Goal: Task Accomplishment & Management: Use online tool/utility

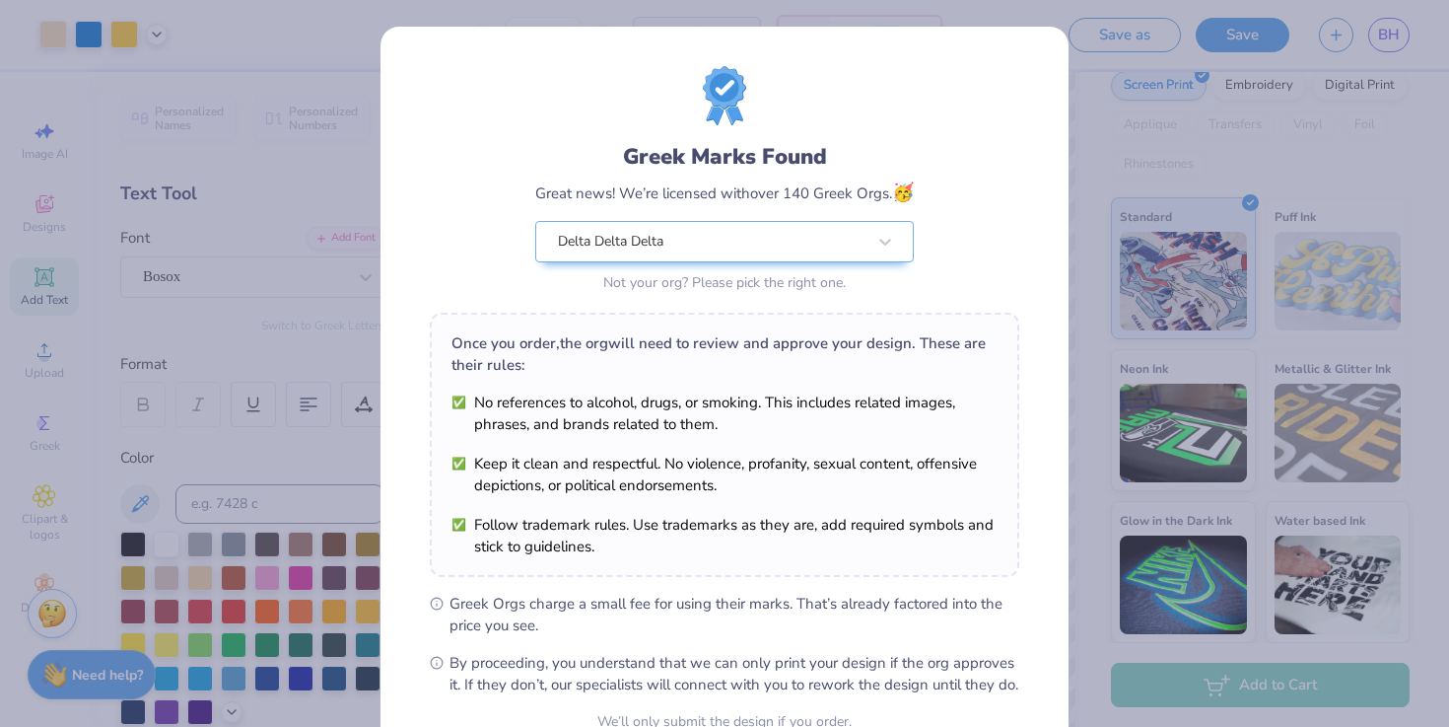
scroll to position [196, 0]
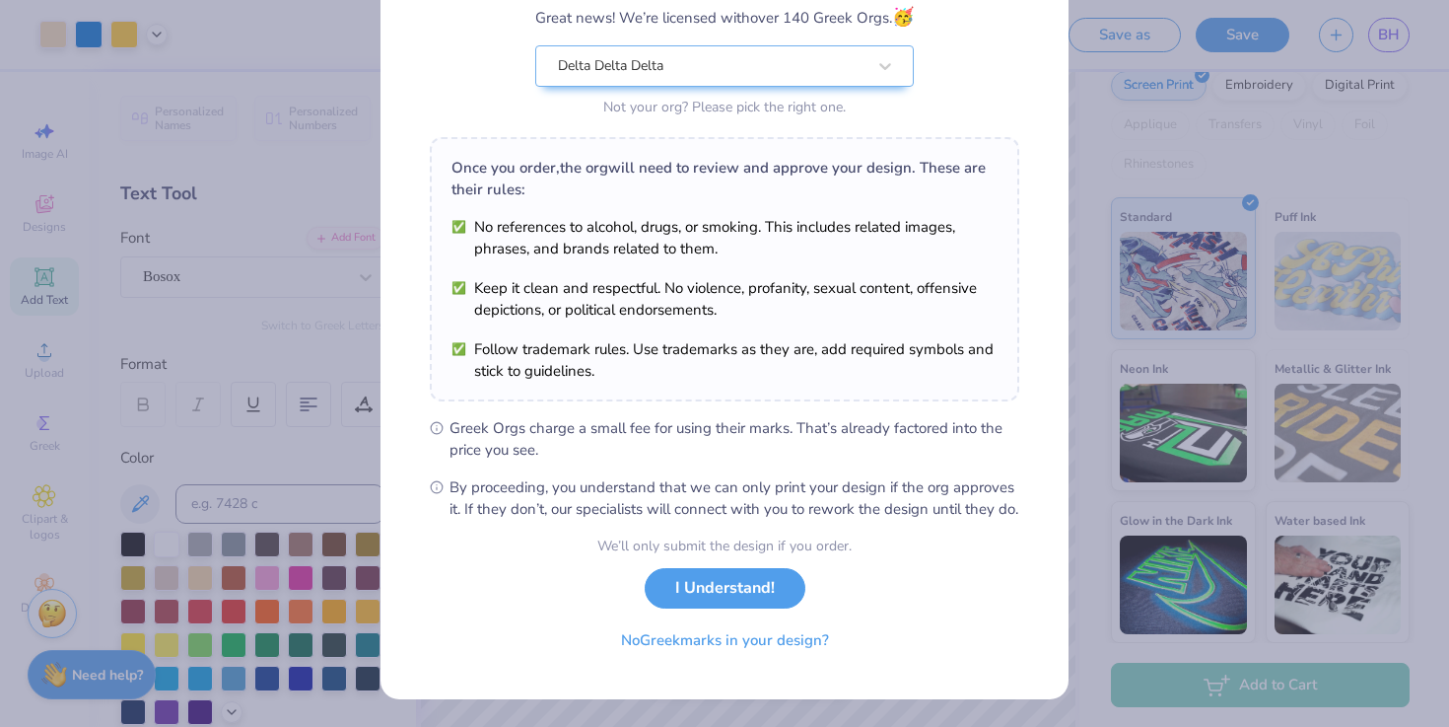
click at [681, 614] on div "We’ll only submit the design if you order. I Understand! No Greek marks in your…" at bounding box center [724, 597] width 254 height 124
click at [688, 594] on button "I Understand!" at bounding box center [725, 583] width 161 height 40
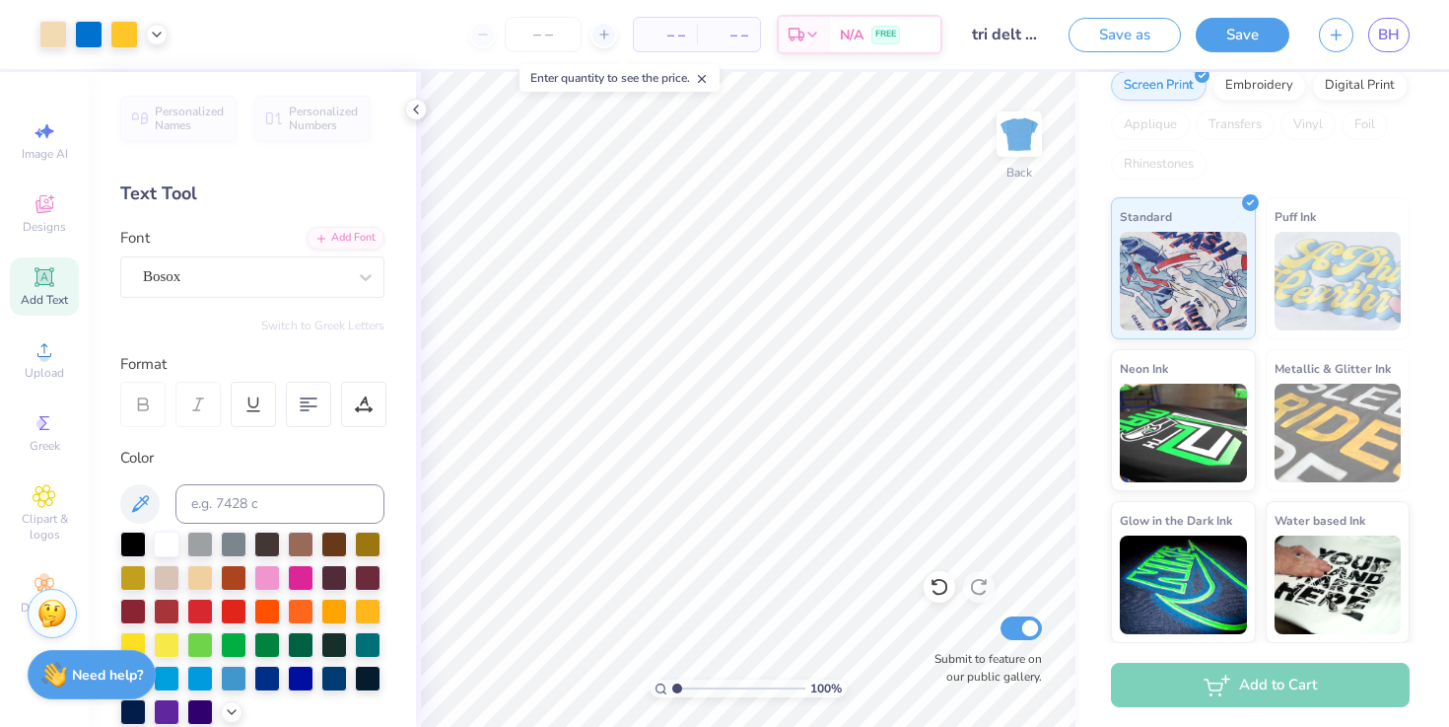
scroll to position [0, 0]
click at [1388, 40] on span "BH" at bounding box center [1389, 35] width 22 height 23
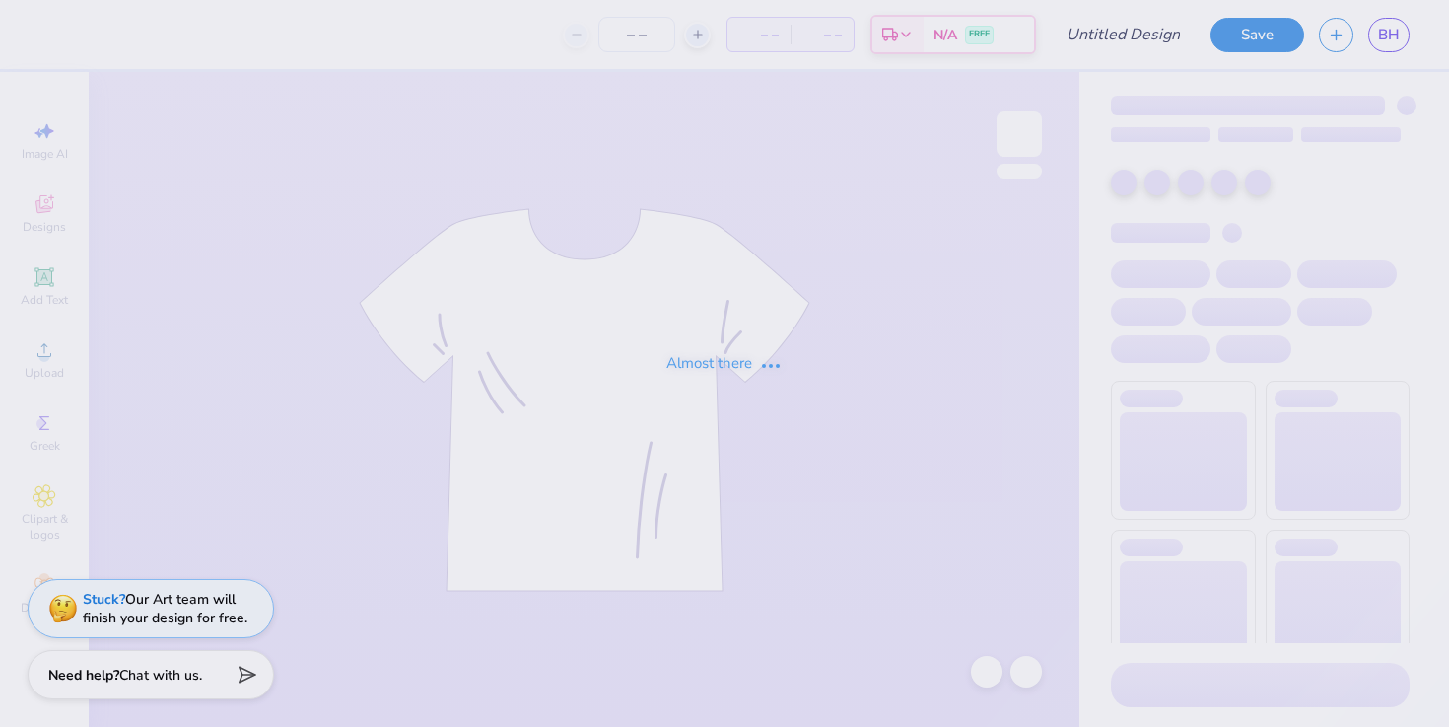
type input "tri delt fall/recruitment"
type input "9"
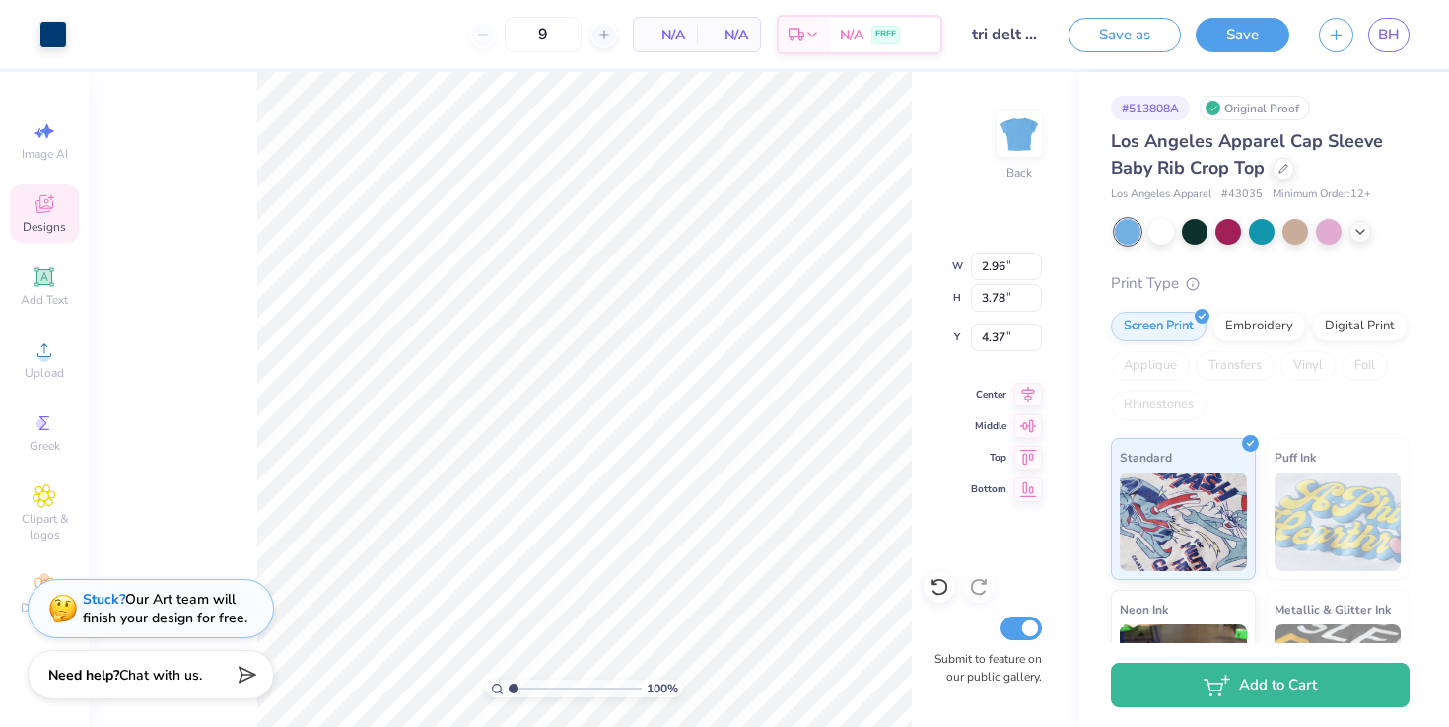
type input "2.96"
type input "3.78"
type input "4.37"
type input "1.37"
type input "1.92"
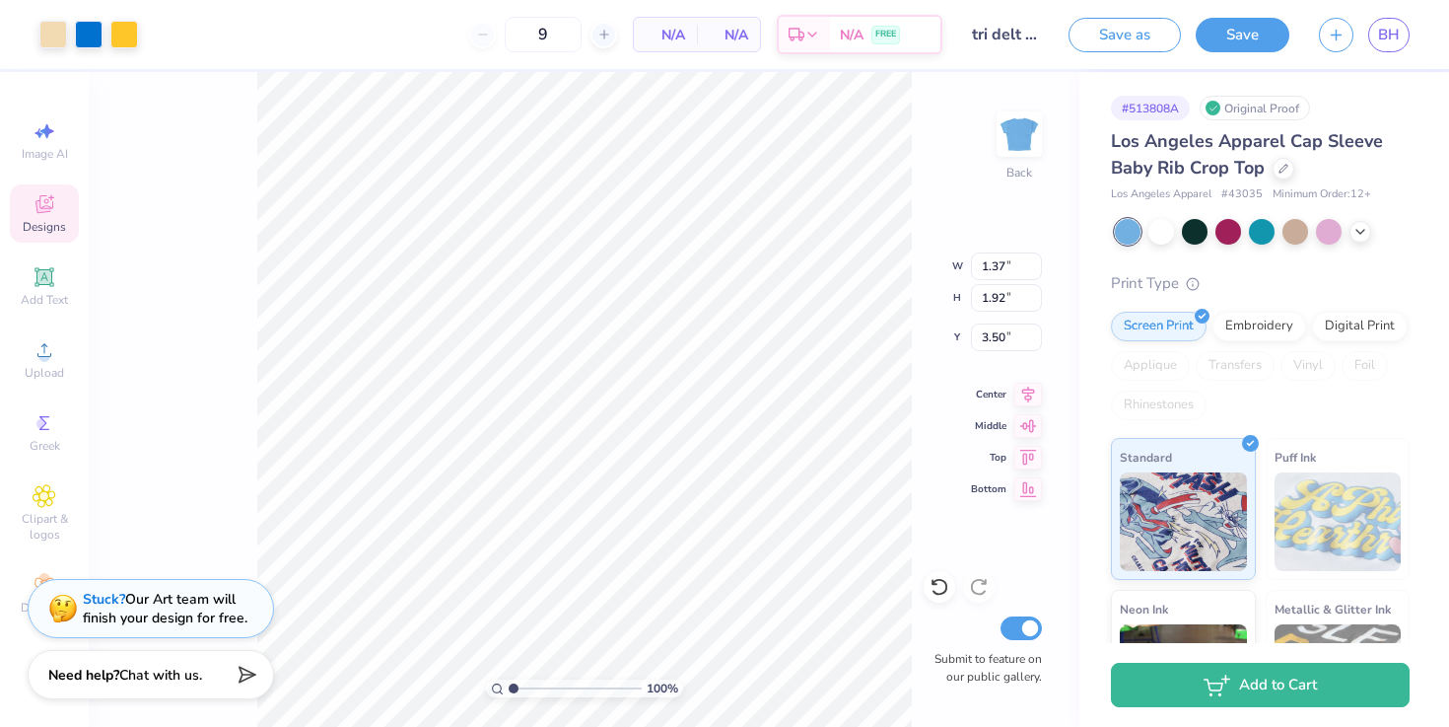
type input "3.41"
click at [40, 213] on icon at bounding box center [45, 204] width 24 height 24
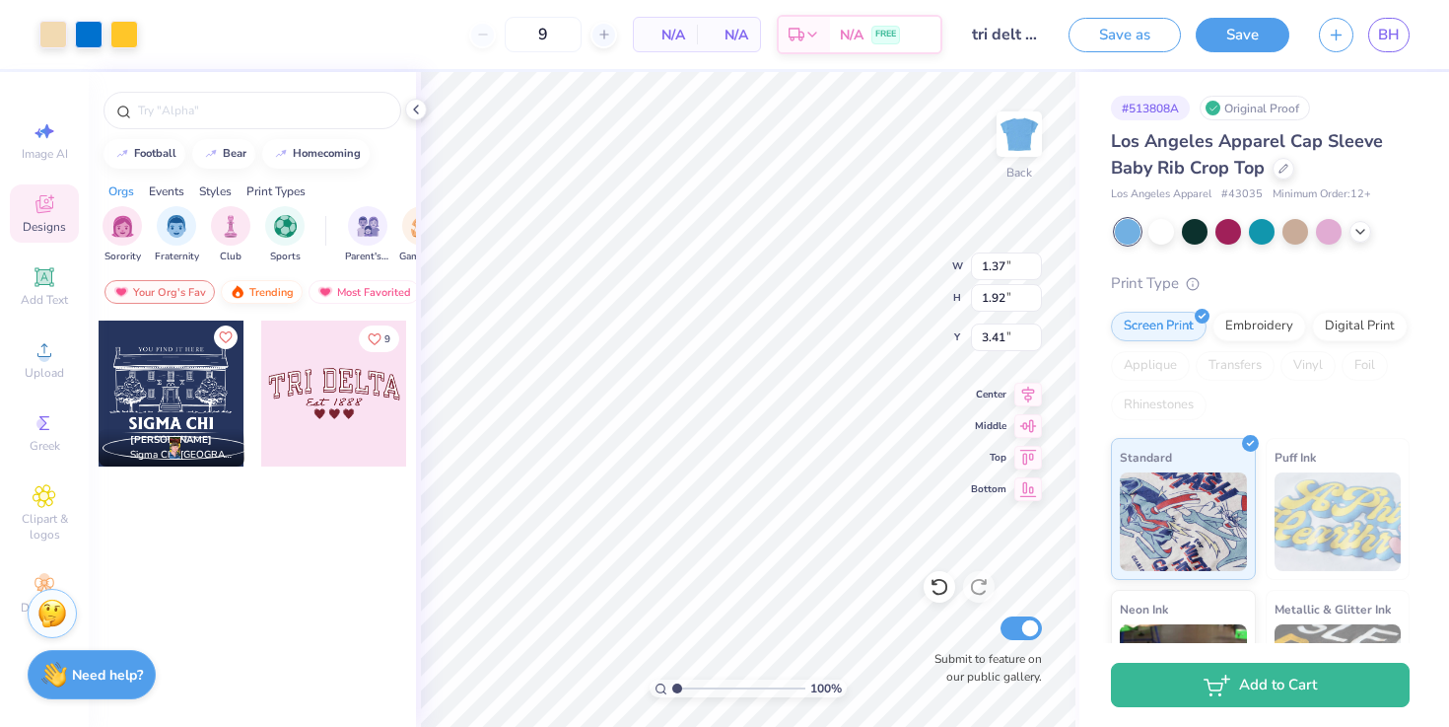
click at [263, 292] on div "Trending" at bounding box center [262, 292] width 82 height 24
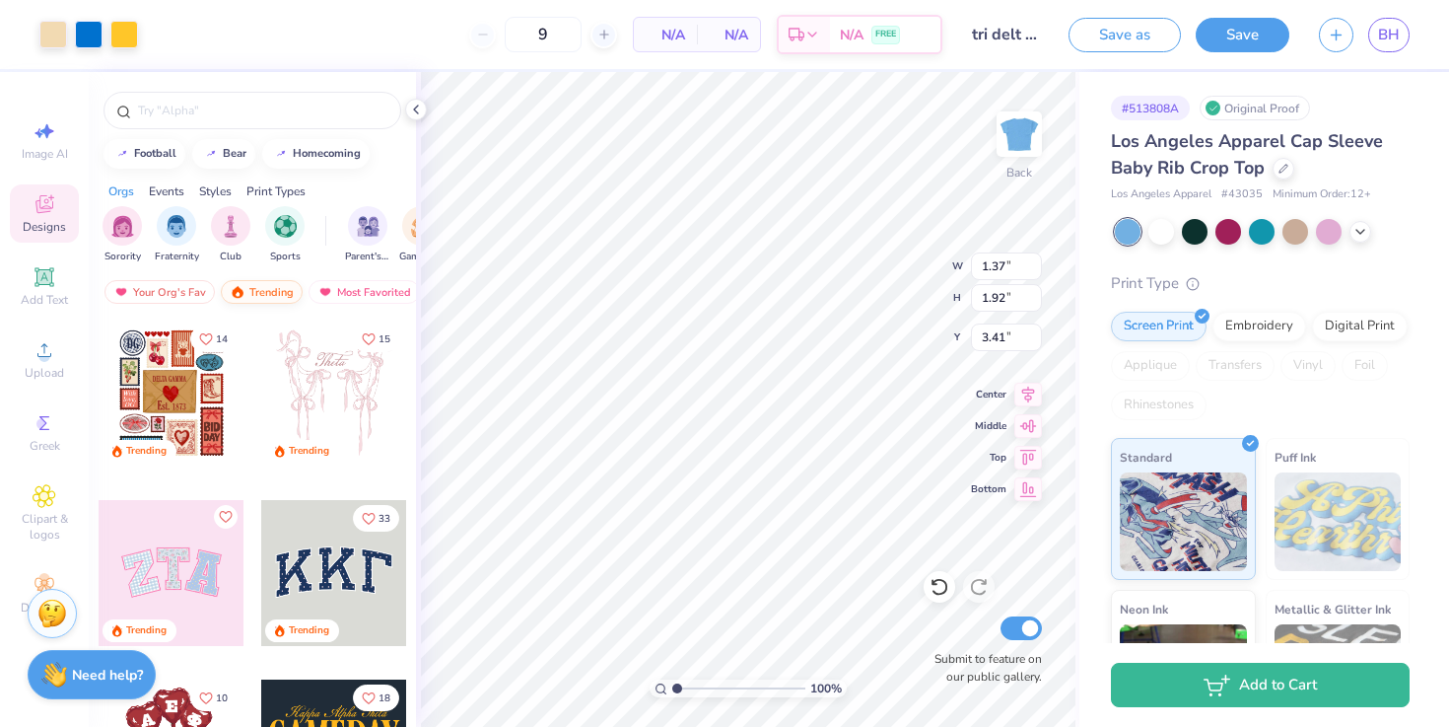
click at [259, 295] on div "Trending" at bounding box center [262, 292] width 82 height 24
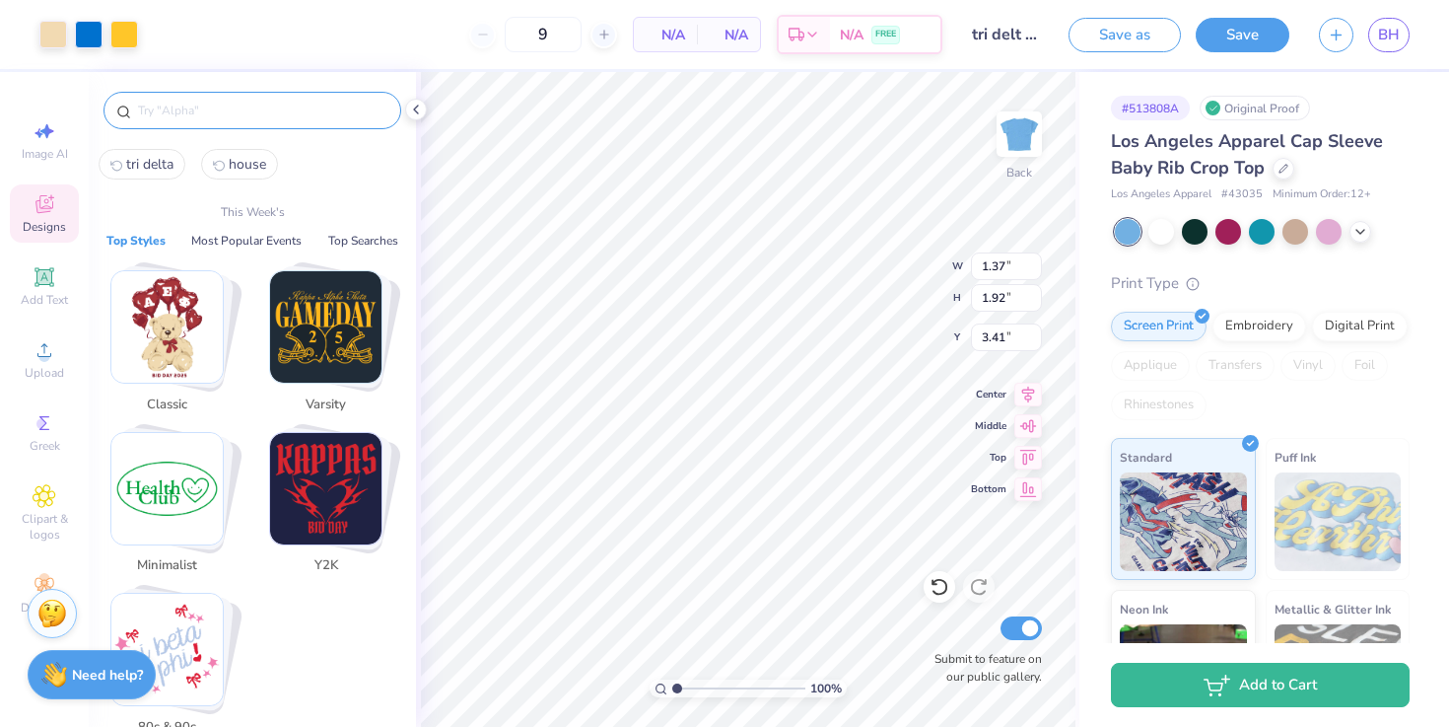
click at [214, 112] on input "text" at bounding box center [262, 111] width 252 height 20
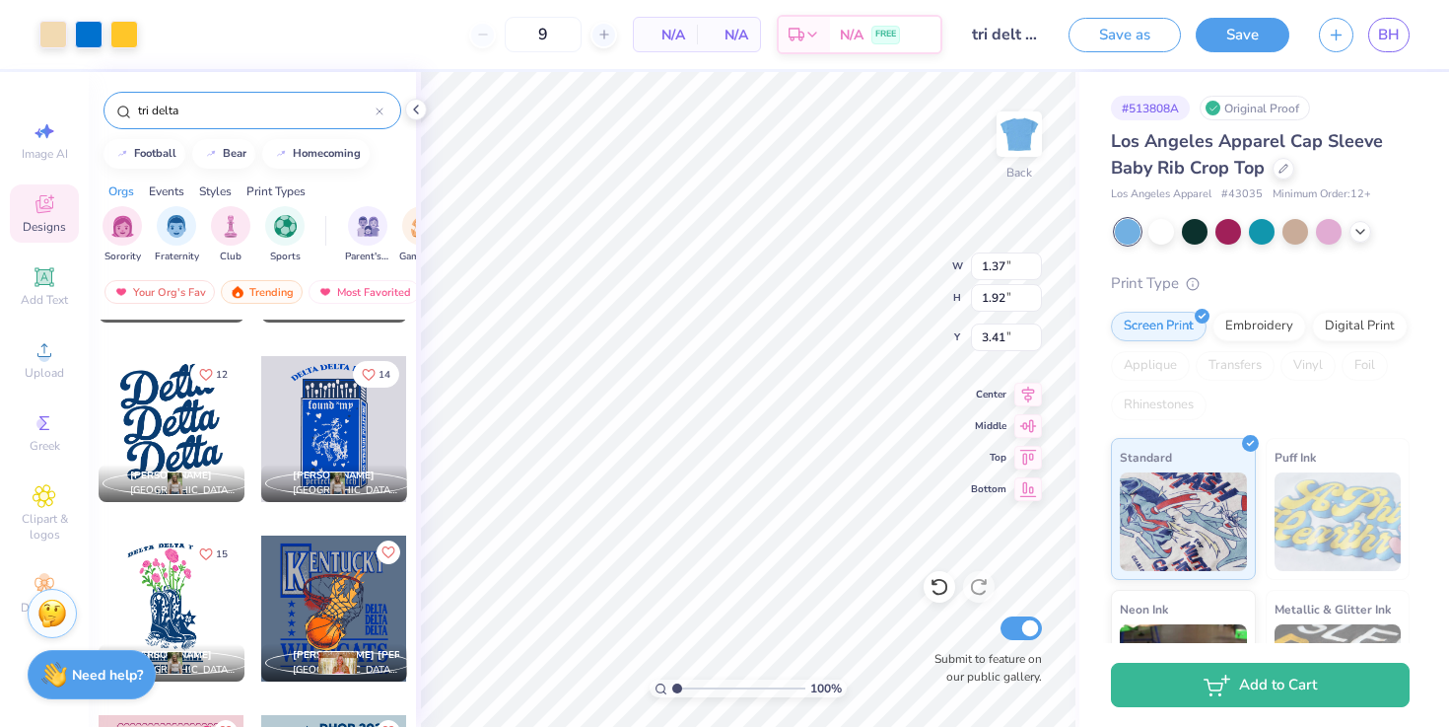
scroll to position [8397, 0]
type input "tri delta"
click at [207, 375] on icon "Like" at bounding box center [206, 374] width 14 height 14
click at [207, 372] on icon "Like" at bounding box center [206, 374] width 14 height 14
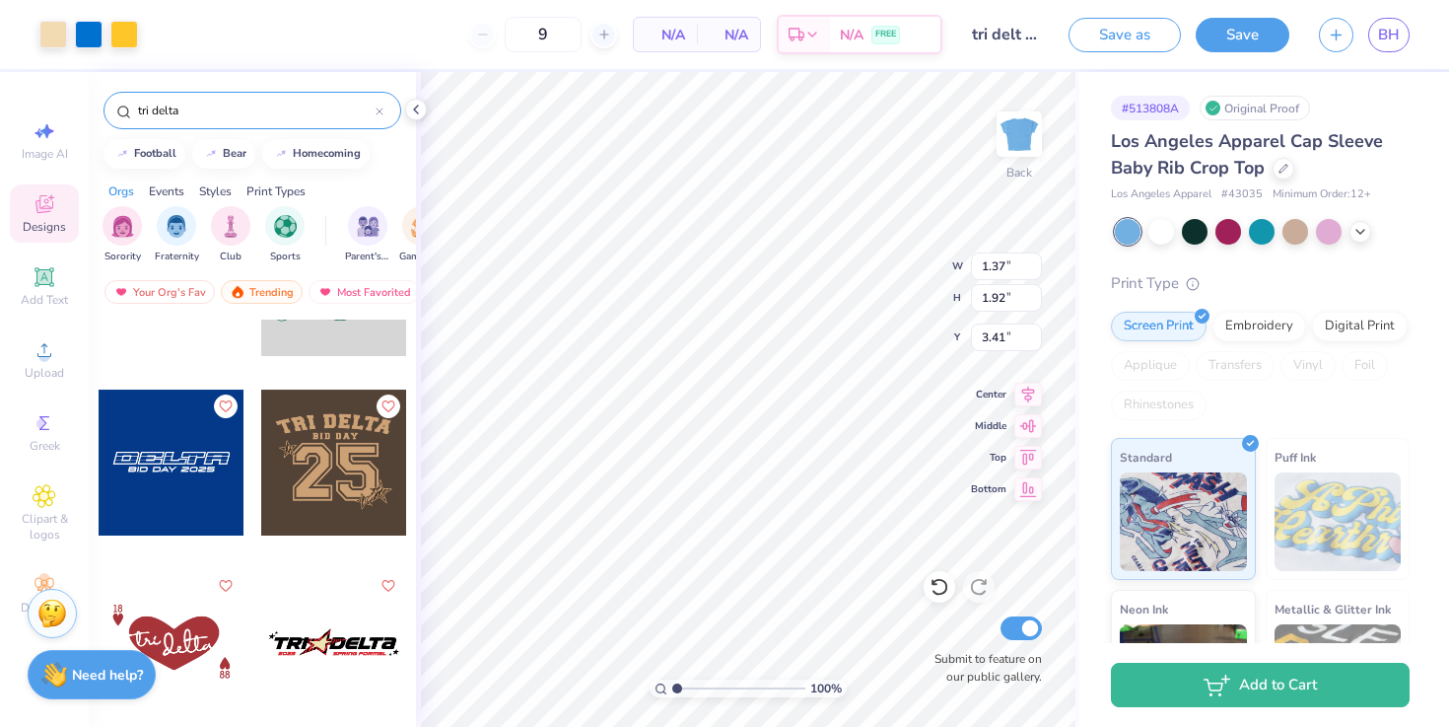
scroll to position [3697, 0]
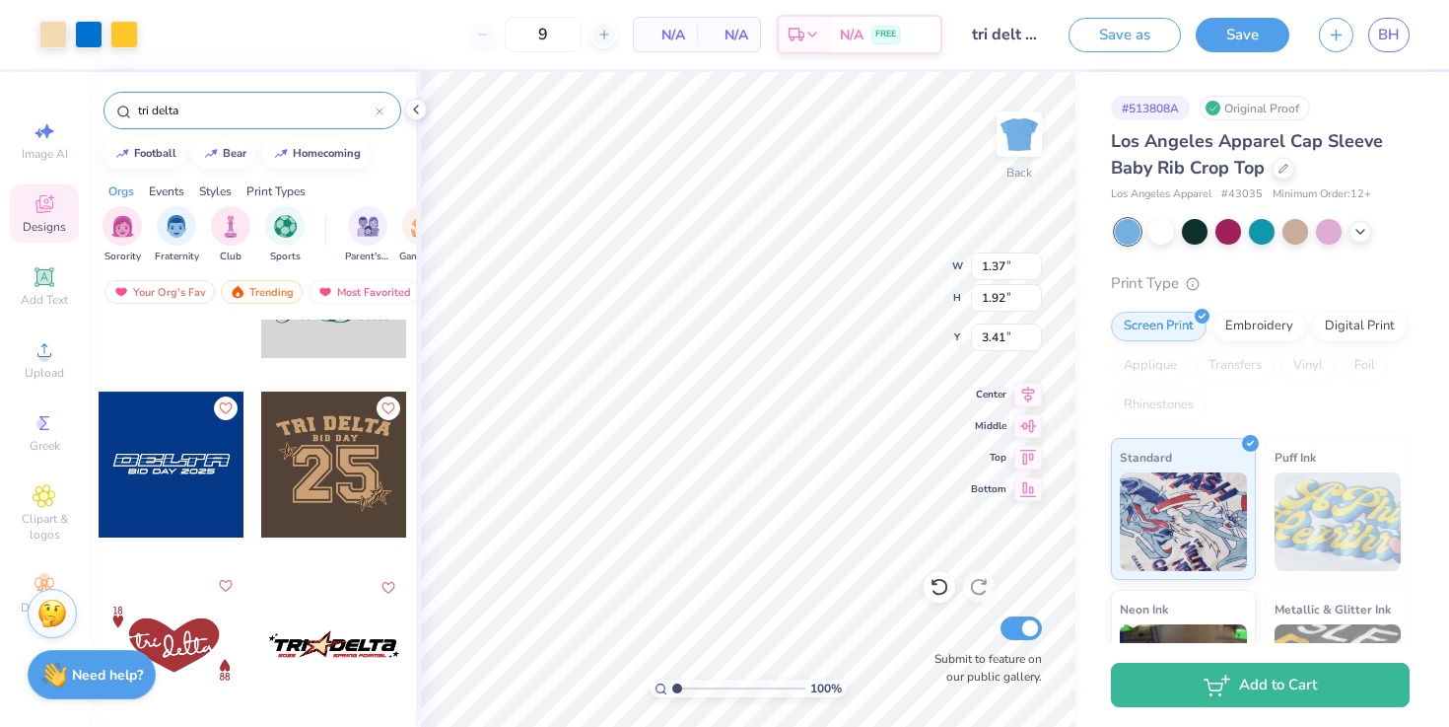
click at [224, 587] on icon "Like" at bounding box center [225, 586] width 14 height 14
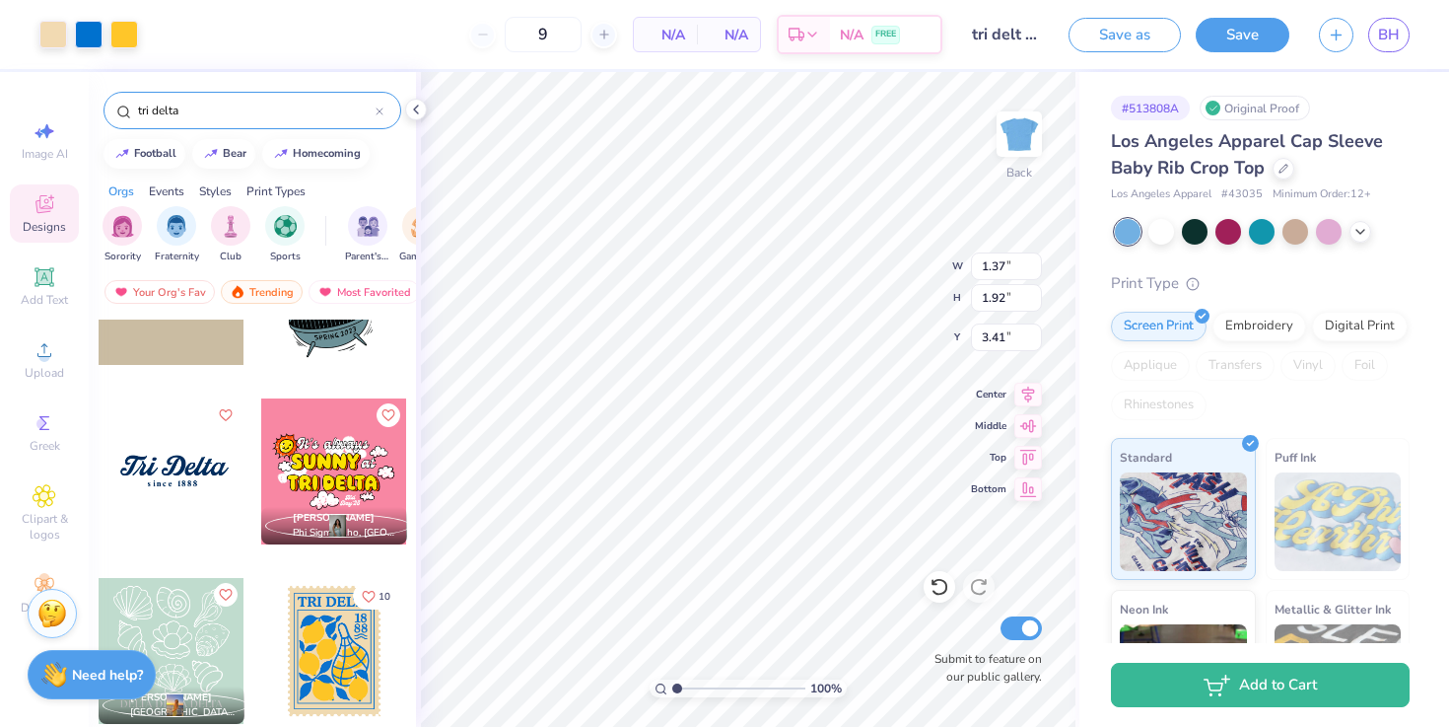
scroll to position [453, 0]
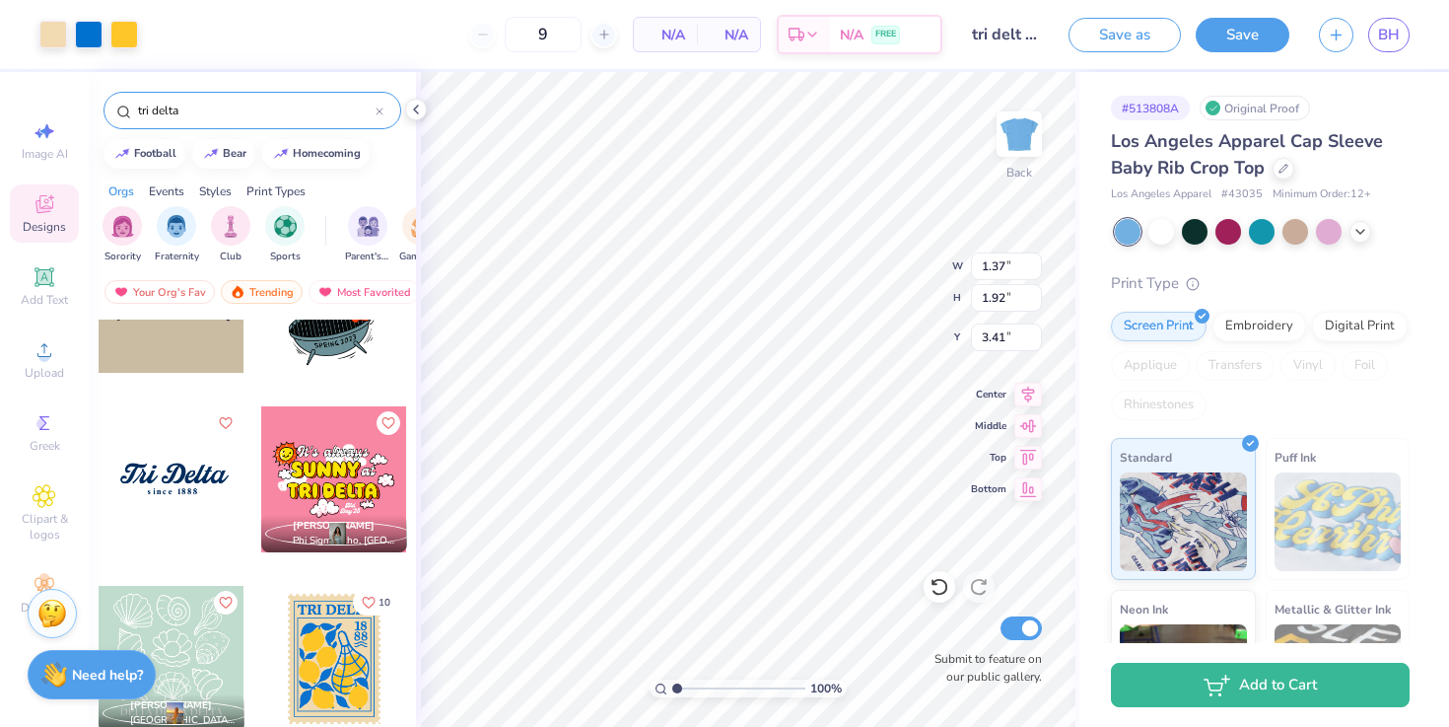
click at [363, 601] on icon "Like" at bounding box center [369, 602] width 12 height 11
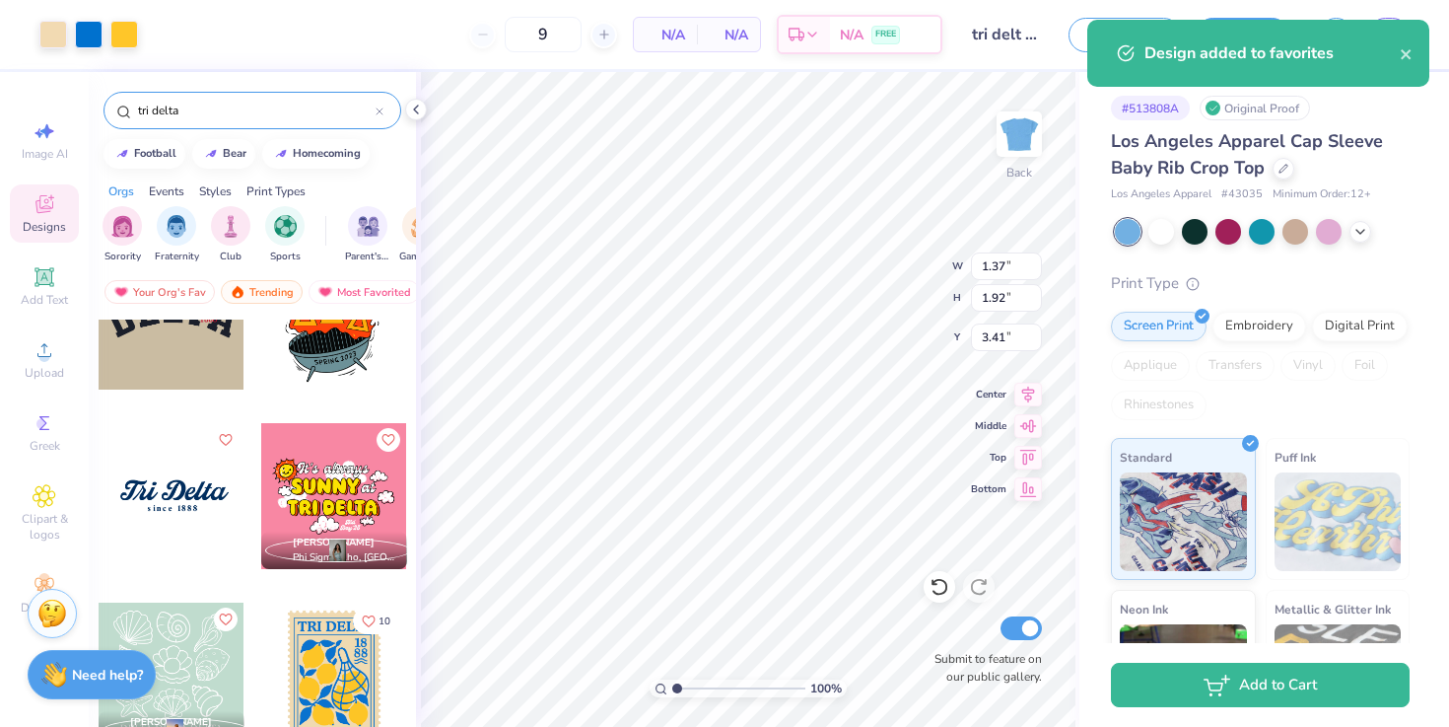
scroll to position [434, 0]
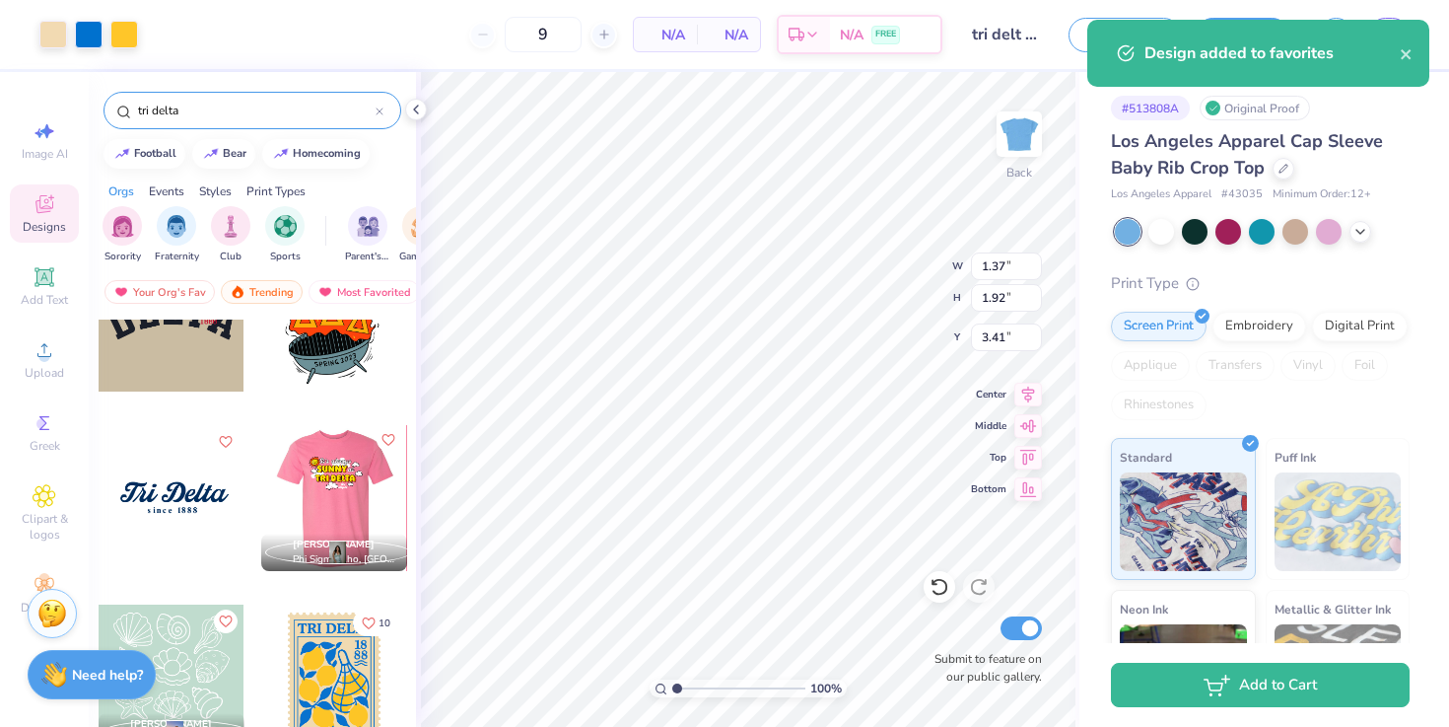
click at [386, 440] on icon "Like" at bounding box center [388, 440] width 14 height 14
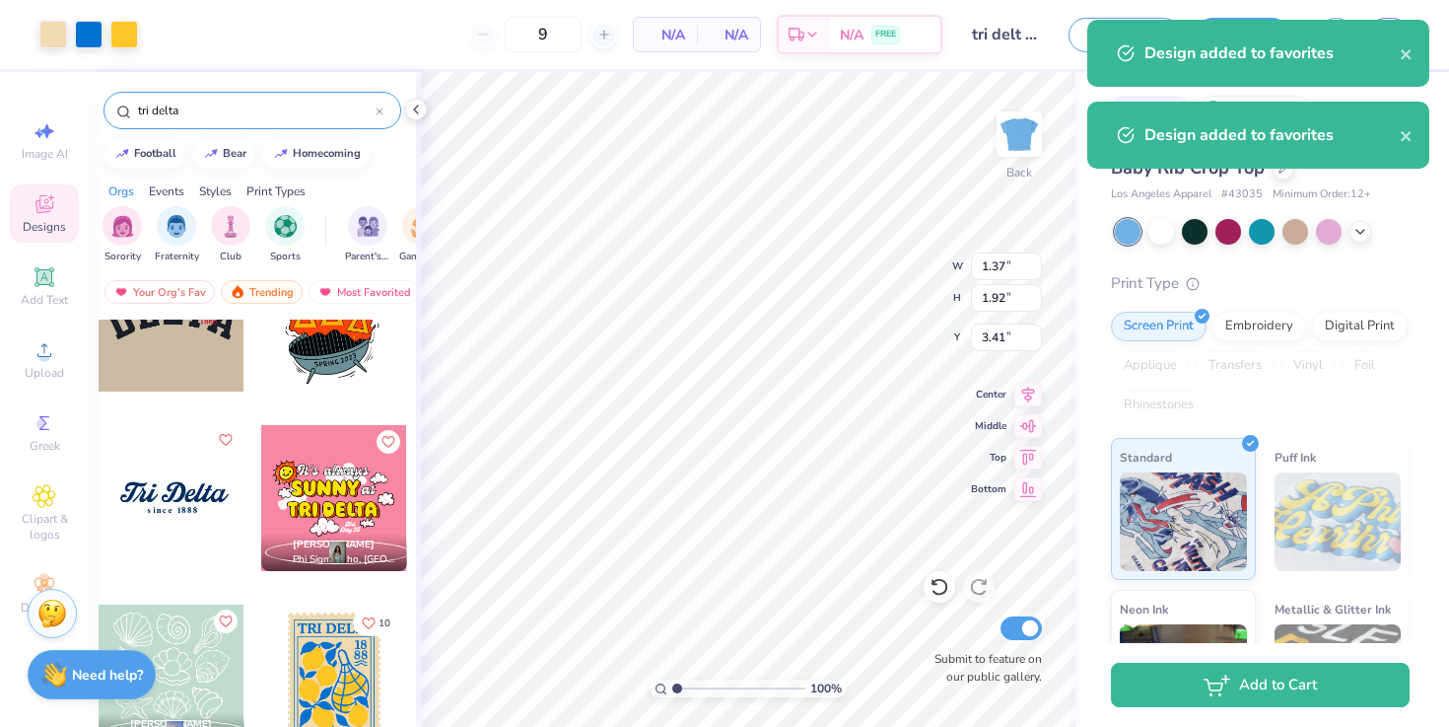
click at [226, 446] on icon "Like" at bounding box center [225, 440] width 14 height 14
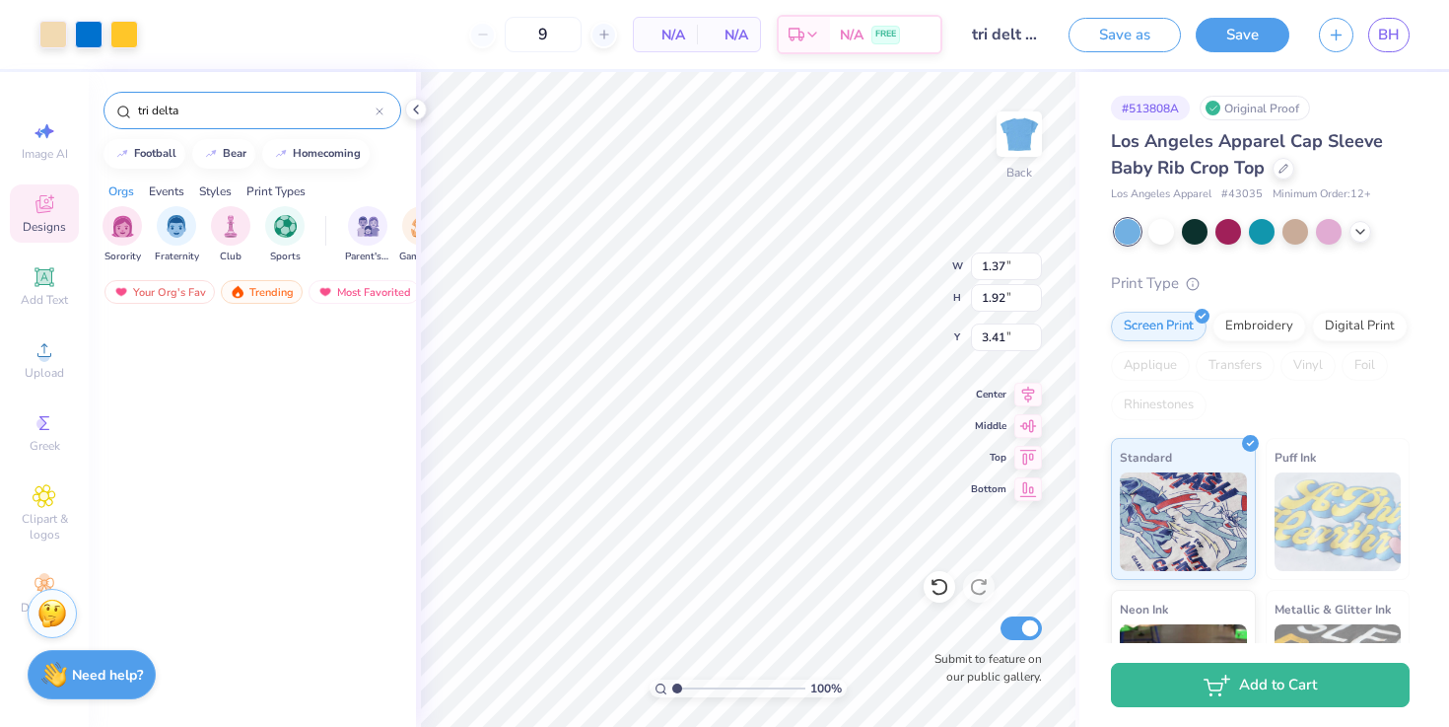
scroll to position [0, 0]
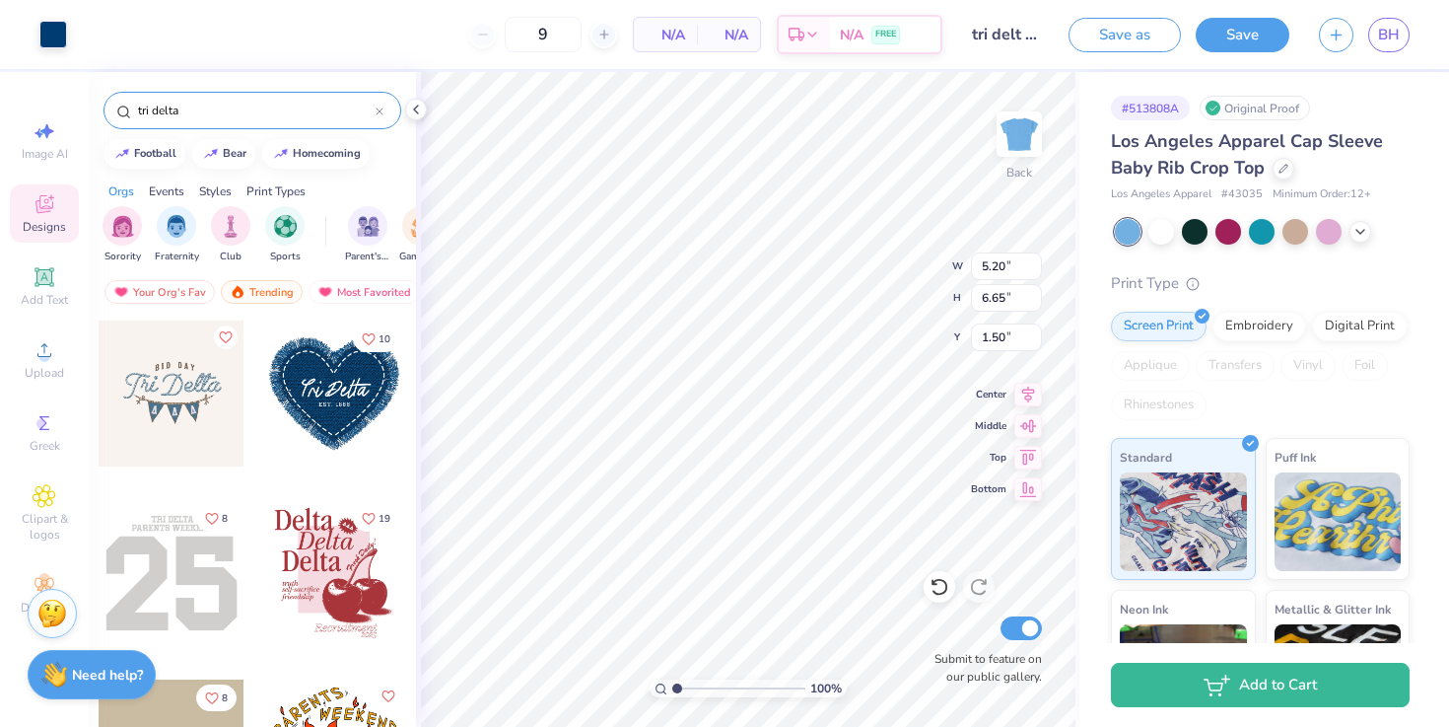
type input "5.20"
type input "6.65"
type input "1.61"
click at [936, 586] on icon at bounding box center [940, 587] width 20 height 20
click at [982, 594] on icon at bounding box center [978, 588] width 17 height 18
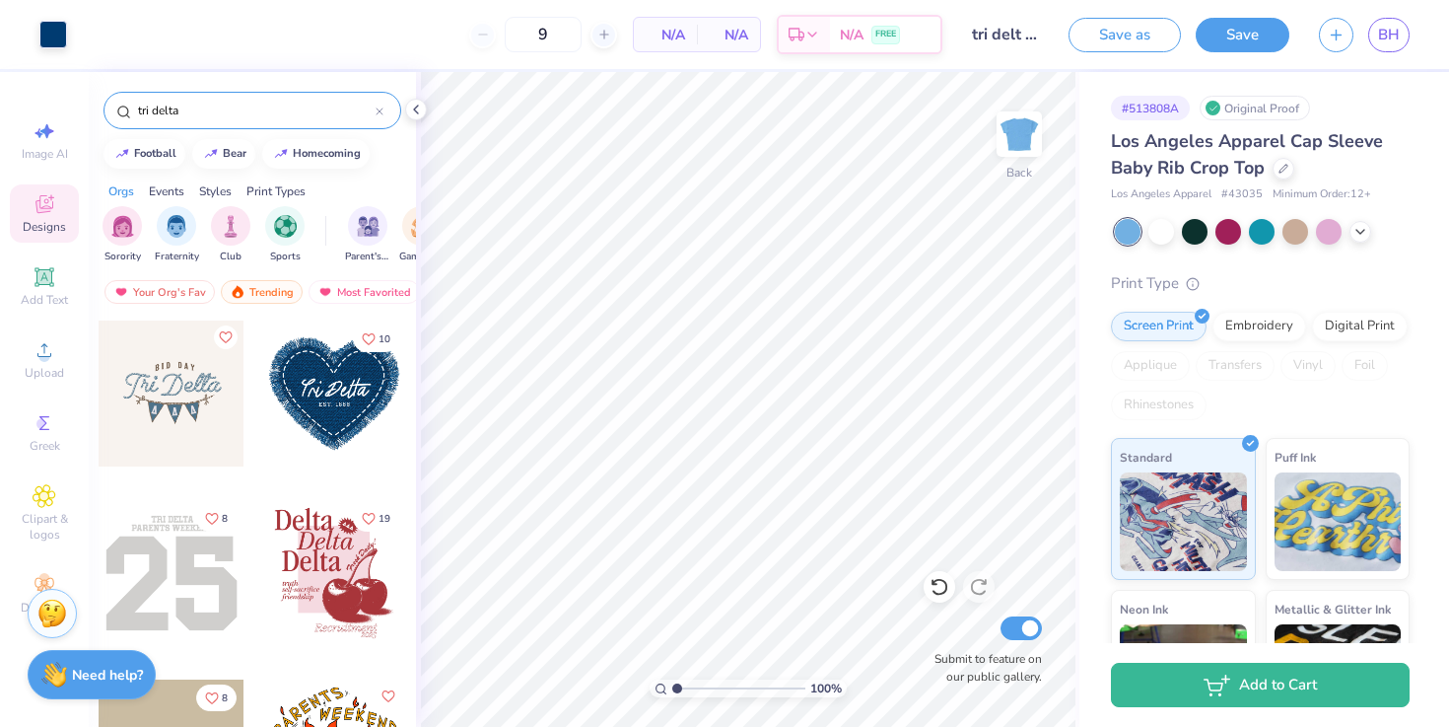
click at [1243, 6] on div "Save as Save BH" at bounding box center [1259, 34] width 381 height 69
click at [1244, 34] on button "Save" at bounding box center [1243, 32] width 94 height 35
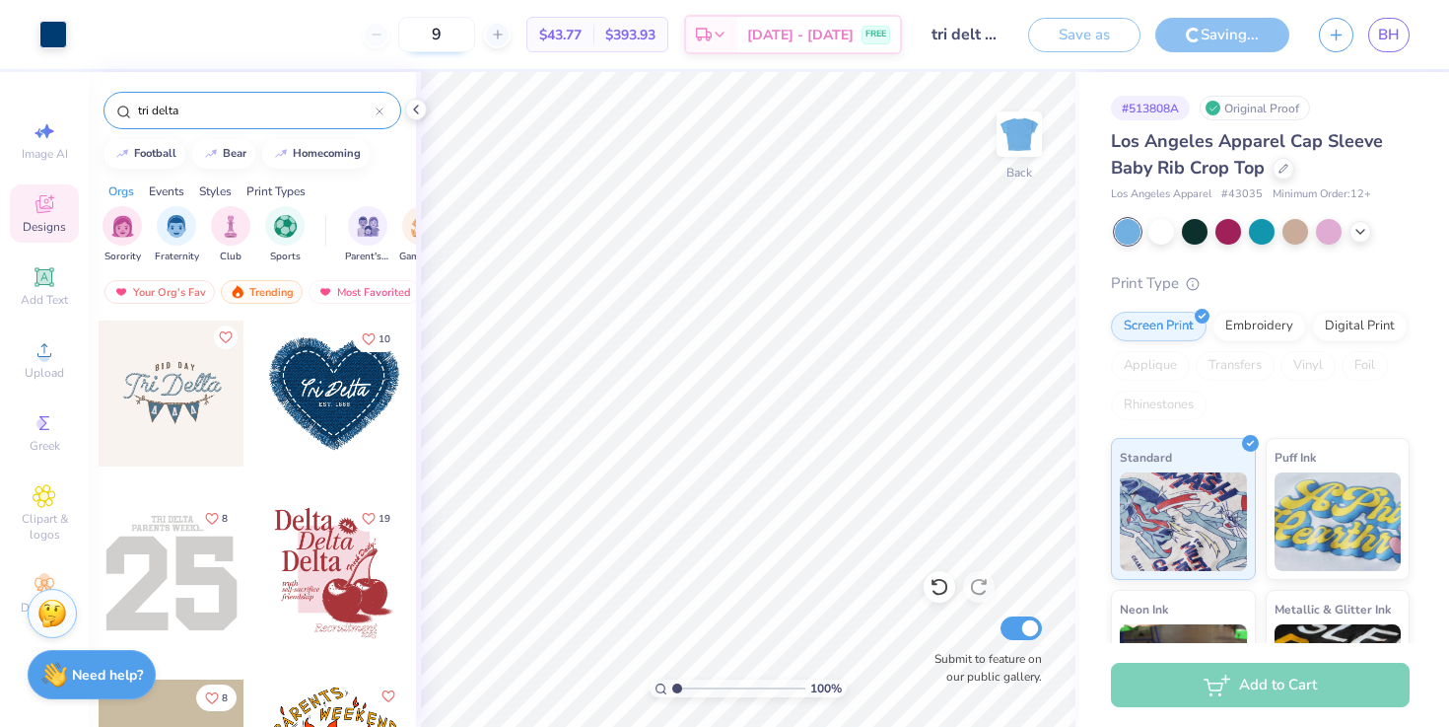
click at [475, 42] on input "9" at bounding box center [436, 34] width 77 height 35
type input "100"
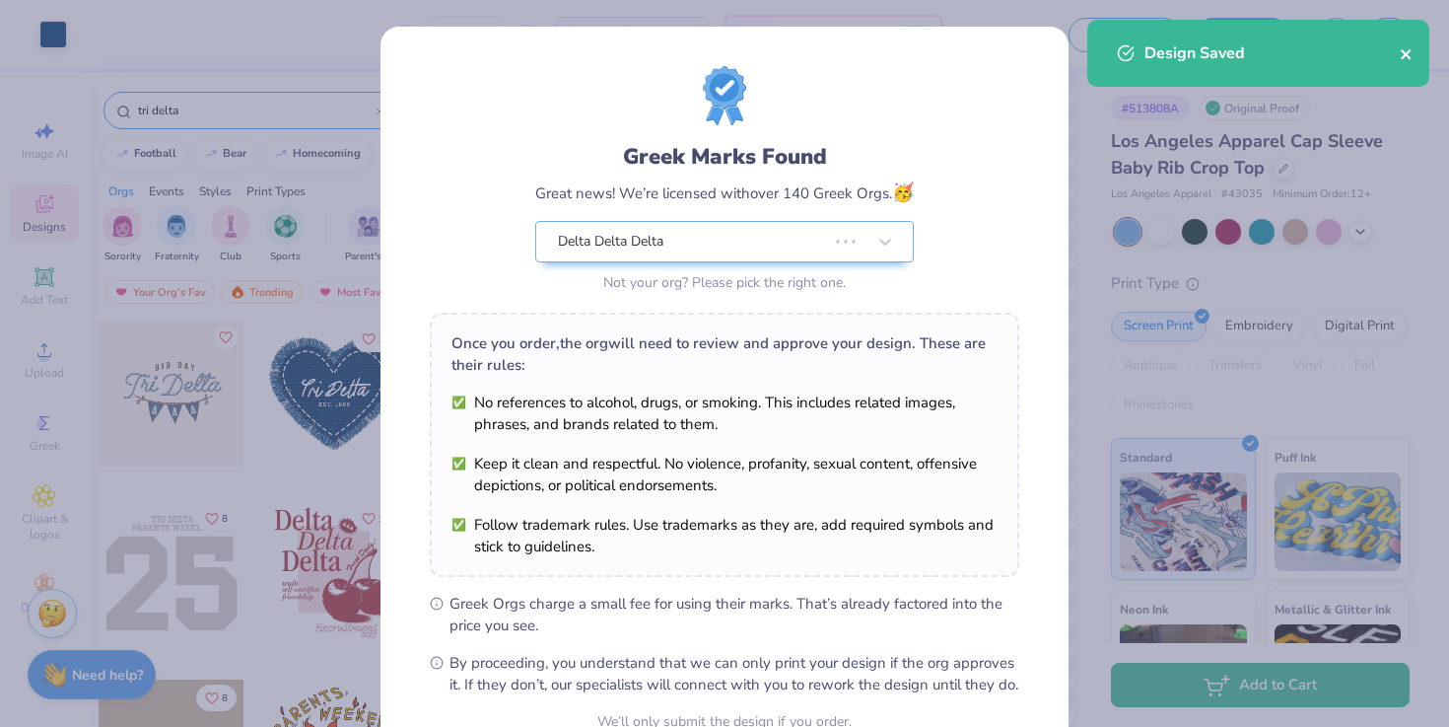
click at [1408, 59] on icon "close" at bounding box center [1407, 54] width 14 height 16
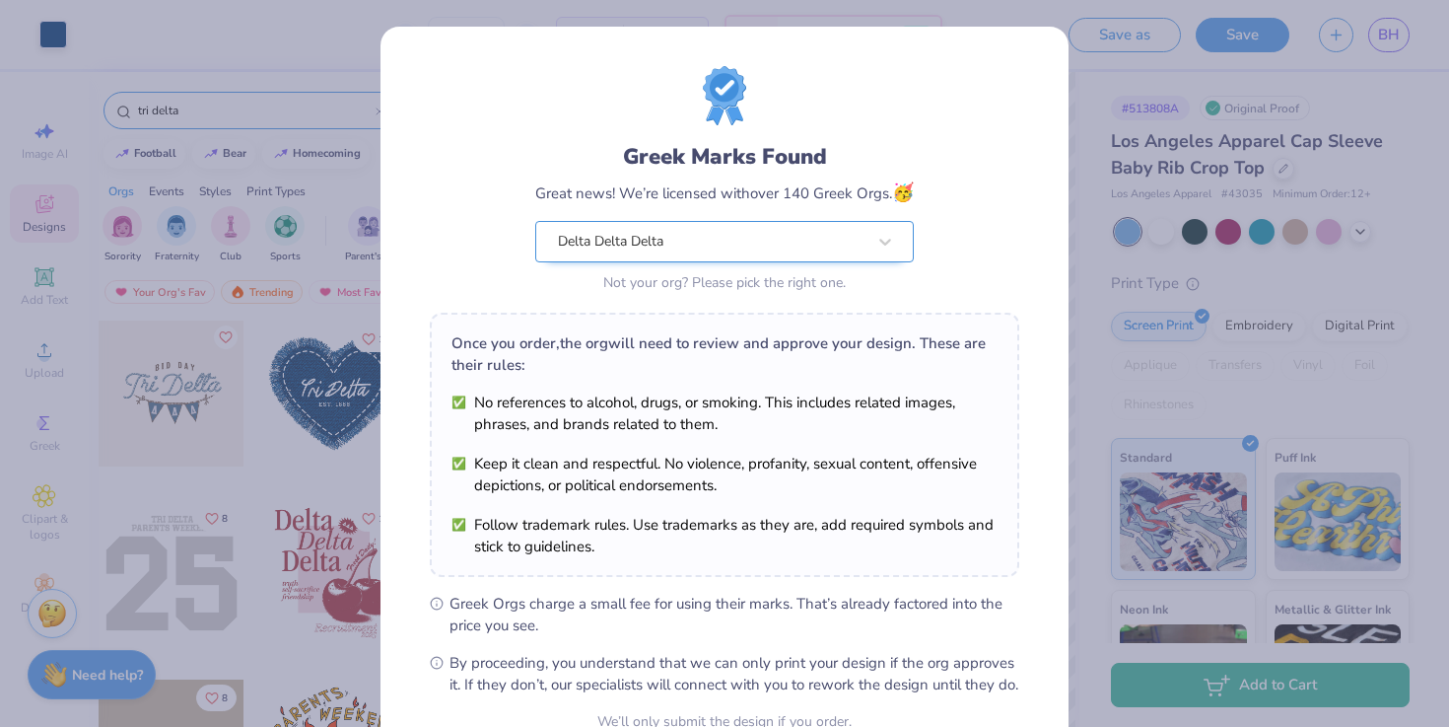
scroll to position [196, 0]
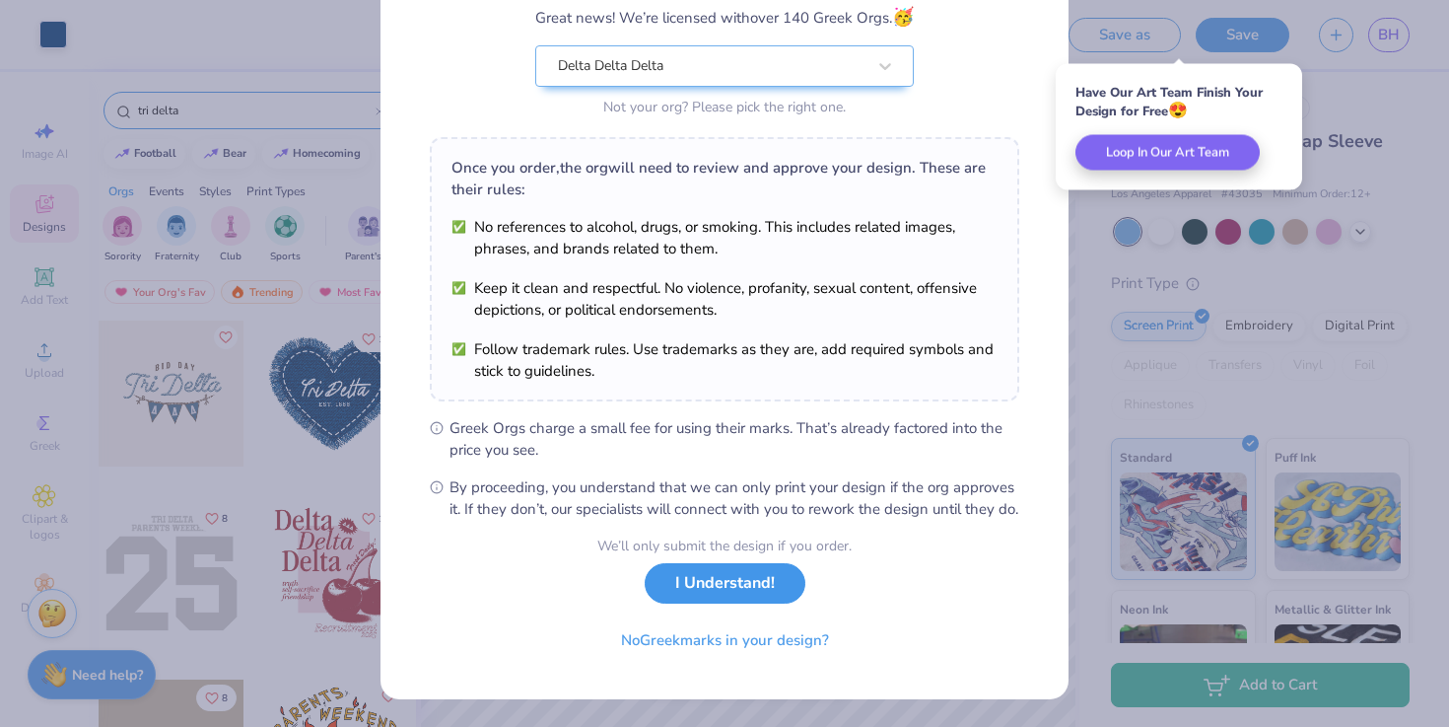
click at [687, 588] on button "I Understand!" at bounding box center [725, 583] width 161 height 40
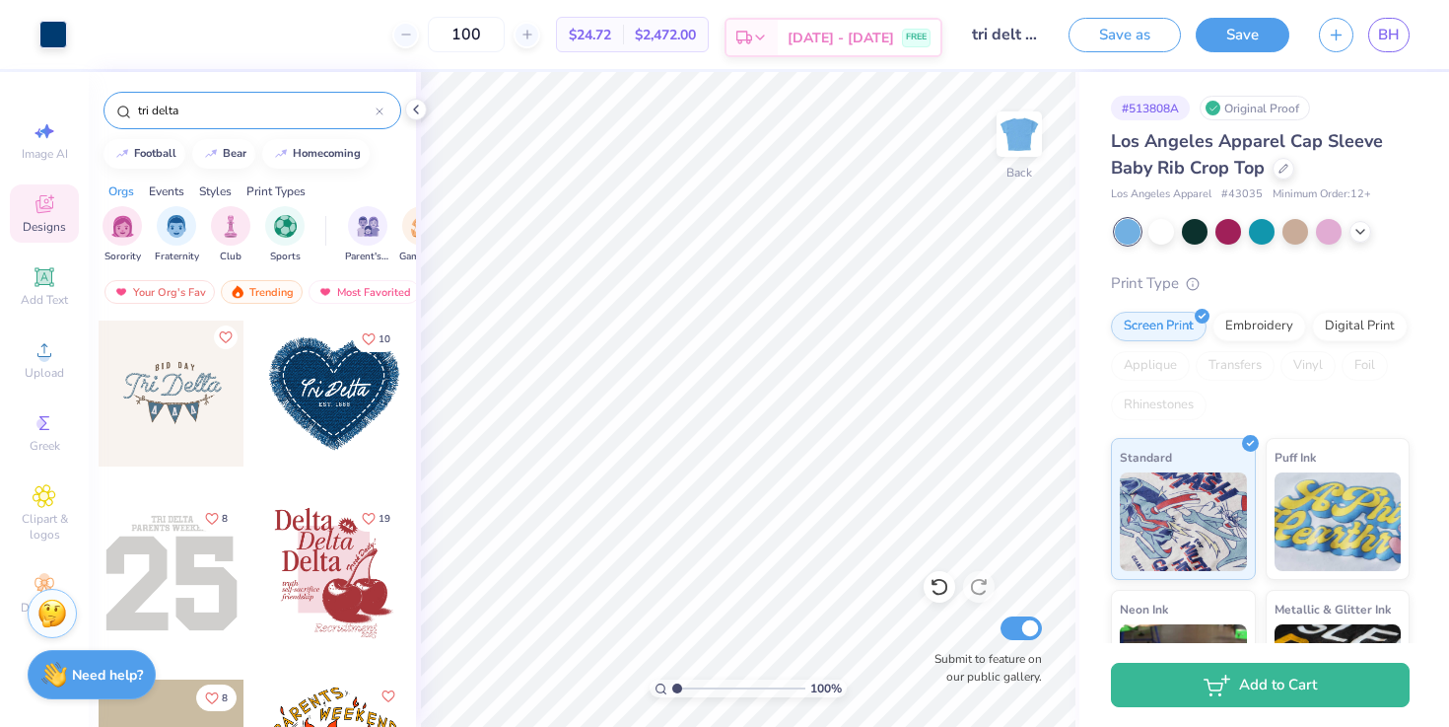
click at [853, 33] on span "[DATE] - [DATE]" at bounding box center [841, 38] width 106 height 21
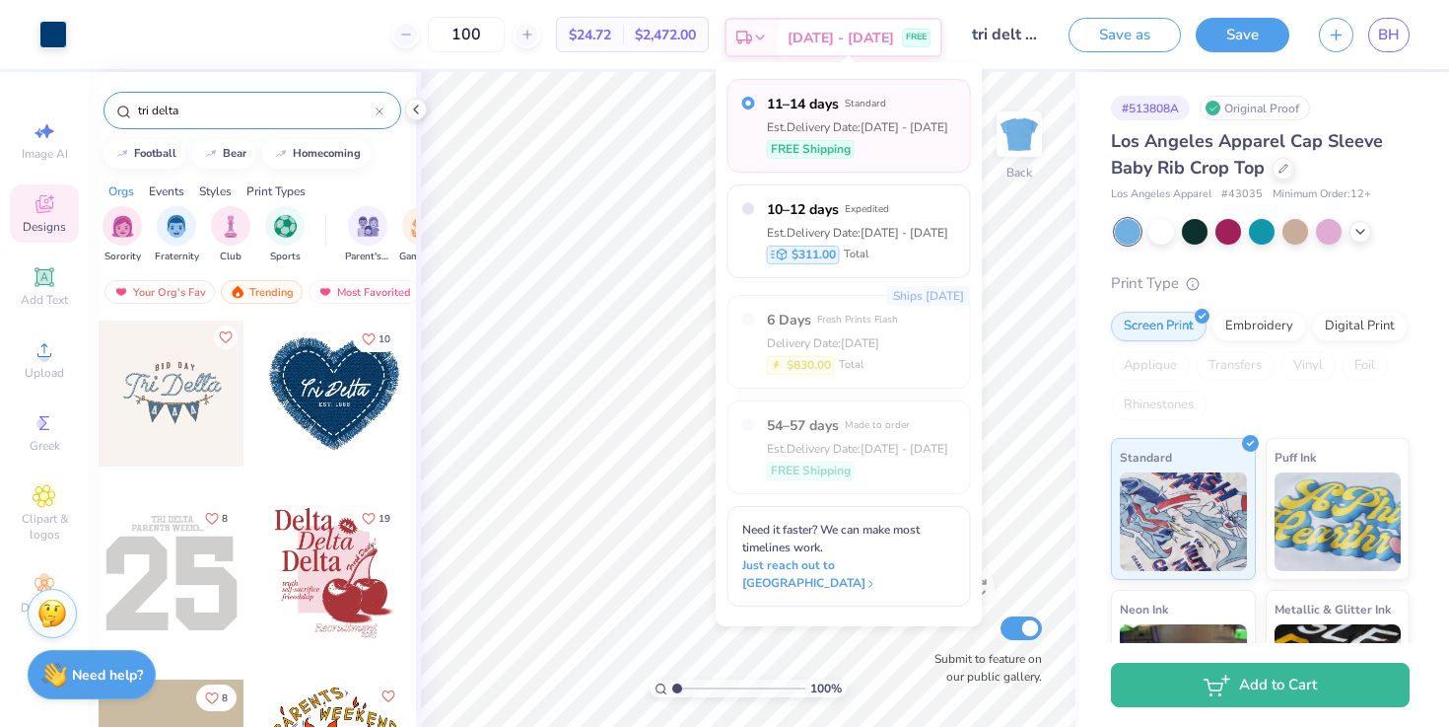
click at [768, 32] on icon at bounding box center [760, 38] width 16 height 16
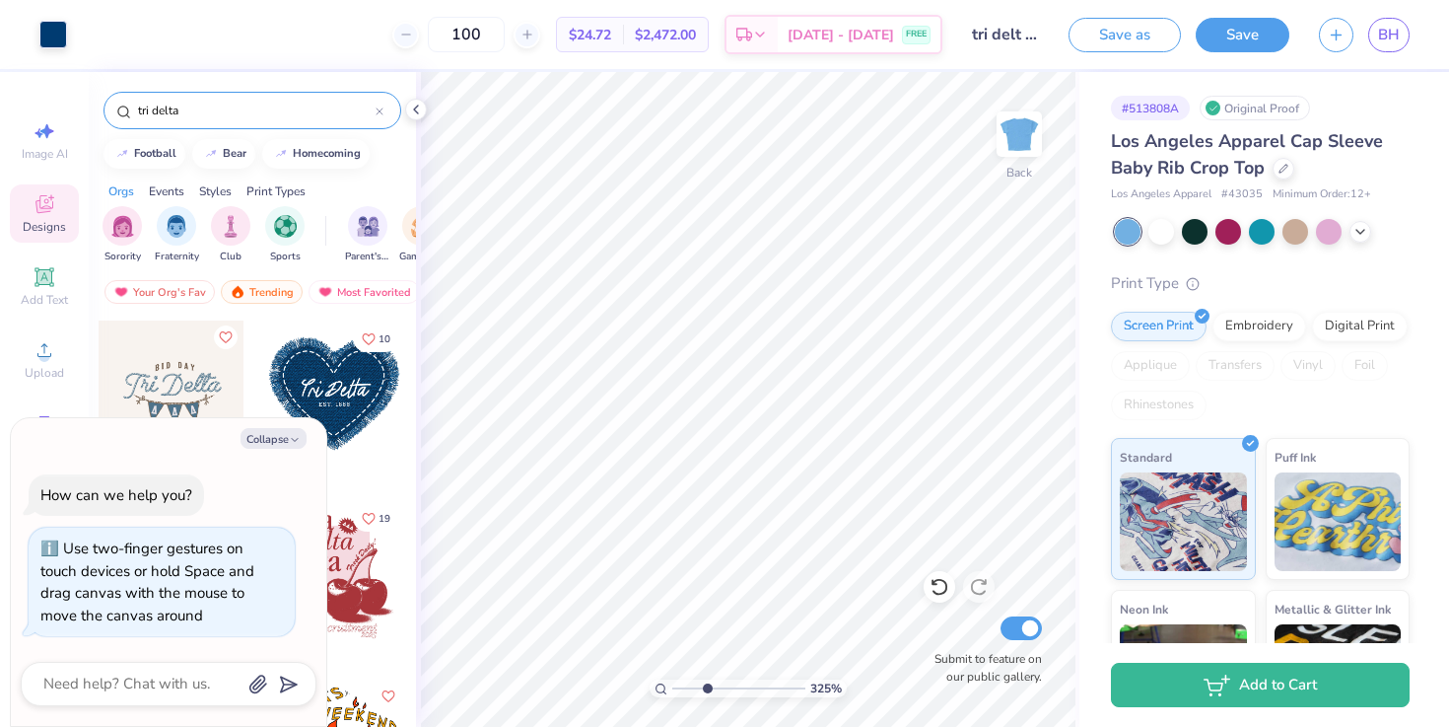
type input "3.26"
type textarea "x"
type input "3.8"
type textarea "x"
type input "1"
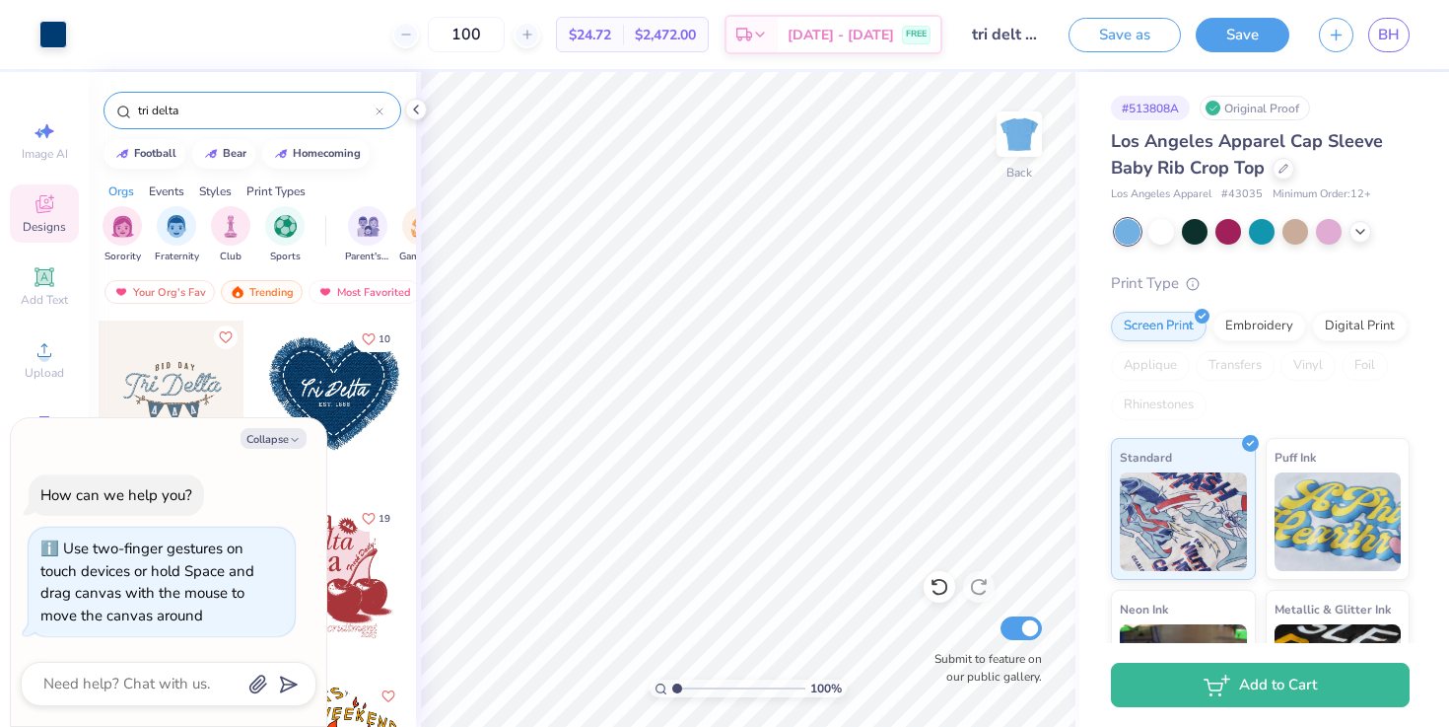
drag, startPoint x: 678, startPoint y: 685, endPoint x: 640, endPoint y: 679, distance: 38.9
click at [672, 679] on input "range" at bounding box center [738, 688] width 133 height 18
click at [295, 446] on button "Collapse" at bounding box center [274, 438] width 66 height 21
type textarea "x"
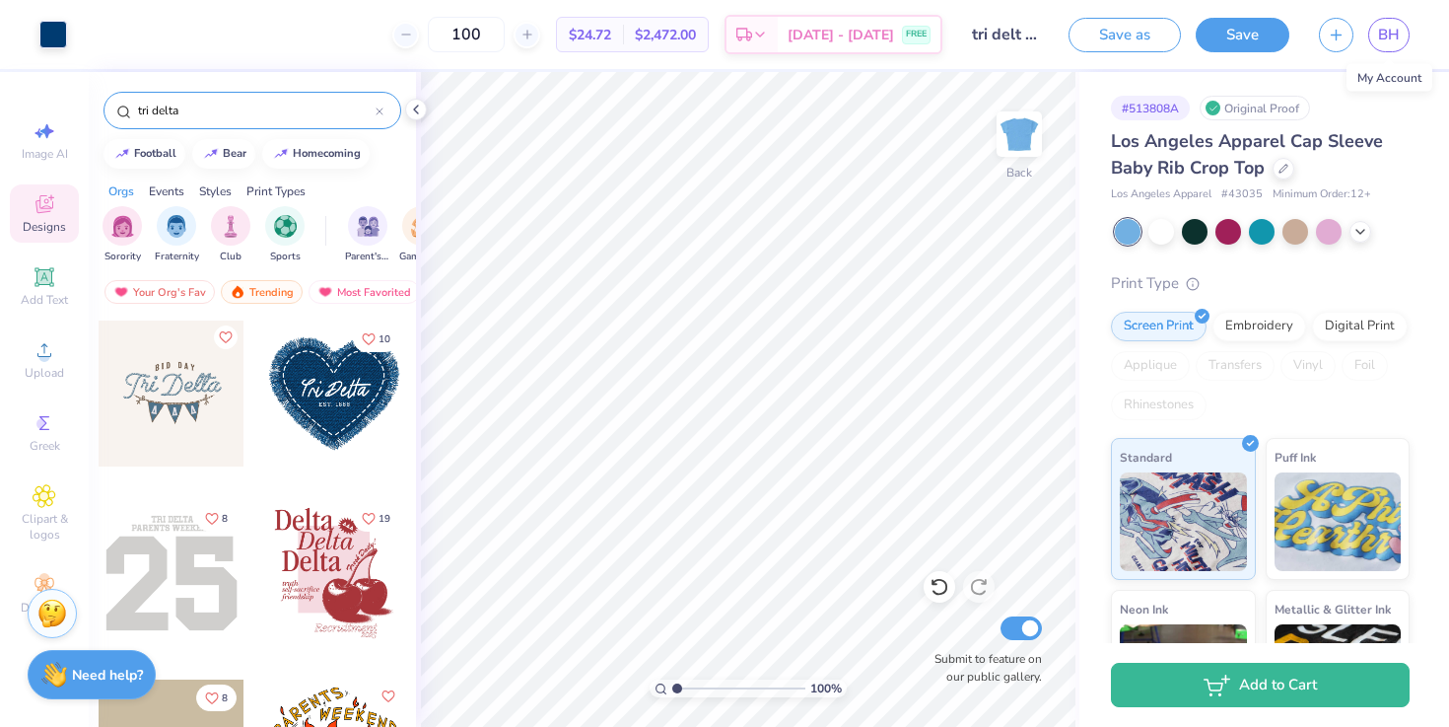
click at [1409, 42] on div "BH" at bounding box center [1389, 35] width 41 height 35
click at [1390, 35] on span "BH" at bounding box center [1389, 35] width 22 height 23
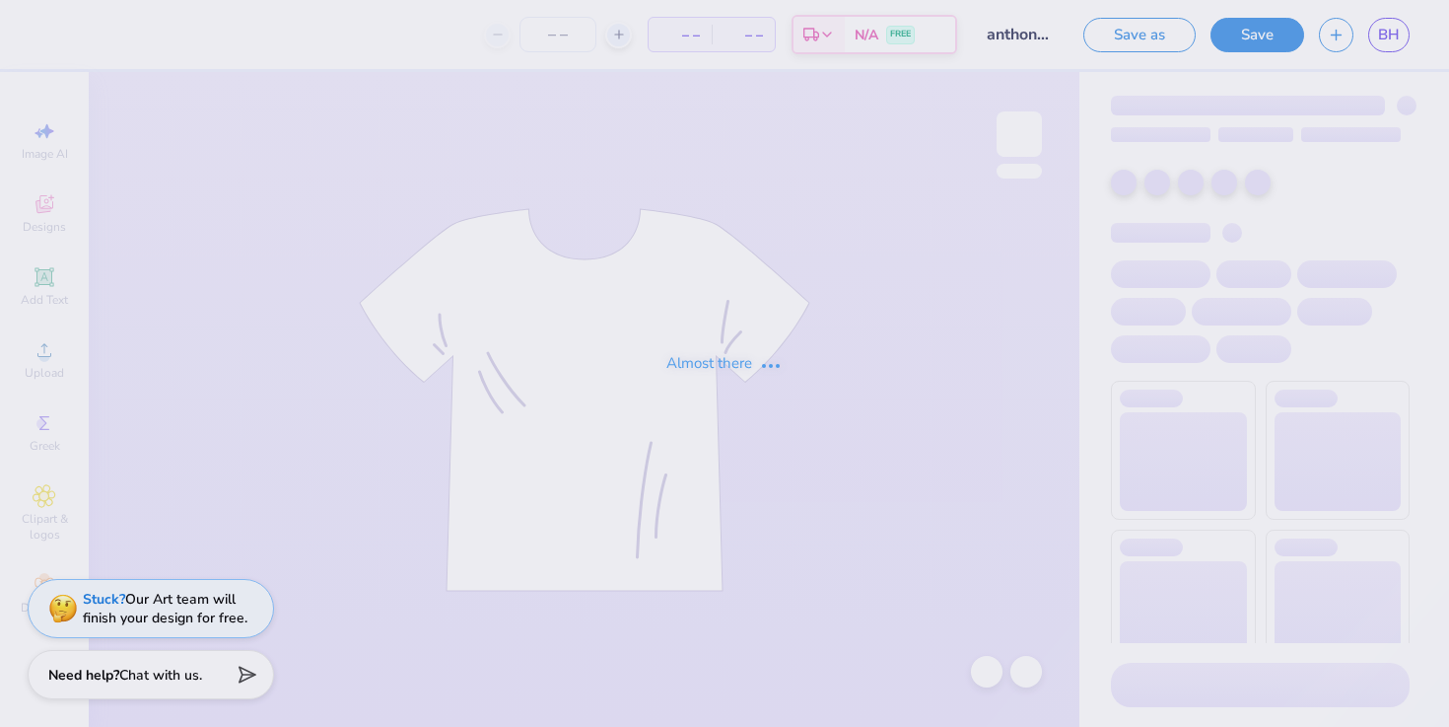
type input "90"
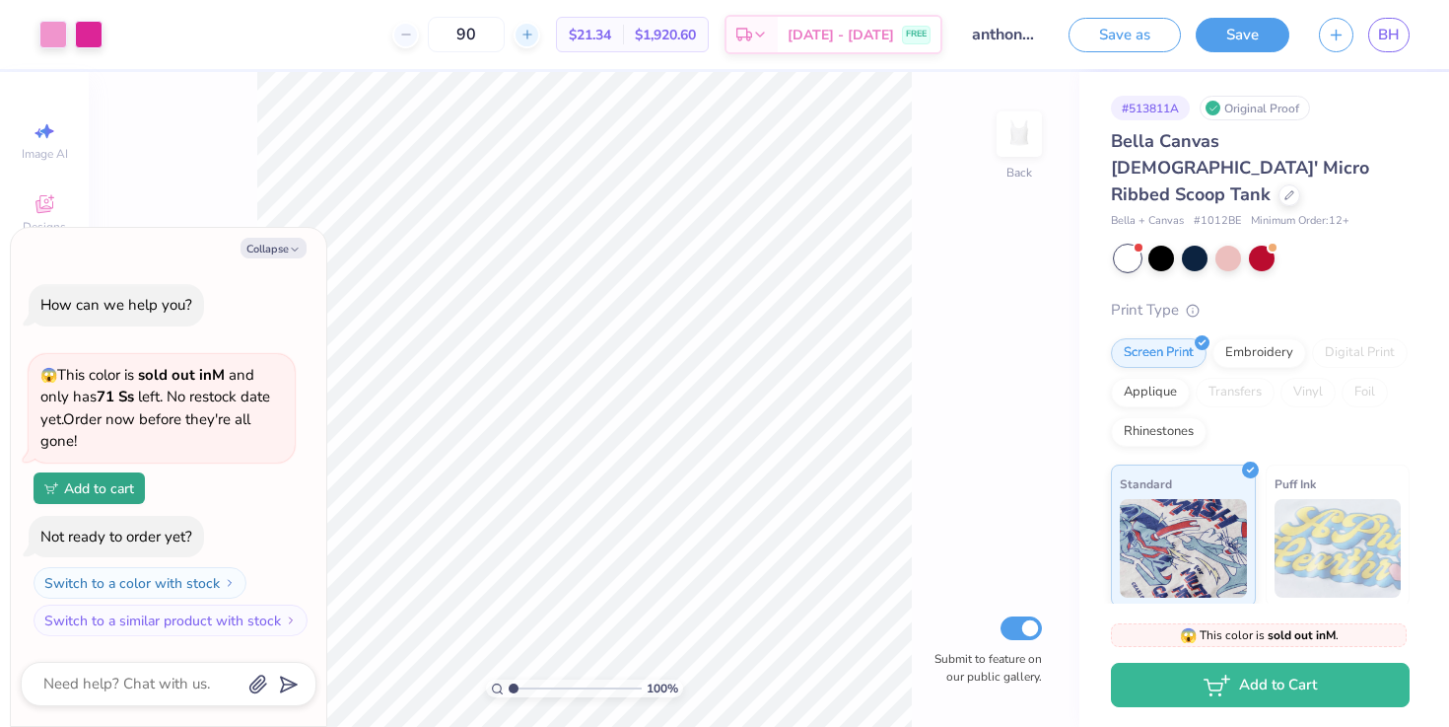
type textarea "x"
click at [503, 33] on input "90" at bounding box center [466, 34] width 77 height 35
type input "9"
type input "100"
click at [364, 18] on div "100 $20.76 Per Item $2,076.00 Total Est. Delivery Sep 13 - 16 FREE" at bounding box center [529, 34] width 825 height 69
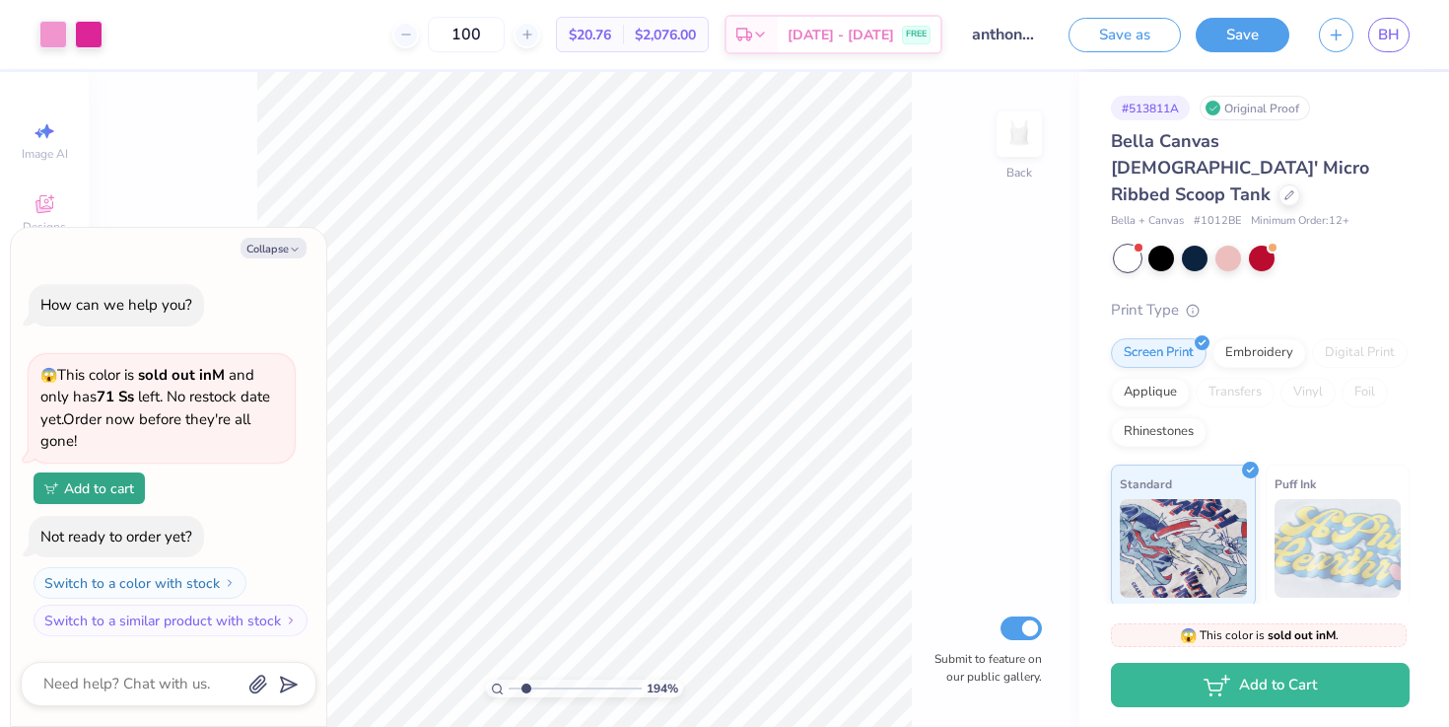
type input "1"
drag, startPoint x: 514, startPoint y: 687, endPoint x: 500, endPoint y: 683, distance: 14.4
click at [509, 683] on input "range" at bounding box center [575, 688] width 133 height 18
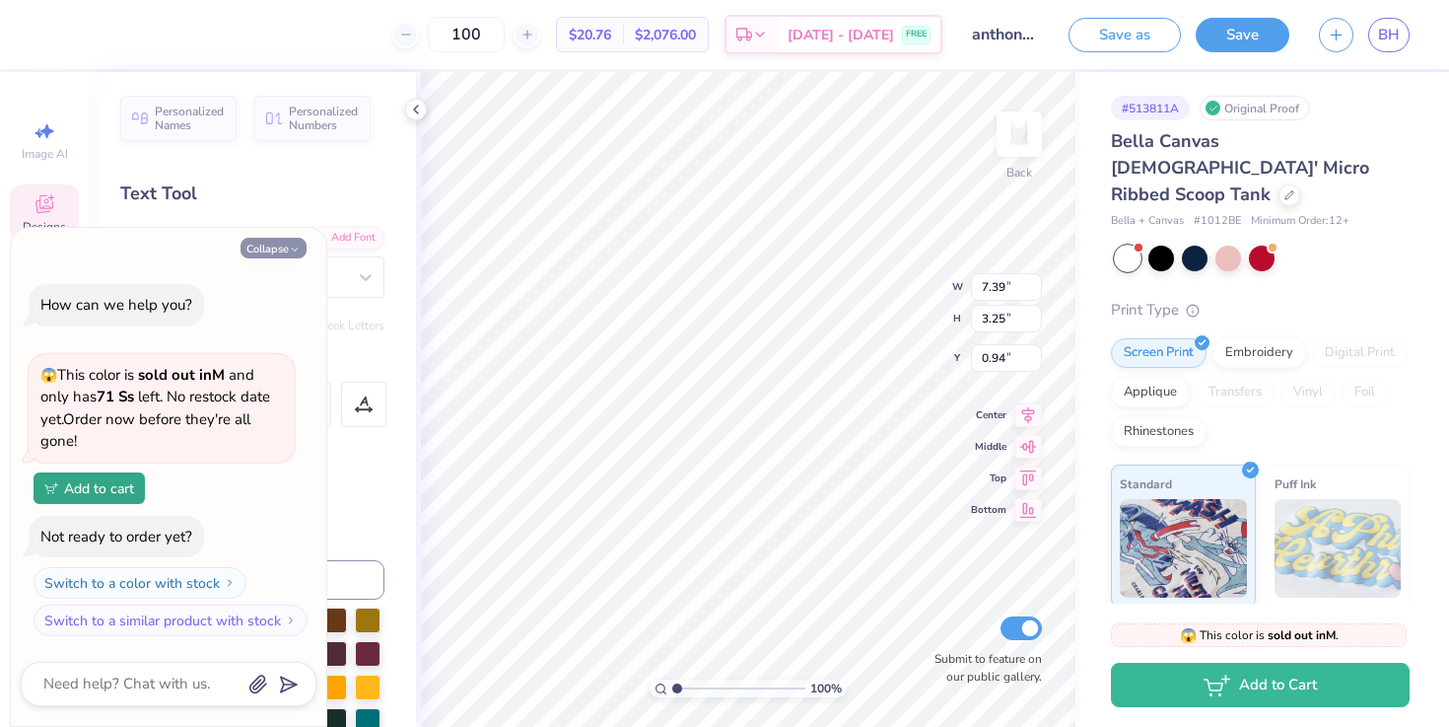
click at [263, 240] on button "Collapse" at bounding box center [274, 248] width 66 height 21
type textarea "x"
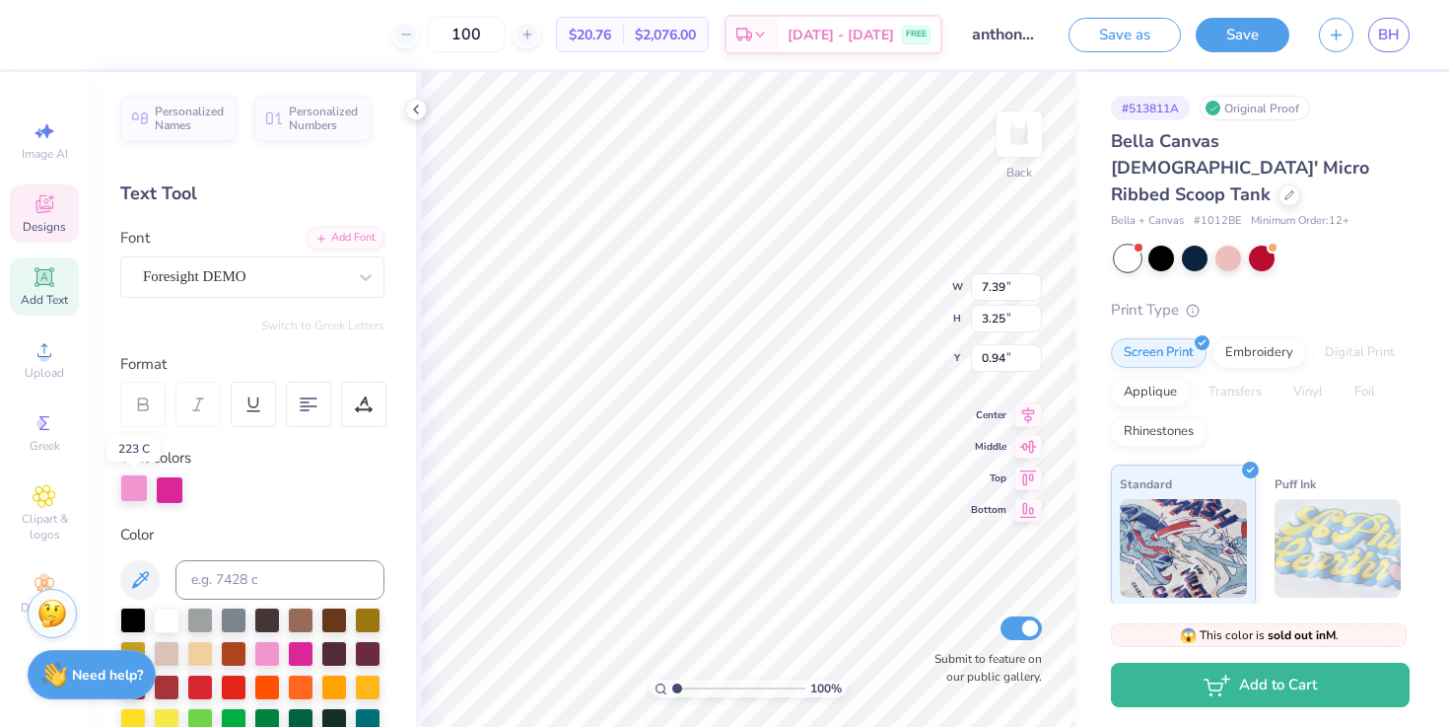
click at [136, 489] on div at bounding box center [134, 488] width 28 height 28
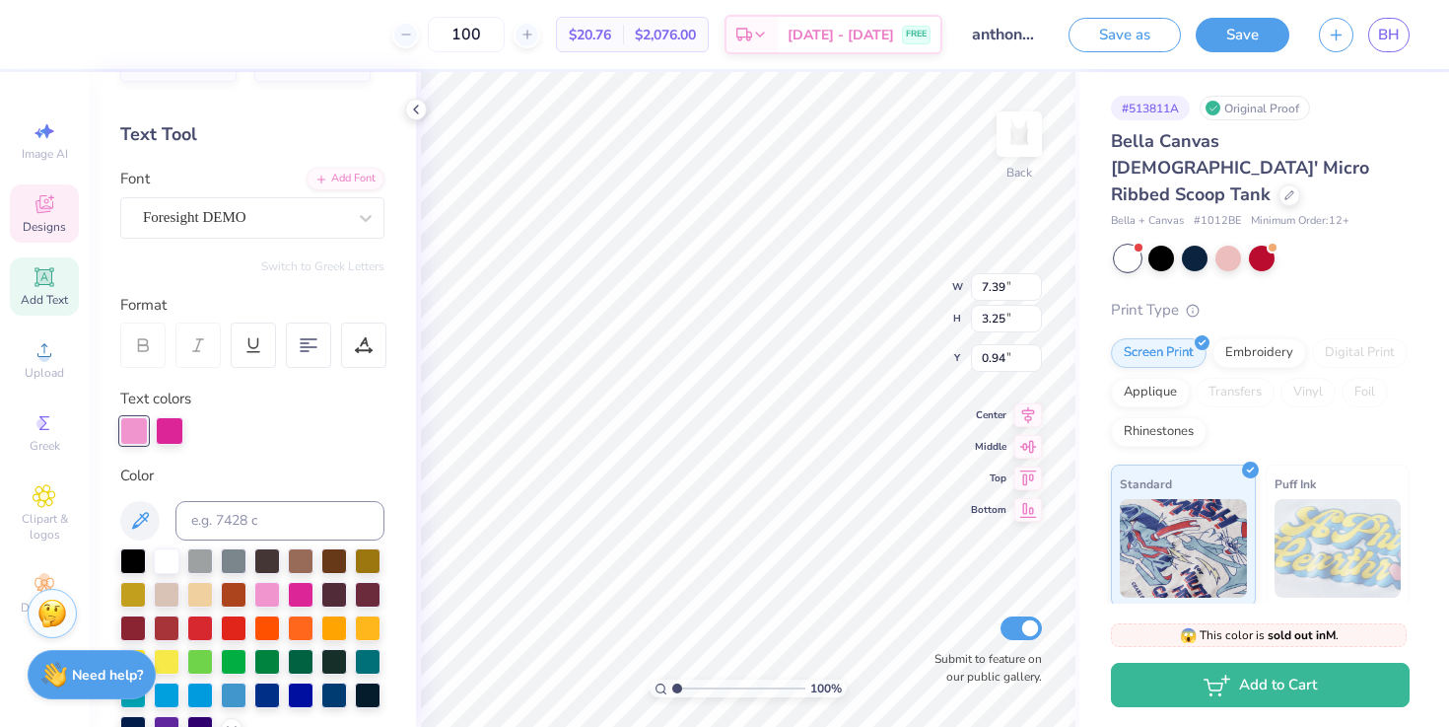
scroll to position [63, 0]
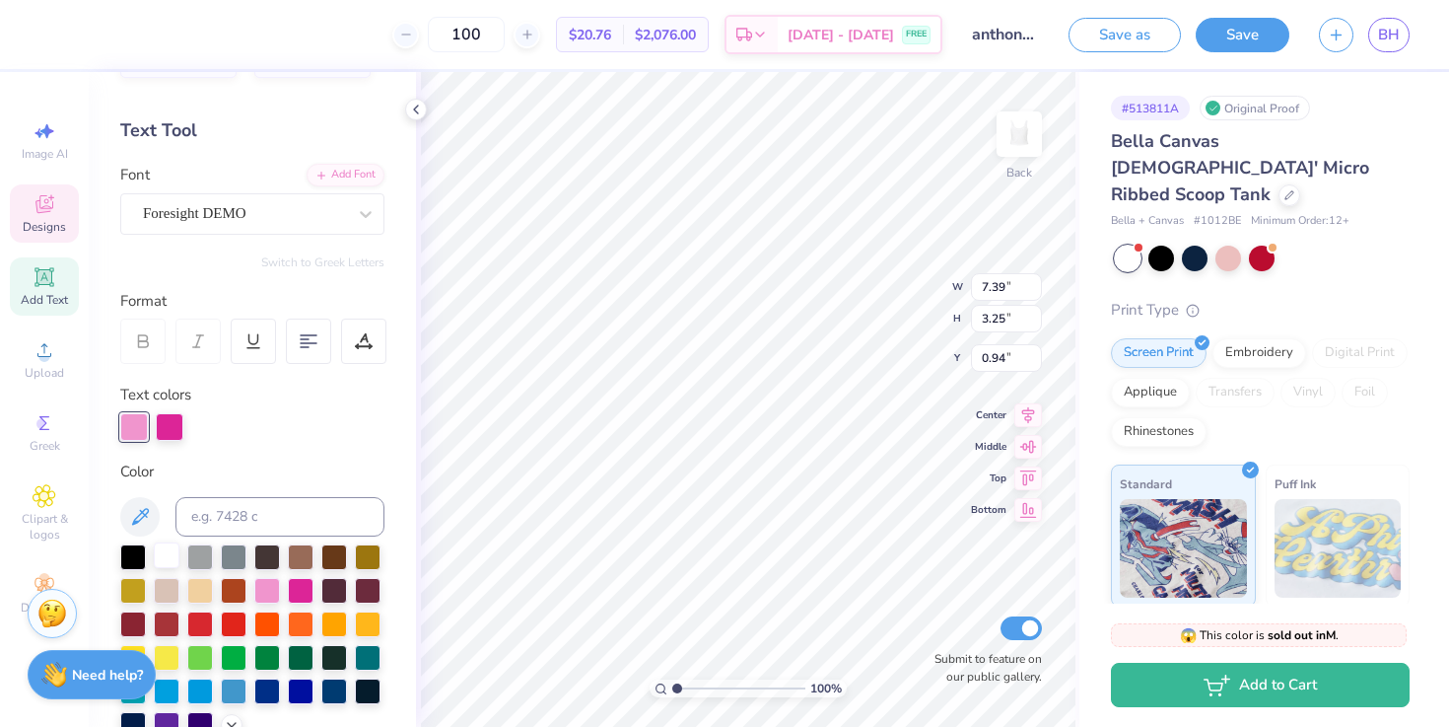
click at [164, 550] on div at bounding box center [167, 555] width 26 height 26
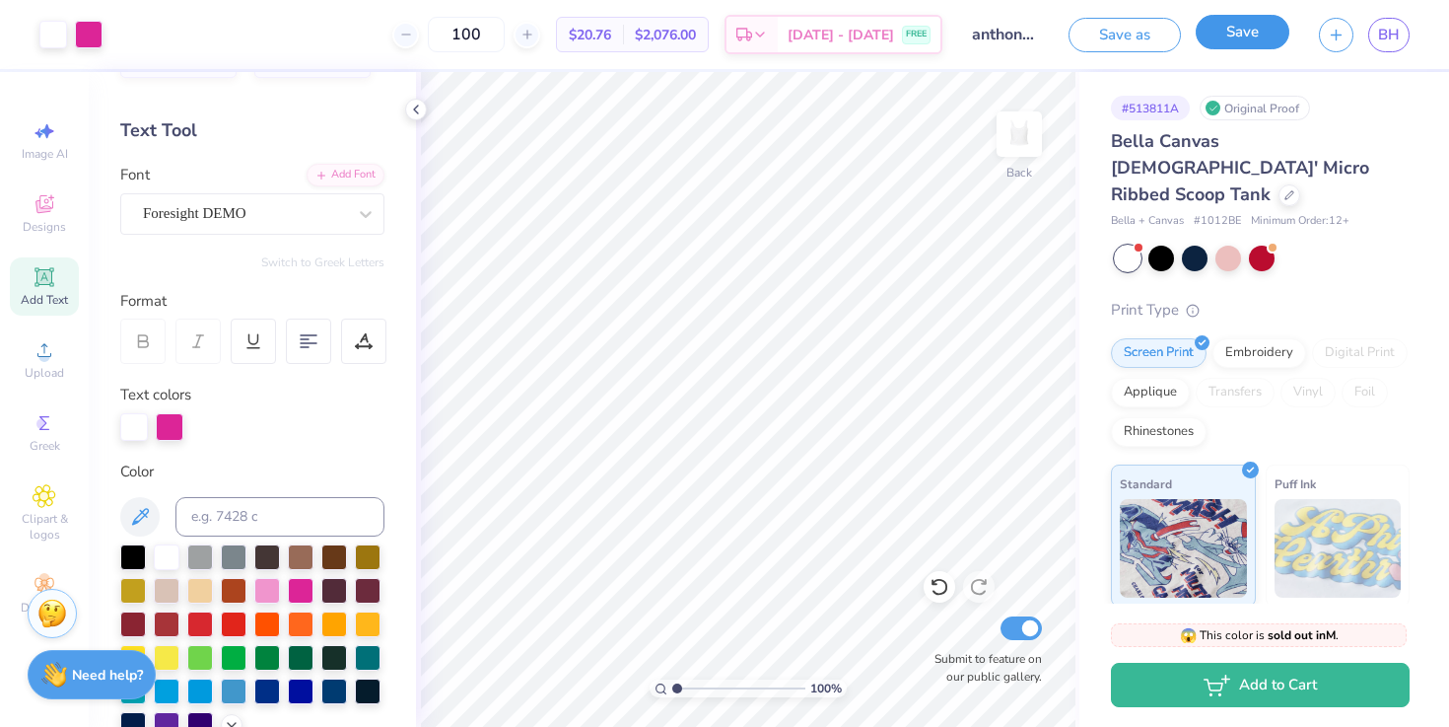
click at [1207, 35] on button "Save" at bounding box center [1243, 32] width 94 height 35
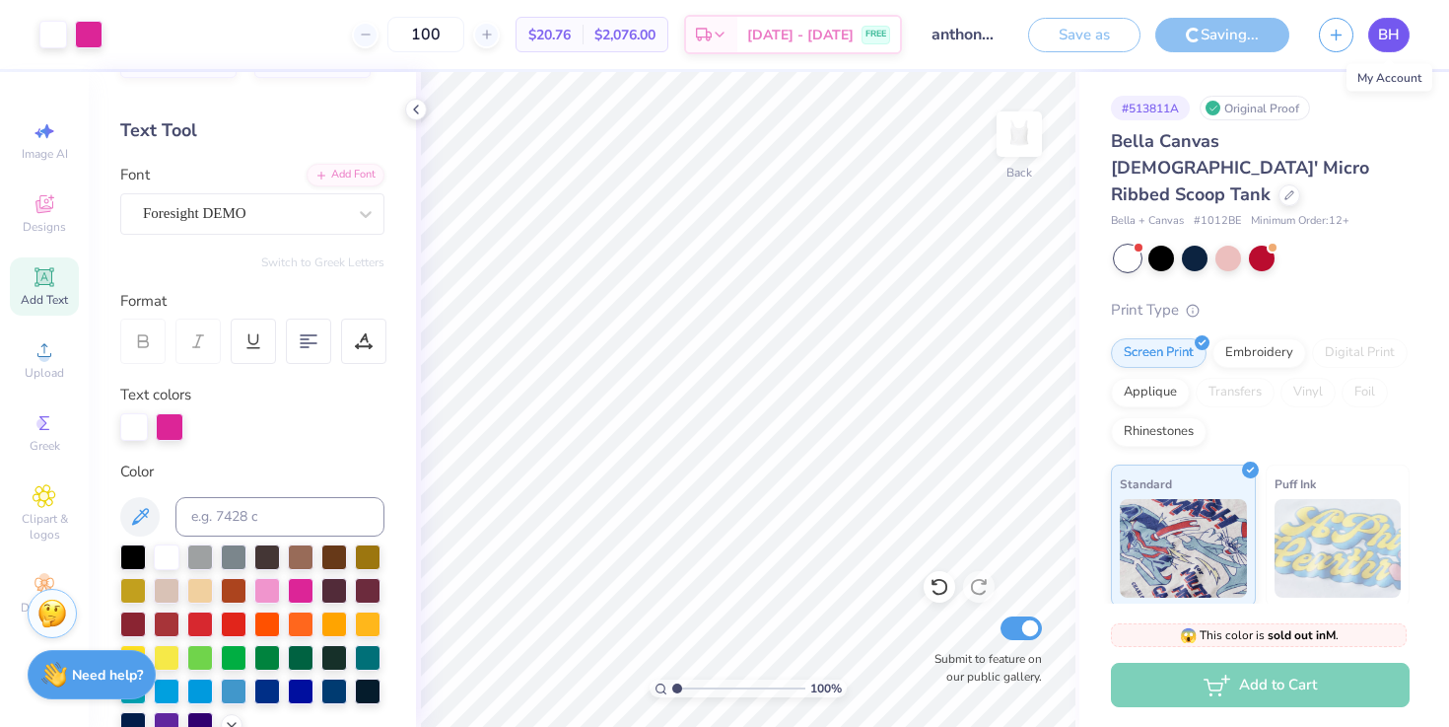
click at [1388, 33] on span "BH" at bounding box center [1389, 35] width 22 height 23
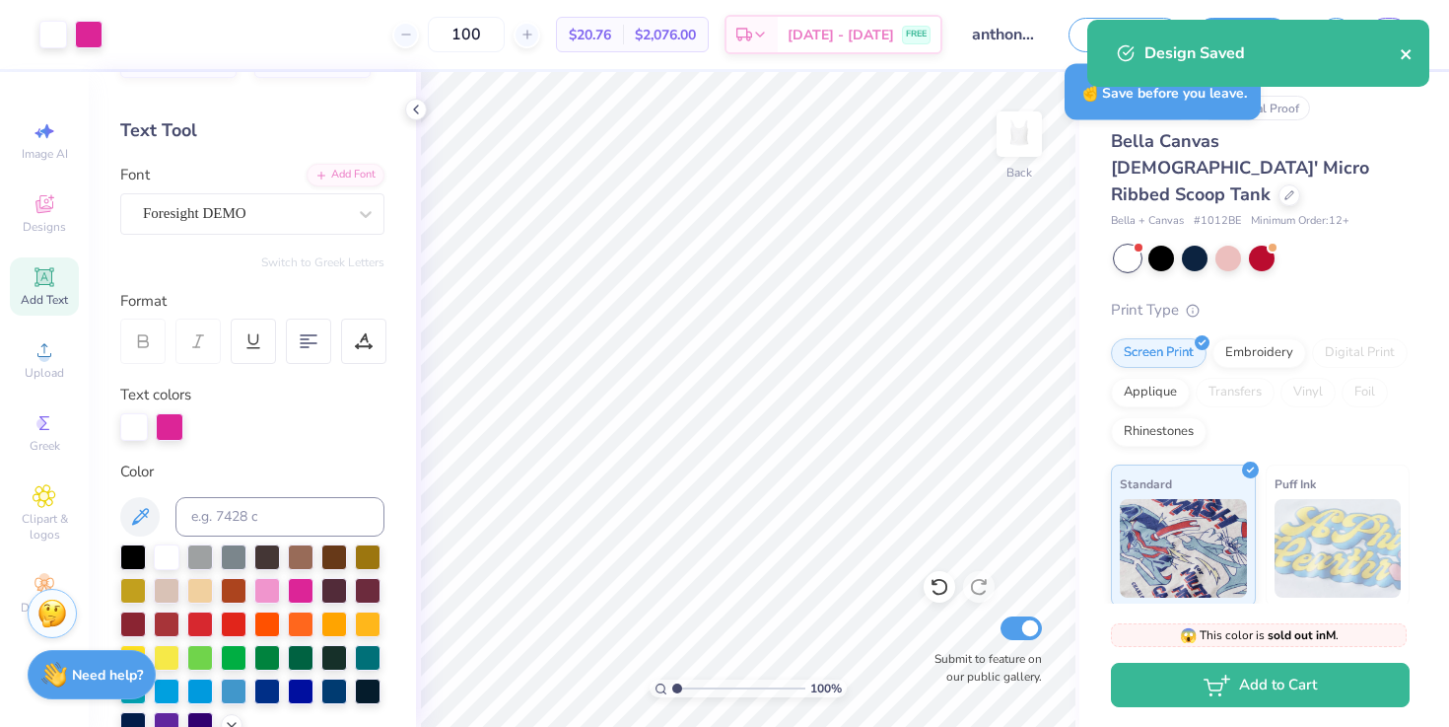
click at [1404, 54] on icon "close" at bounding box center [1407, 54] width 14 height 16
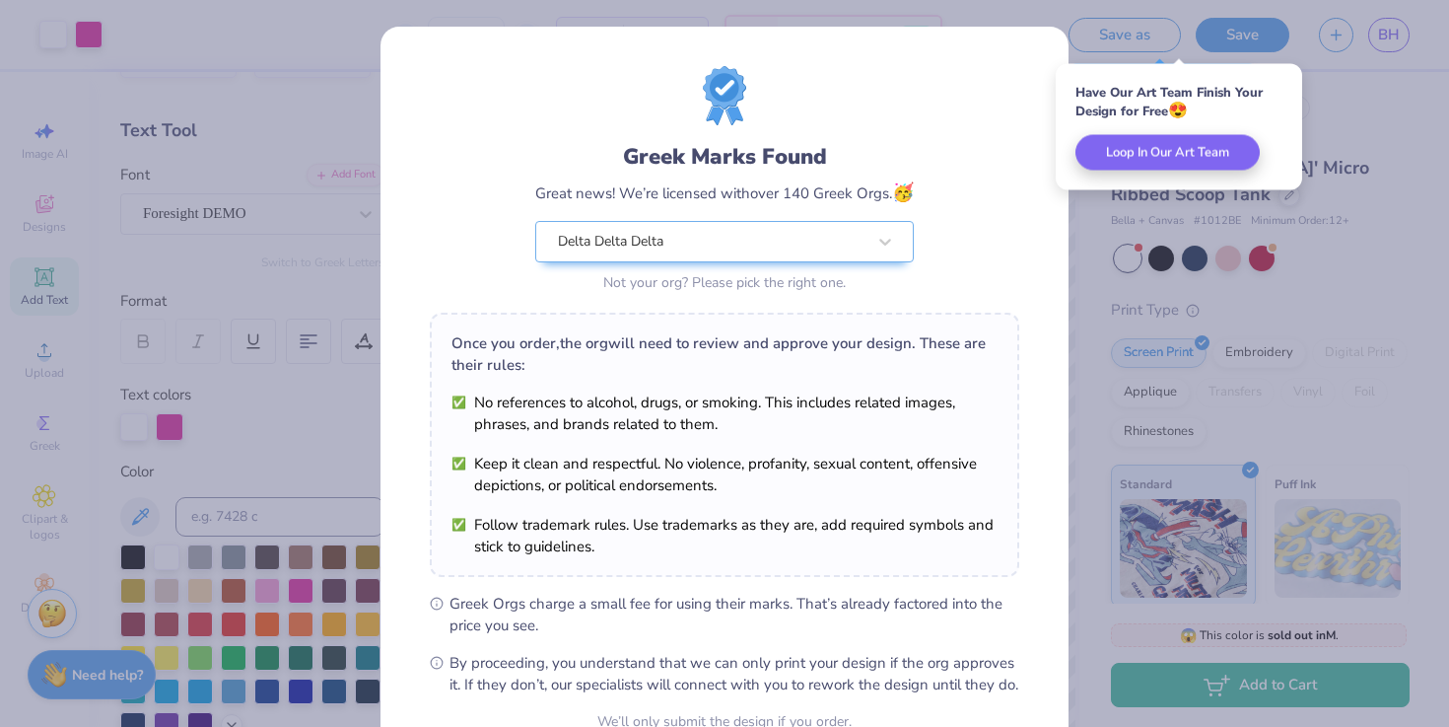
scroll to position [196, 0]
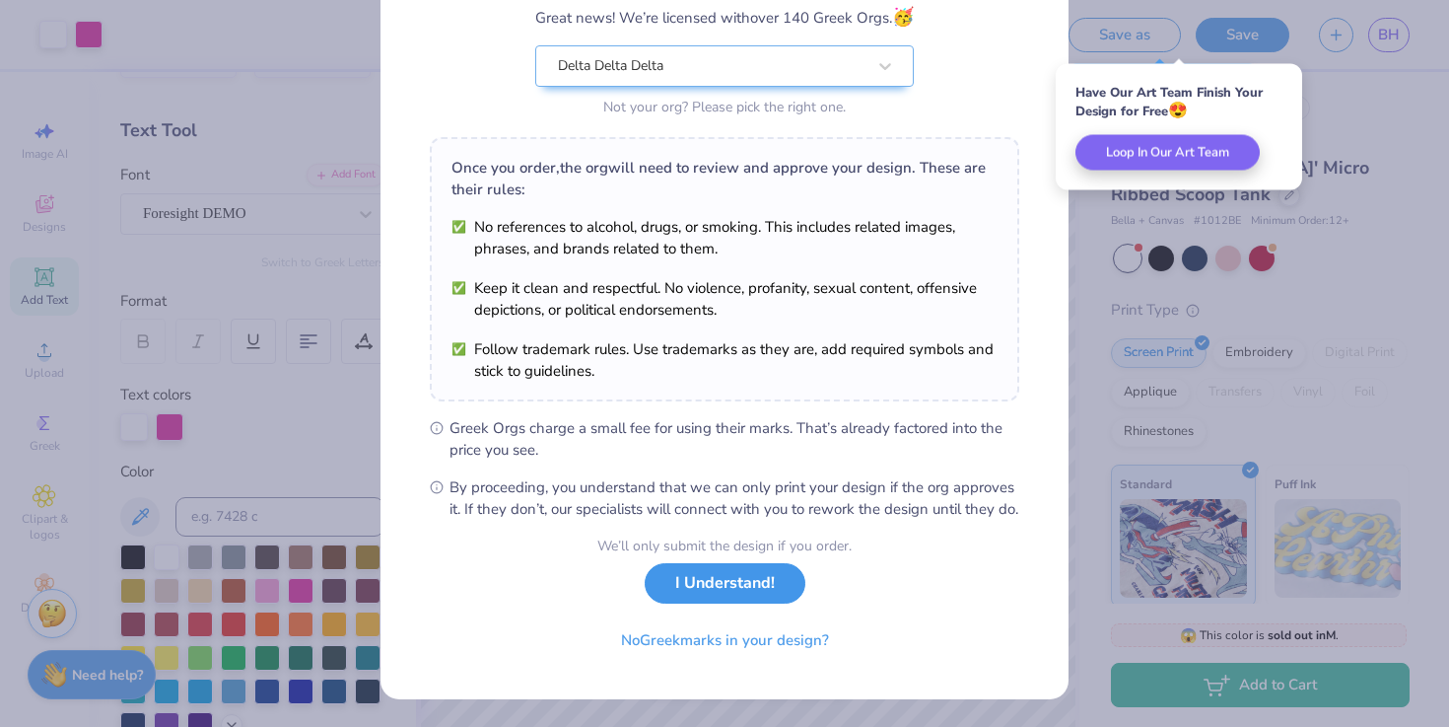
click at [707, 592] on button "I Understand!" at bounding box center [725, 583] width 161 height 40
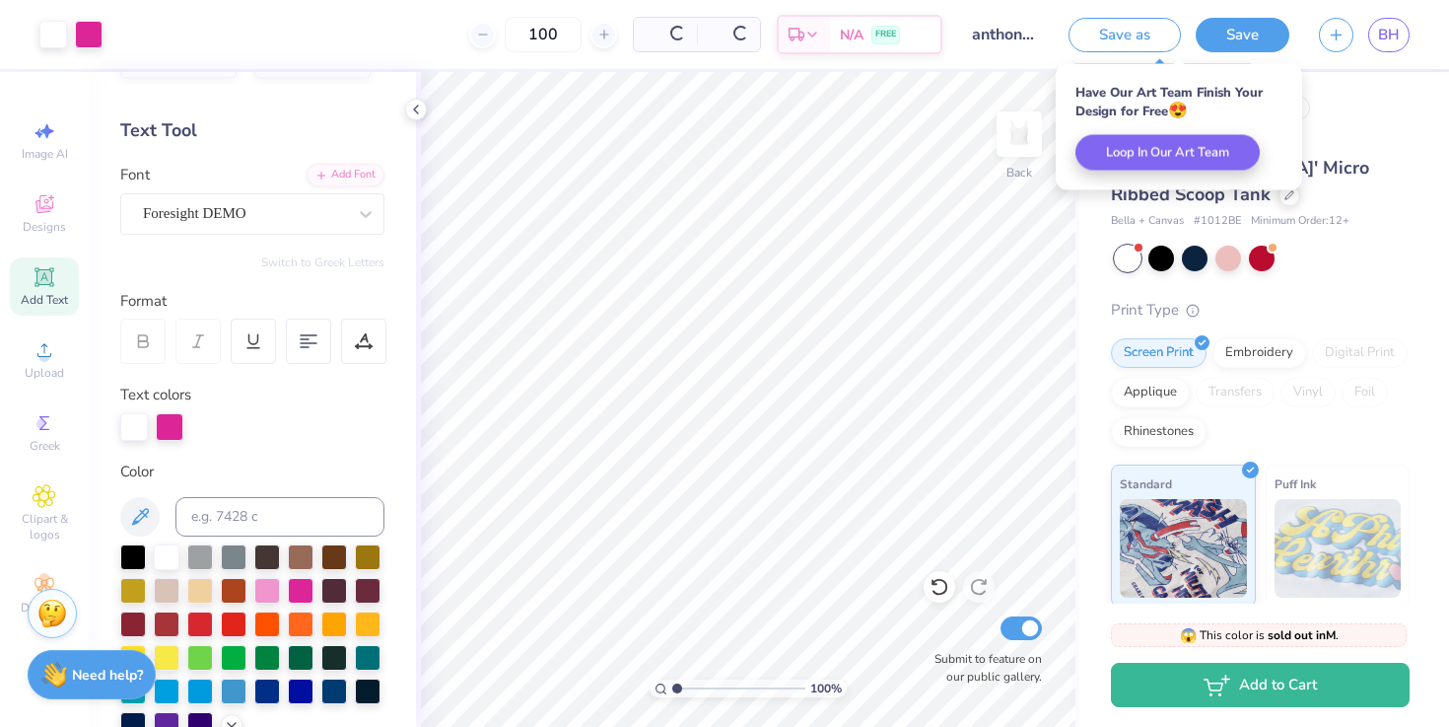
scroll to position [0, 0]
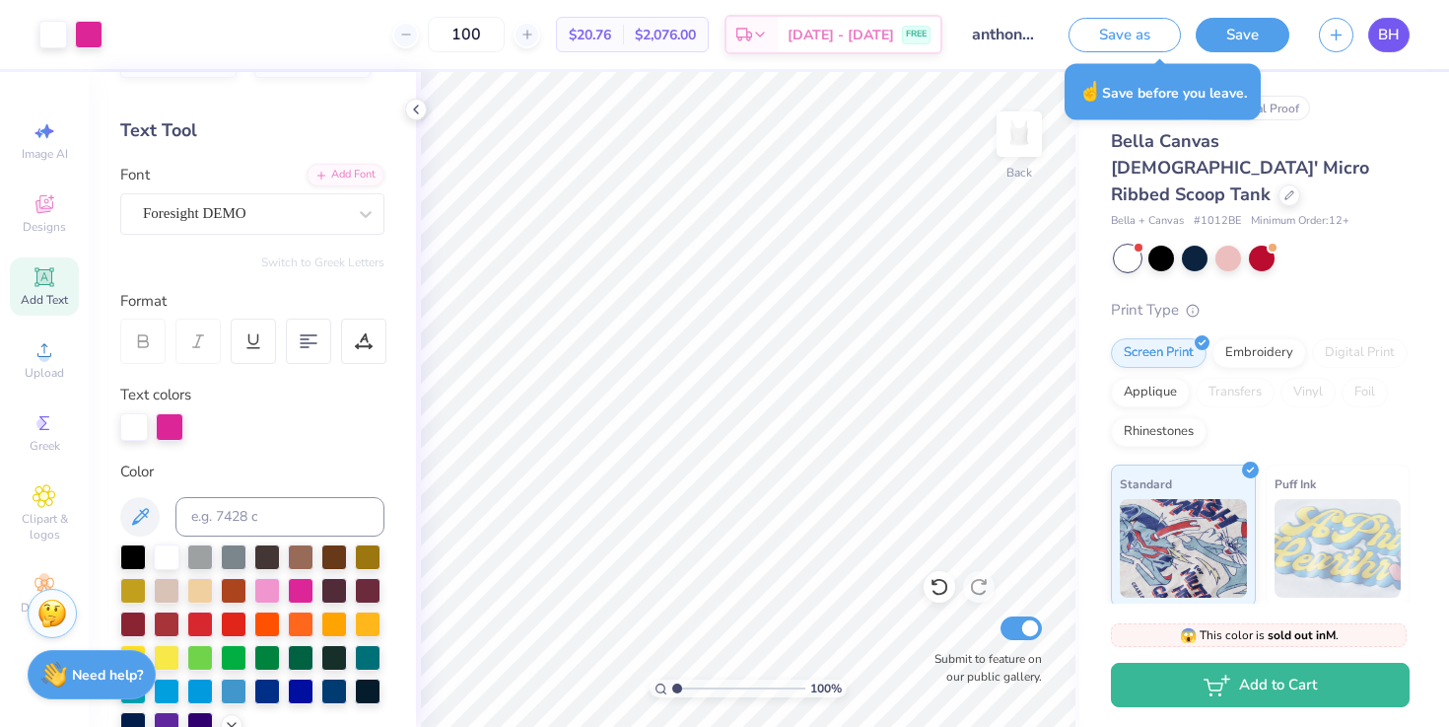
click at [1396, 36] on span "BH" at bounding box center [1389, 35] width 22 height 23
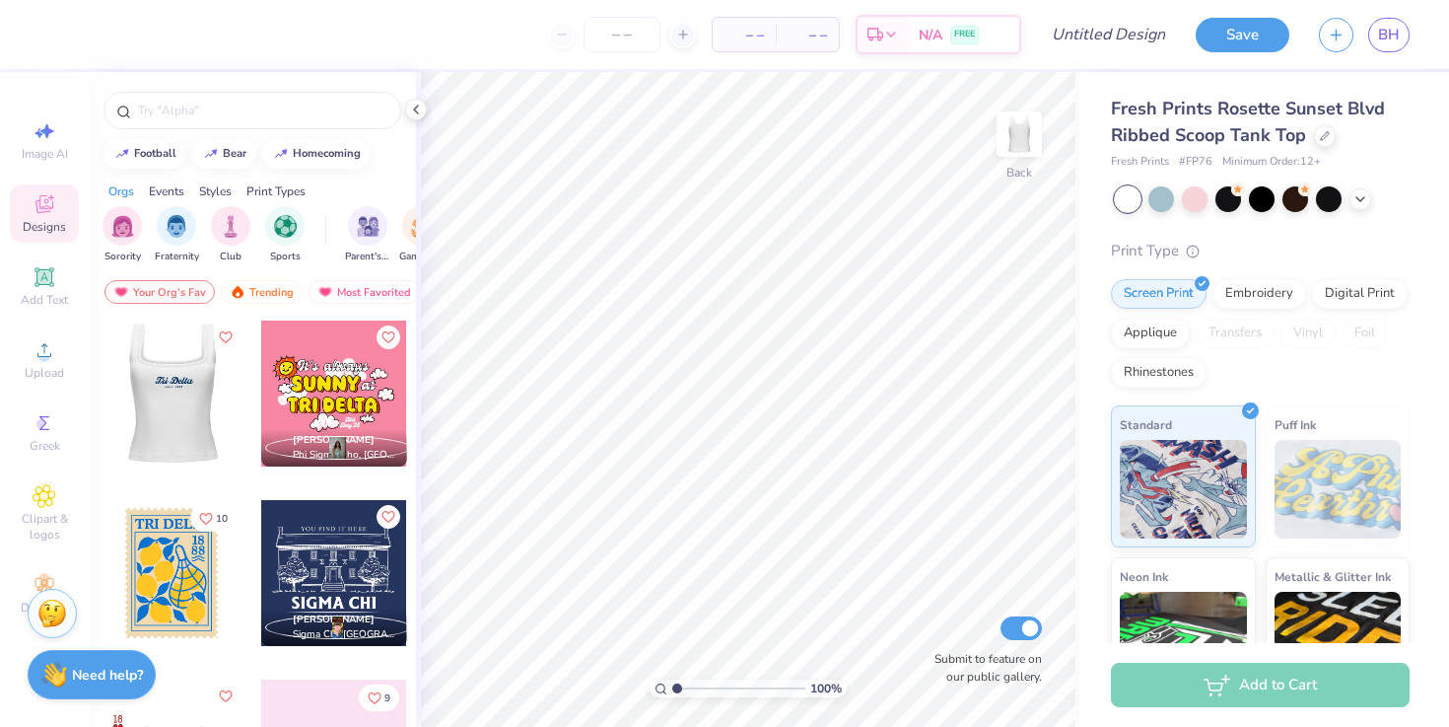
click at [176, 392] on div at bounding box center [172, 393] width 438 height 146
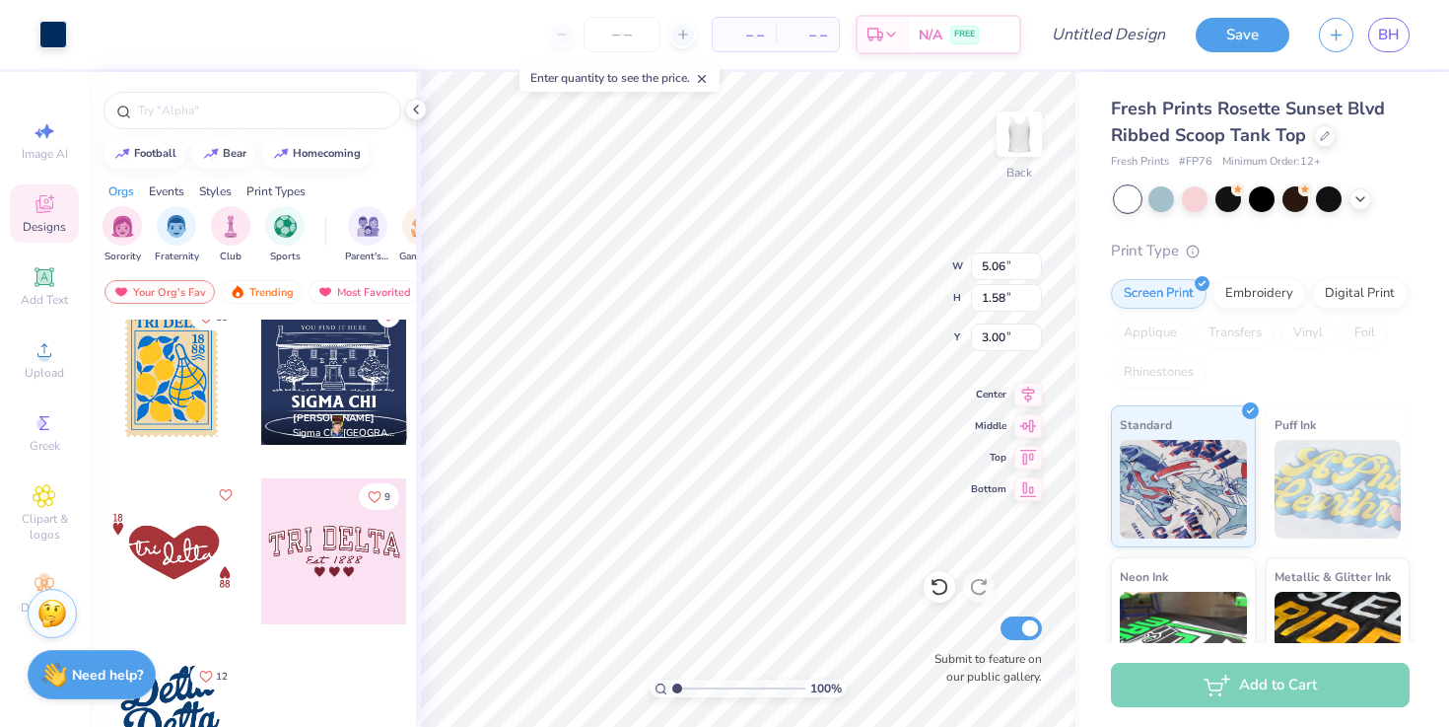
scroll to position [237, 0]
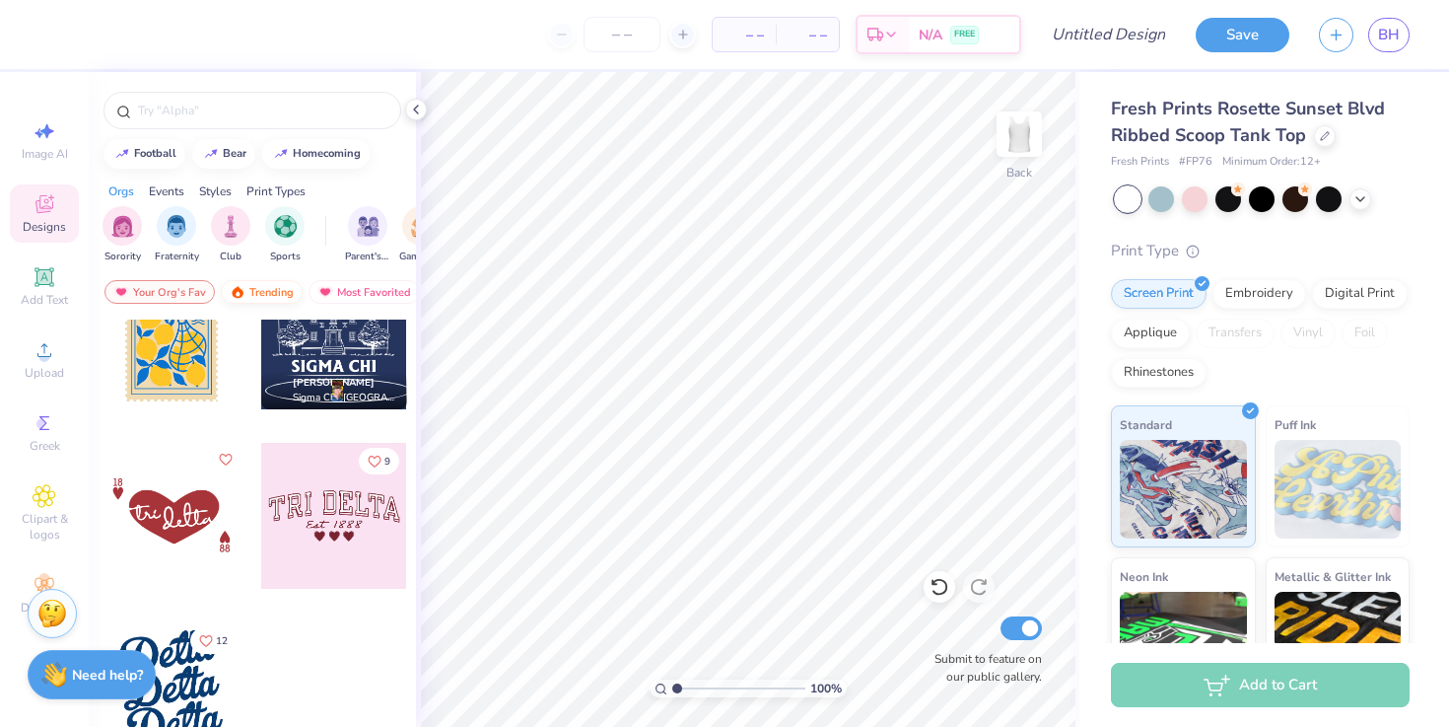
click at [253, 292] on div "Trending" at bounding box center [262, 292] width 82 height 24
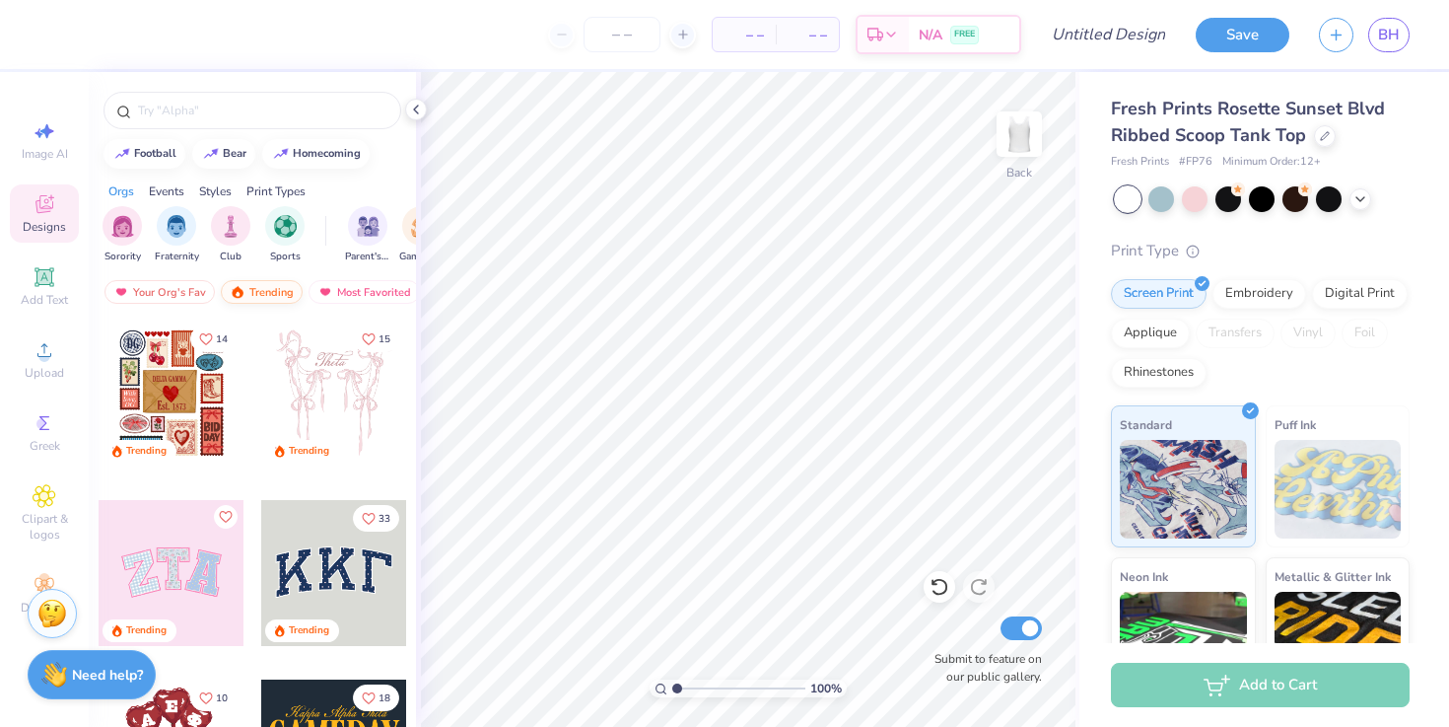
scroll to position [0, 114]
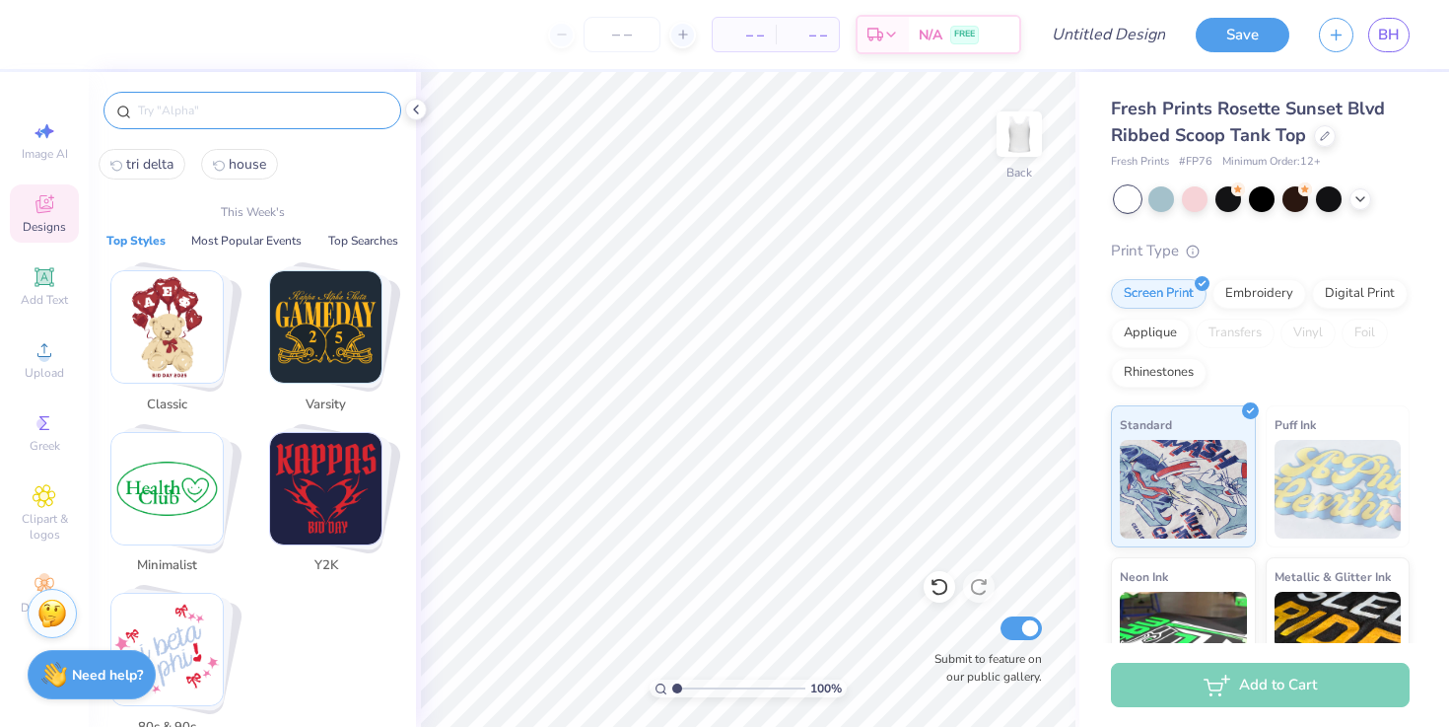
click at [247, 101] on input "text" at bounding box center [262, 111] width 252 height 20
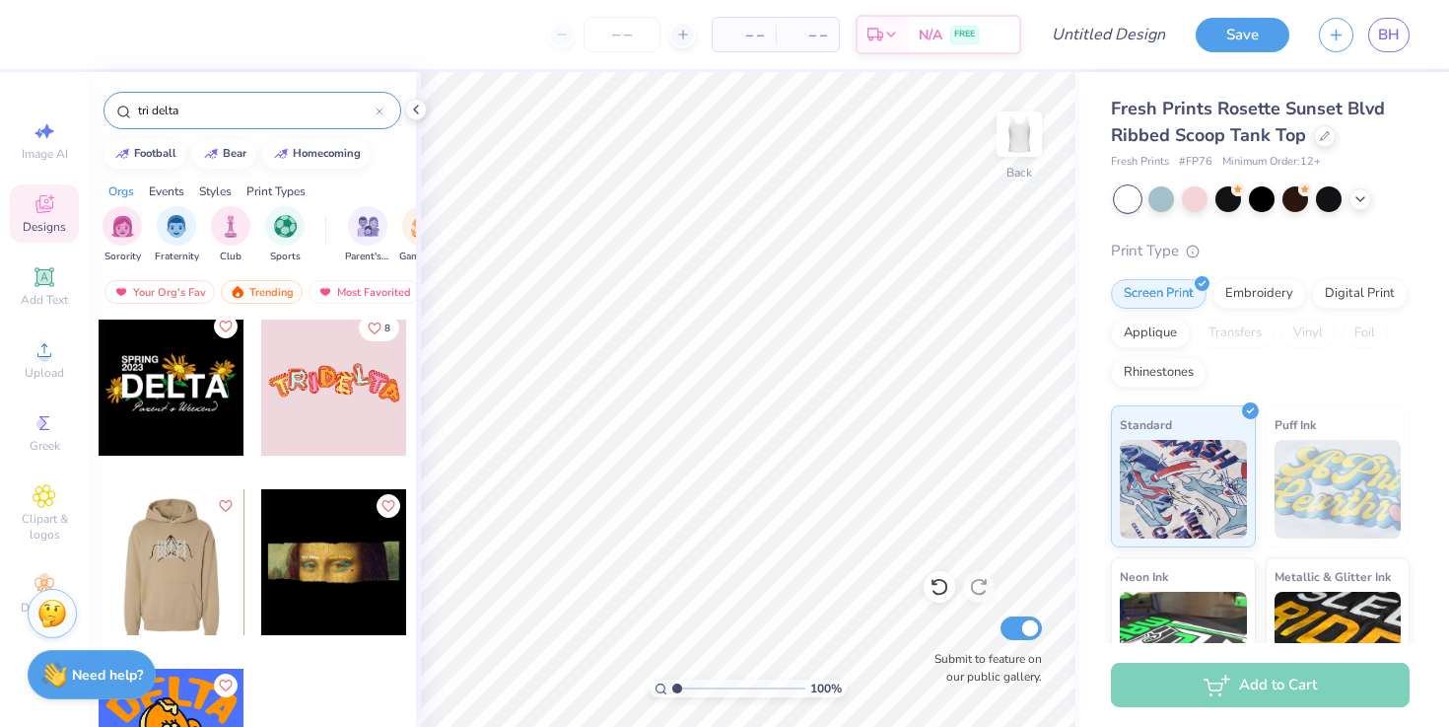
scroll to position [21591, 0]
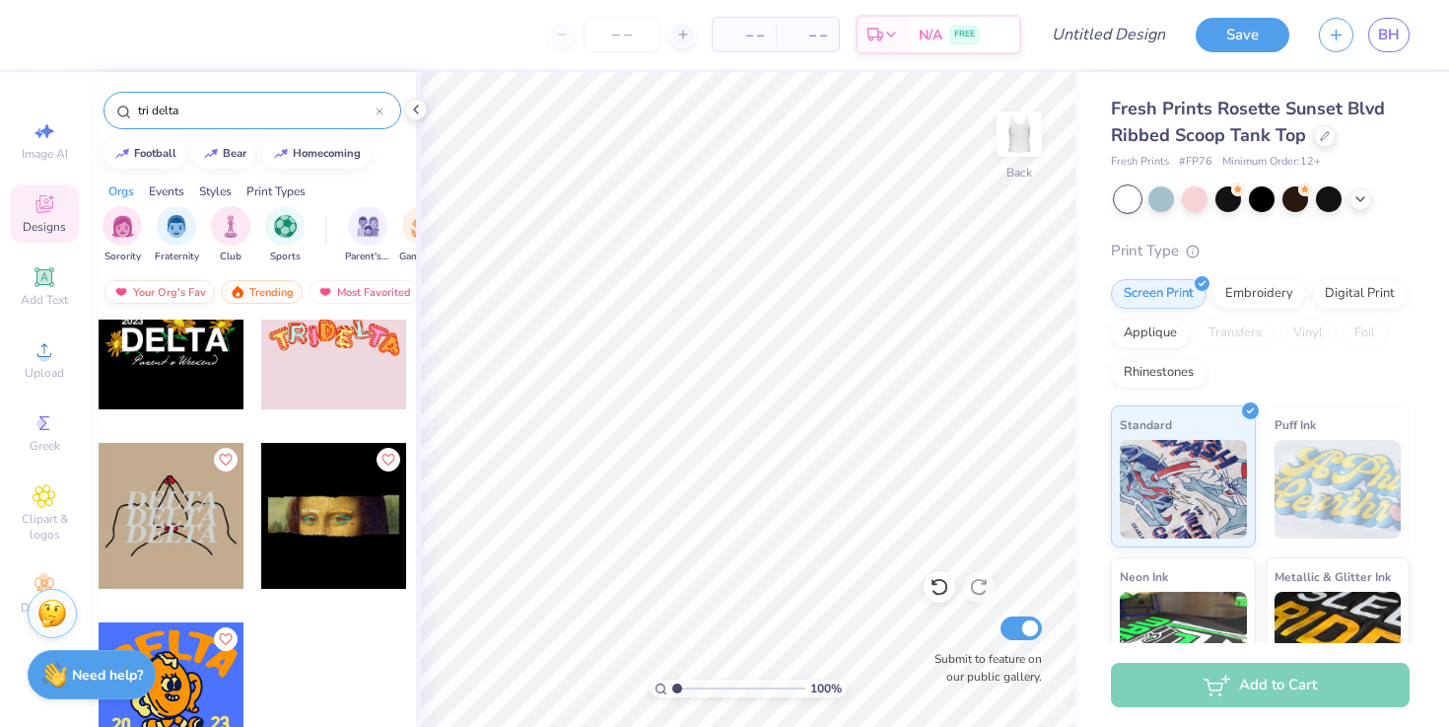
type input "tri delta"
click at [129, 285] on div "Your Org's Fav" at bounding box center [160, 292] width 110 height 24
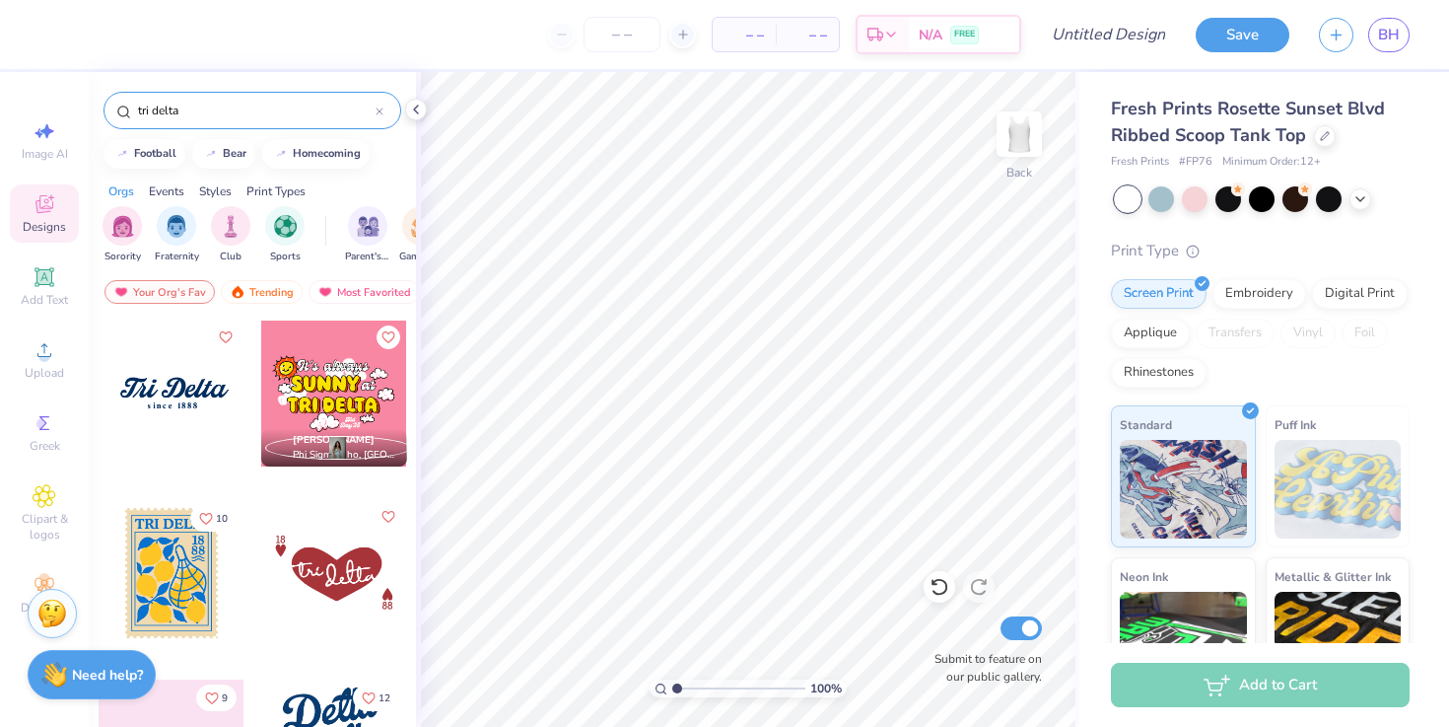
scroll to position [57, 0]
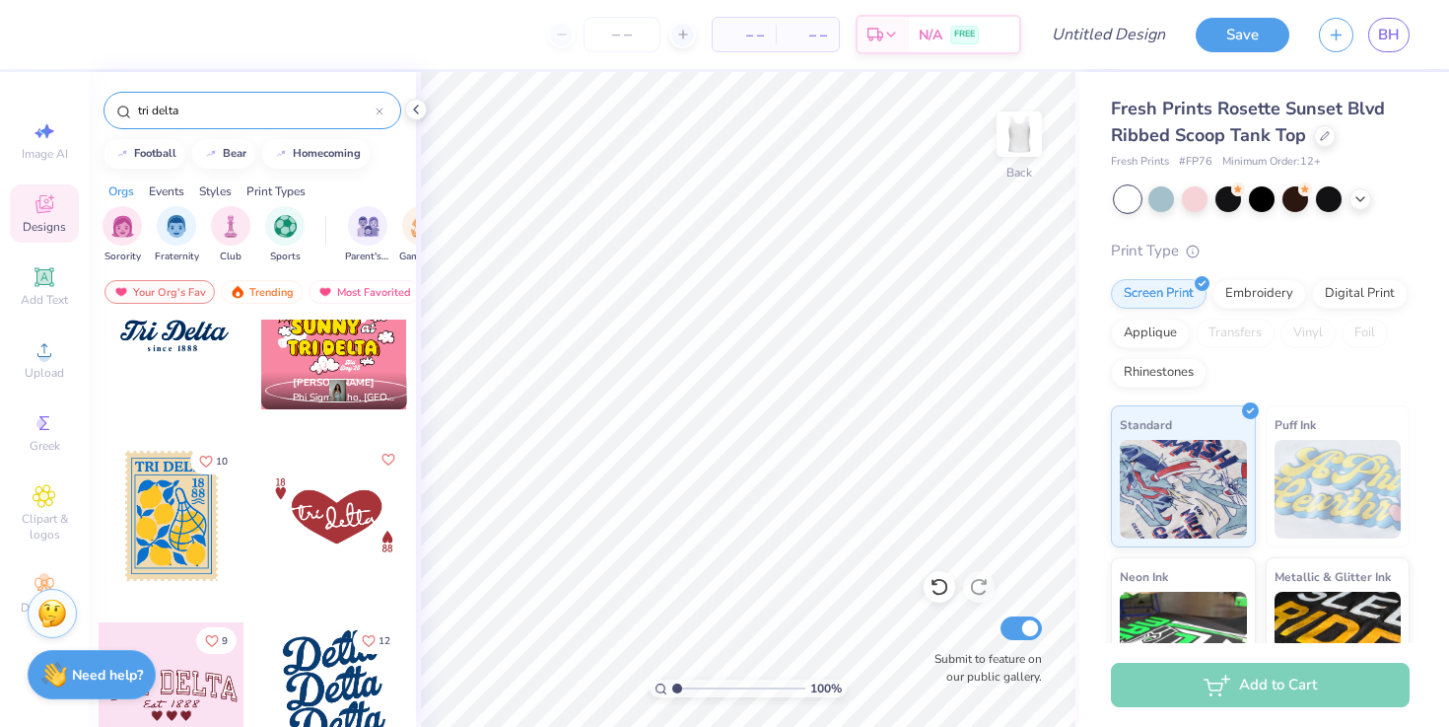
click at [332, 528] on div at bounding box center [334, 516] width 146 height 146
click at [174, 523] on div at bounding box center [172, 516] width 146 height 146
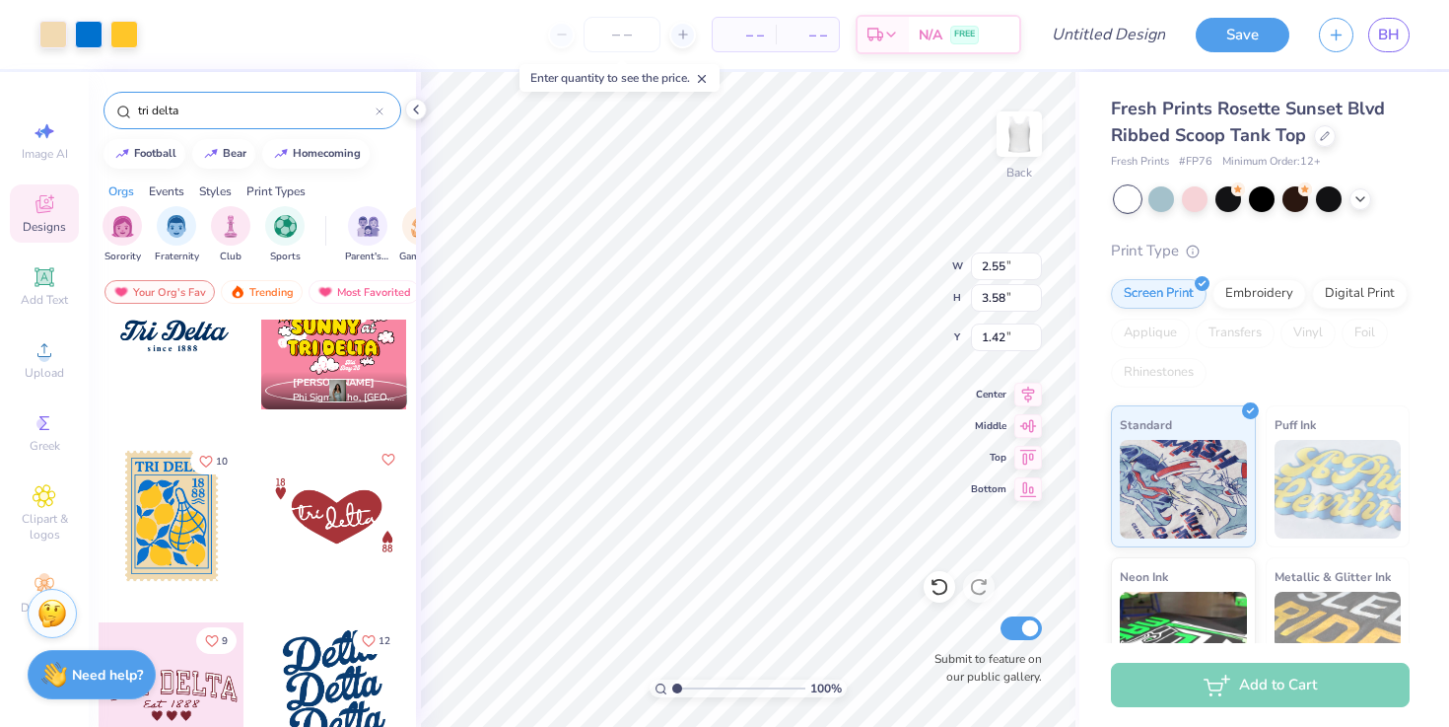
type input "1.42"
click at [413, 111] on icon at bounding box center [416, 110] width 16 height 16
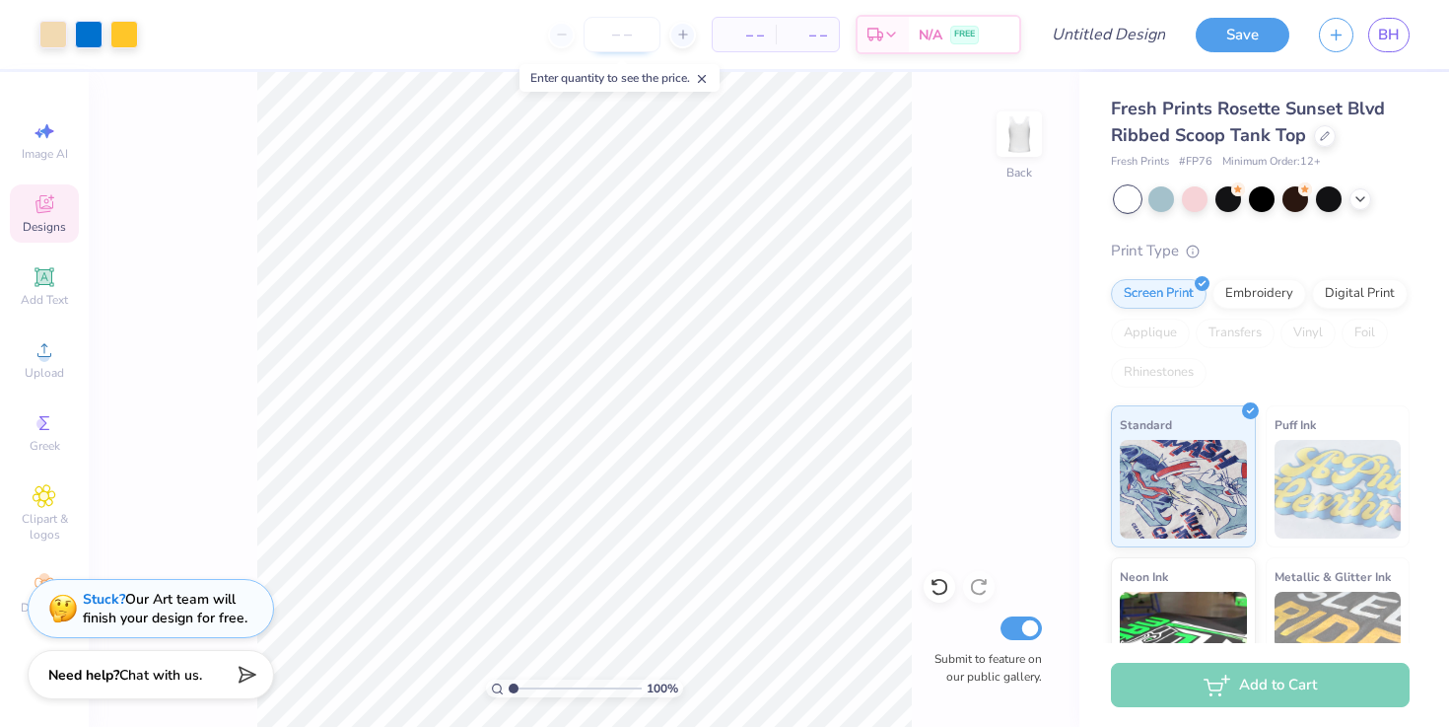
click at [616, 34] on input "number" at bounding box center [622, 34] width 77 height 35
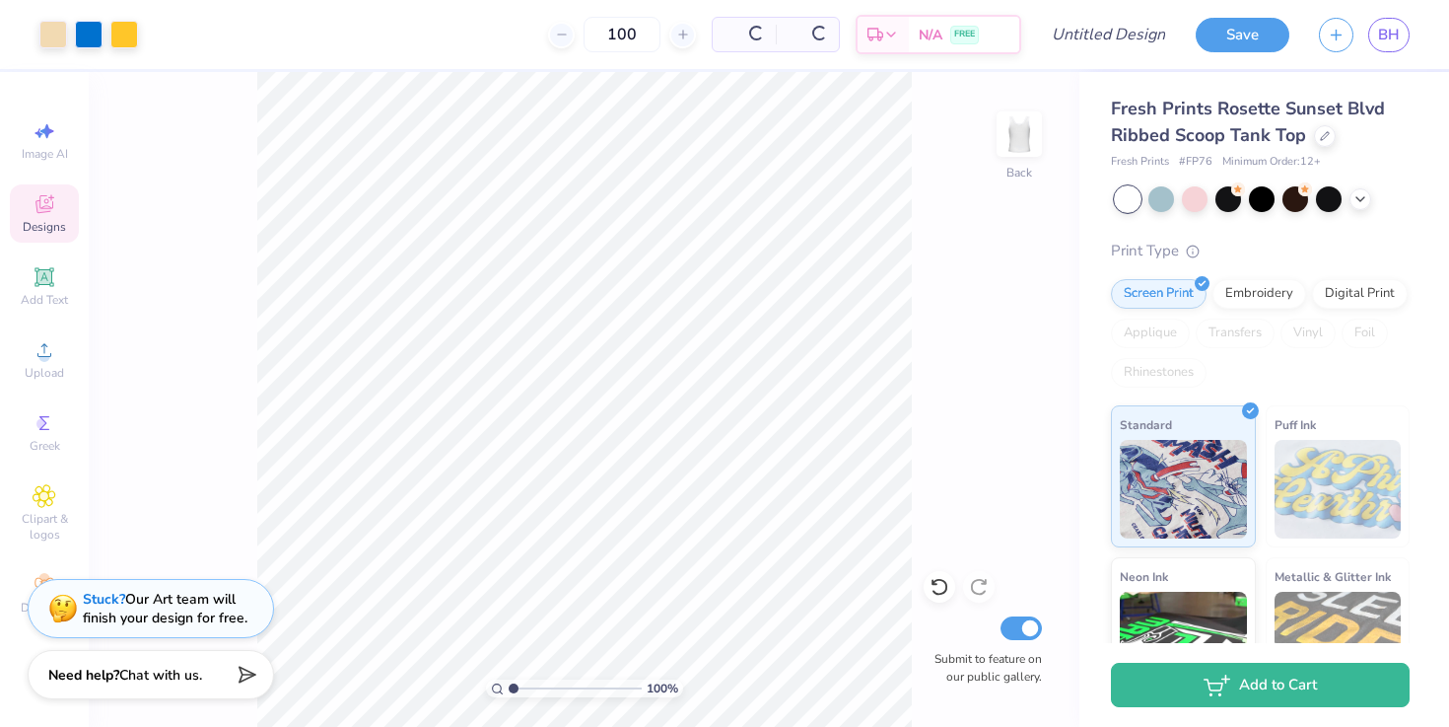
type input "100"
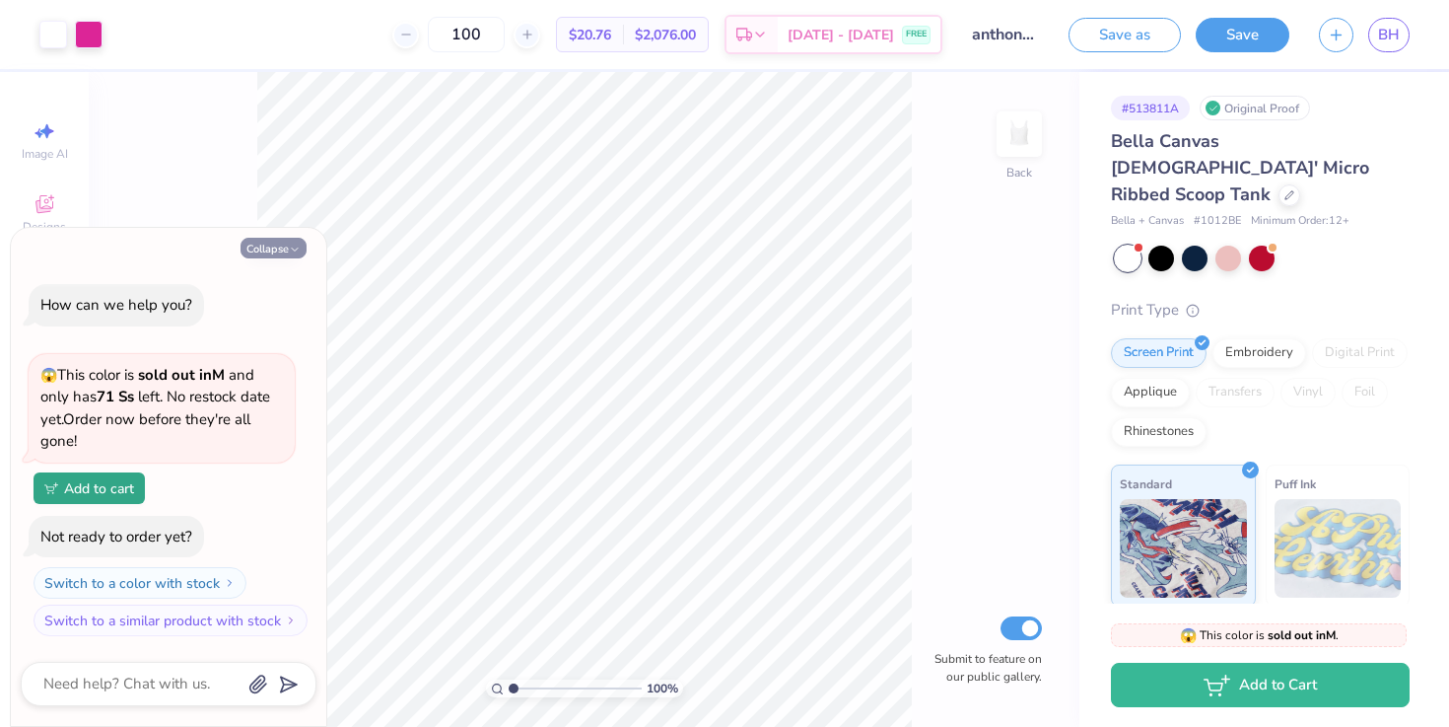
click at [288, 249] on button "Collapse" at bounding box center [274, 248] width 66 height 21
type textarea "x"
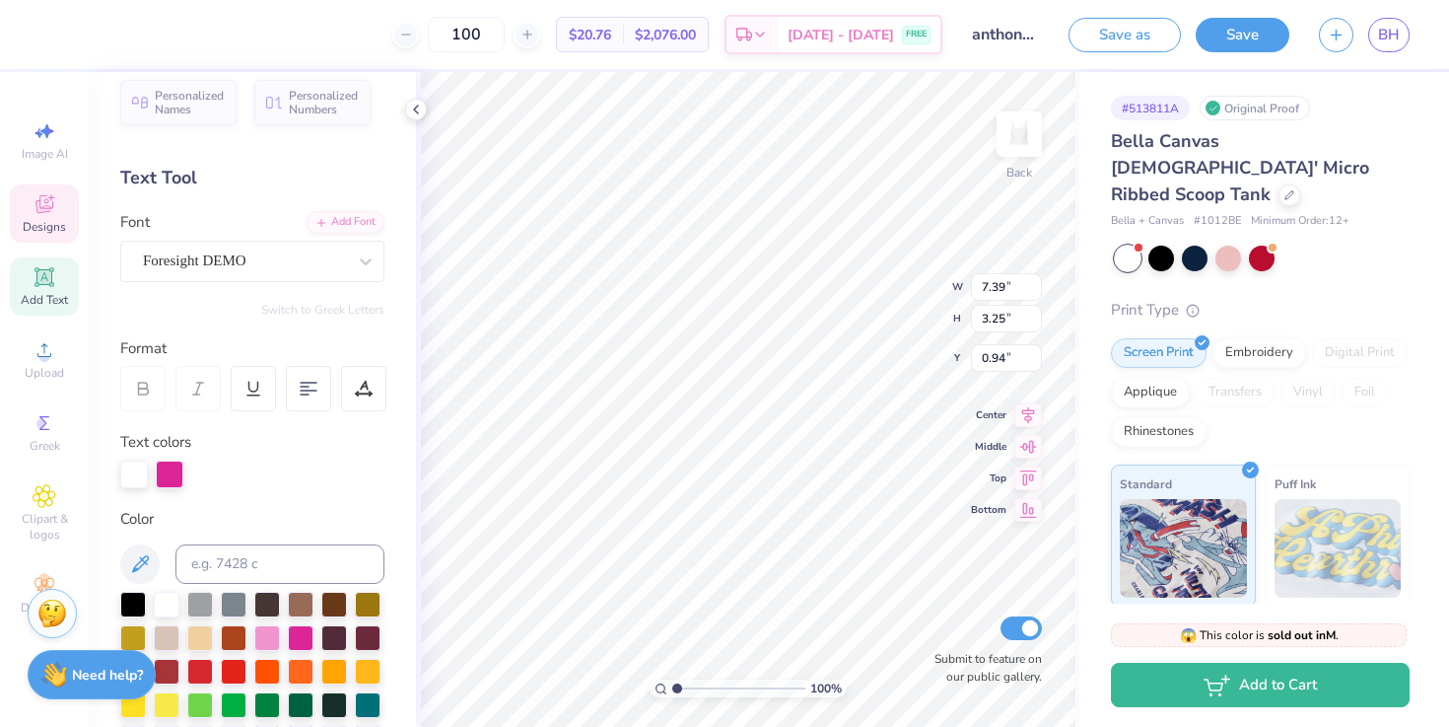
scroll to position [25, 0]
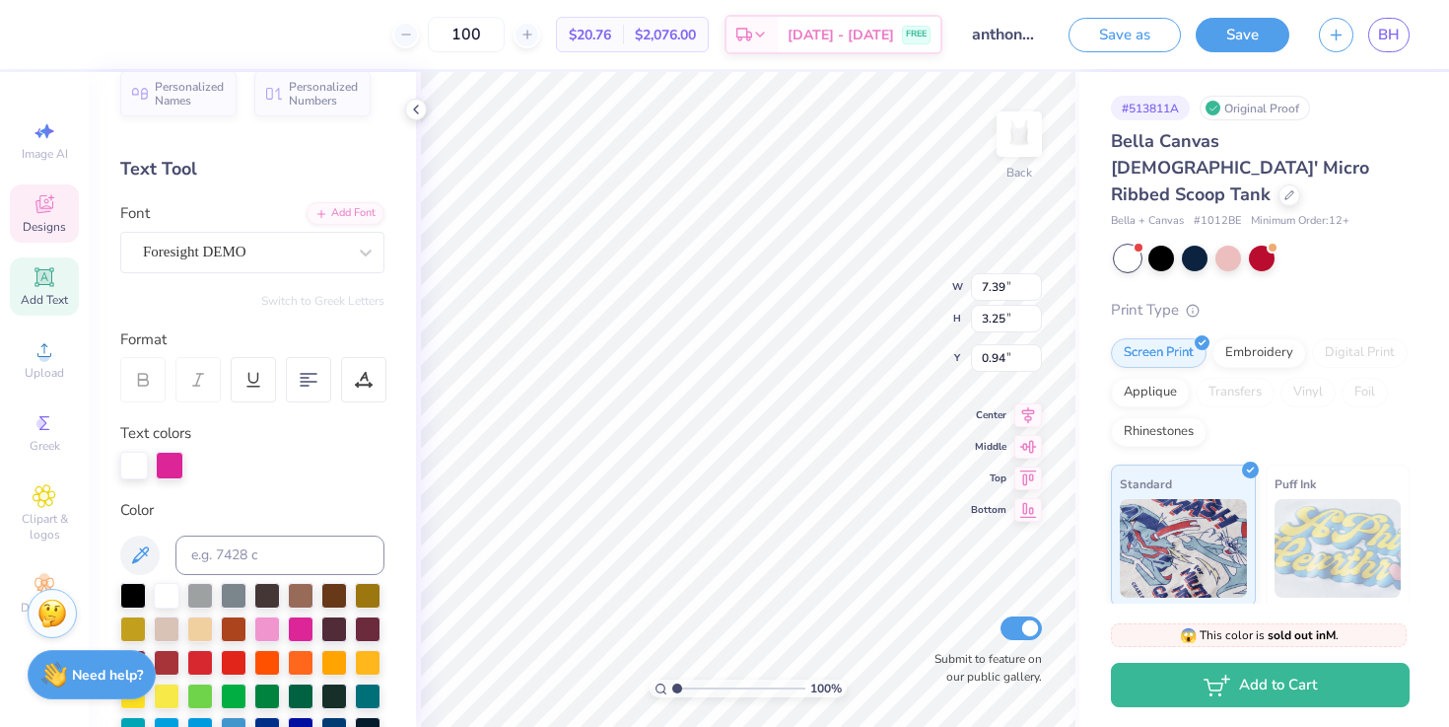
click at [54, 228] on span "Designs" at bounding box center [44, 227] width 43 height 16
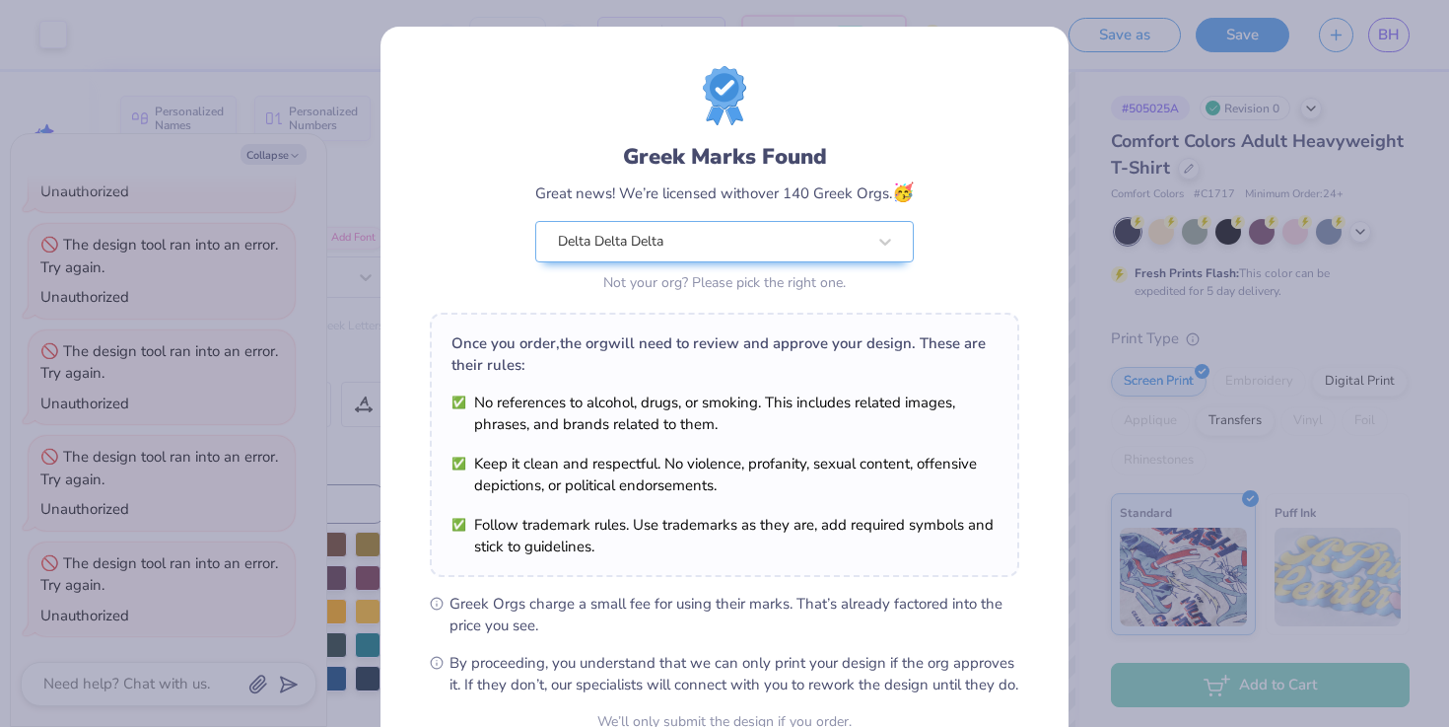
scroll to position [196, 0]
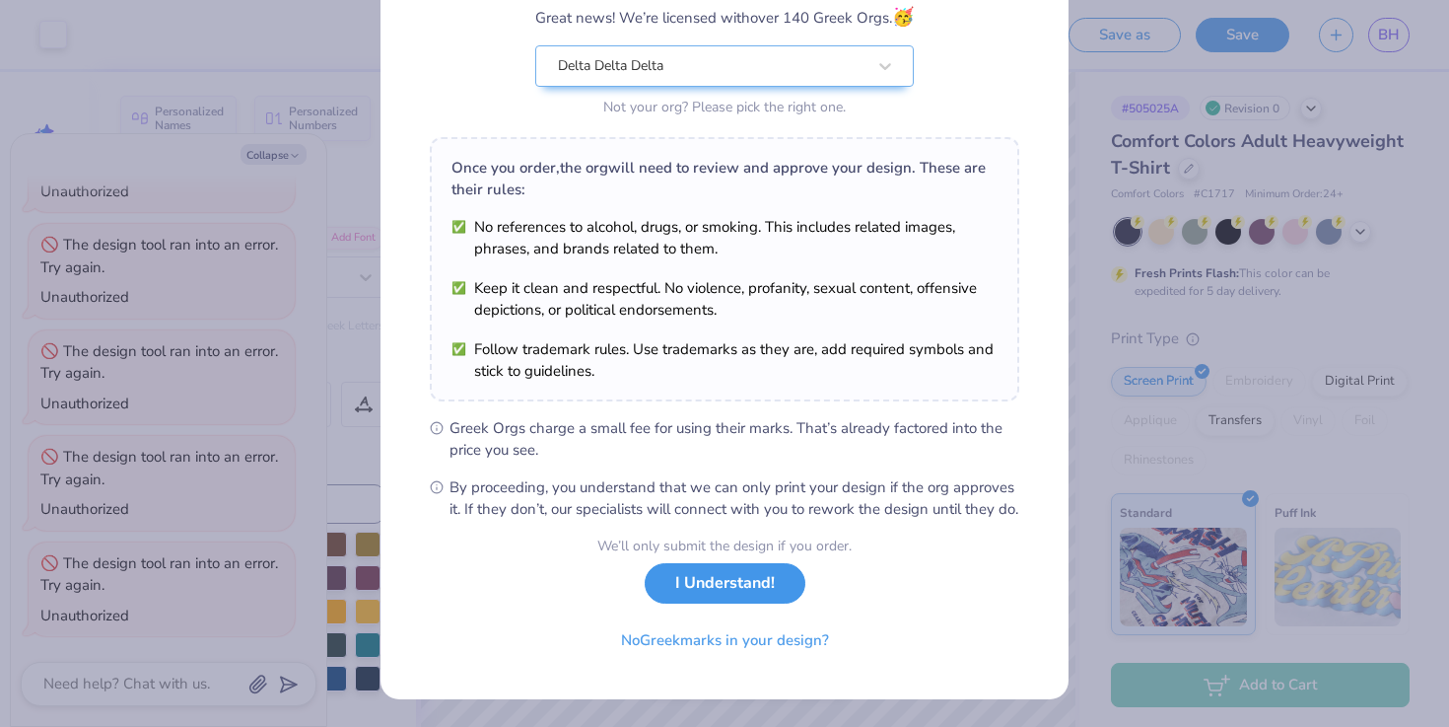
click at [728, 588] on button "I Understand!" at bounding box center [725, 583] width 161 height 40
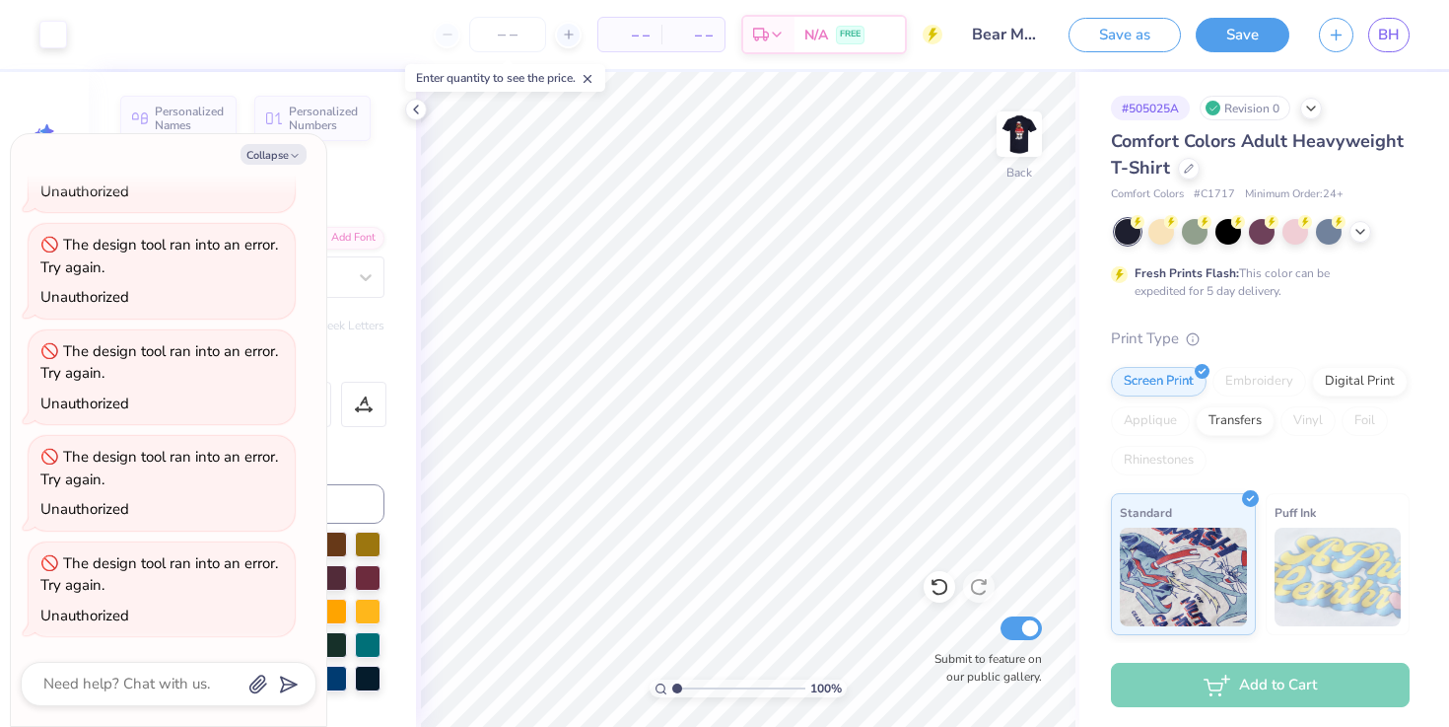
scroll to position [0, 0]
click at [1396, 40] on span "BH" at bounding box center [1389, 35] width 22 height 23
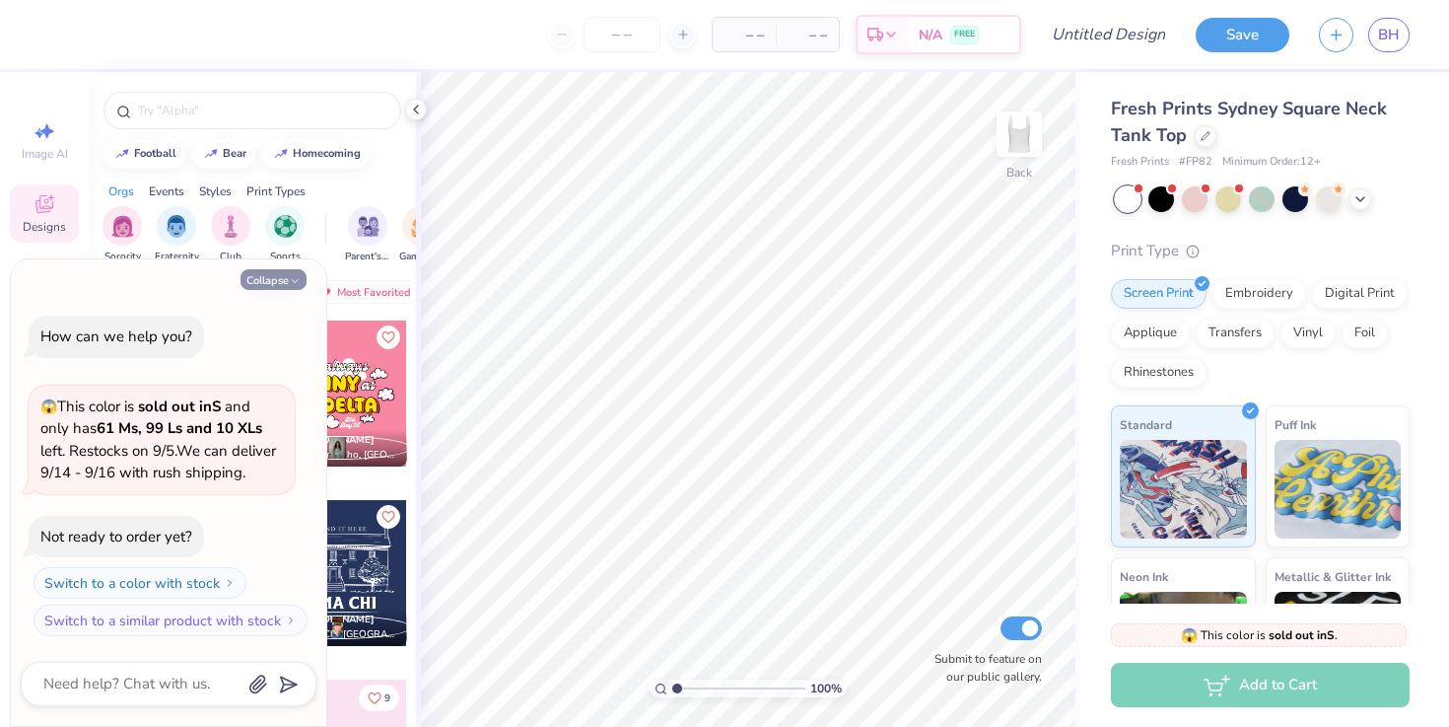
click at [267, 279] on button "Collapse" at bounding box center [274, 279] width 66 height 21
type textarea "x"
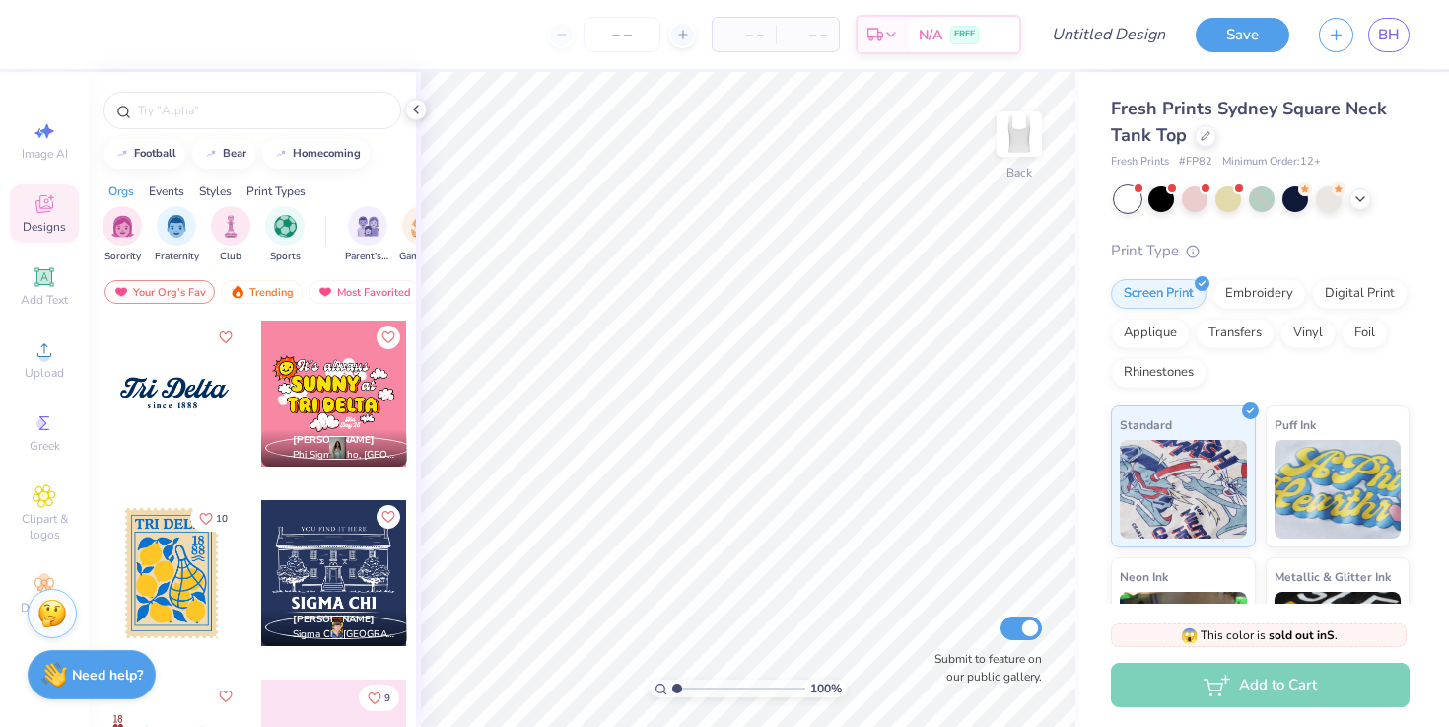
click at [168, 563] on div at bounding box center [172, 573] width 146 height 146
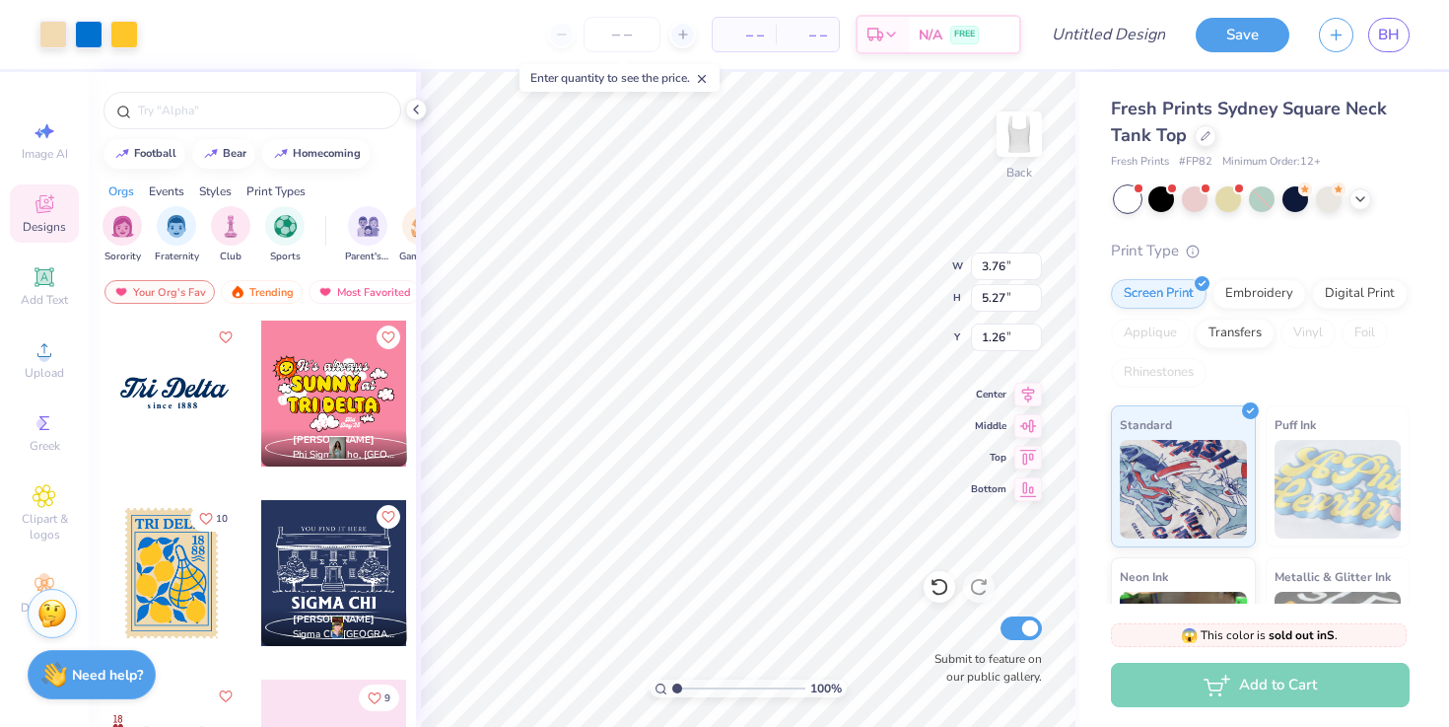
type input "3.76"
type input "5.27"
type input "1.23"
type input "2.45"
type input "3.44"
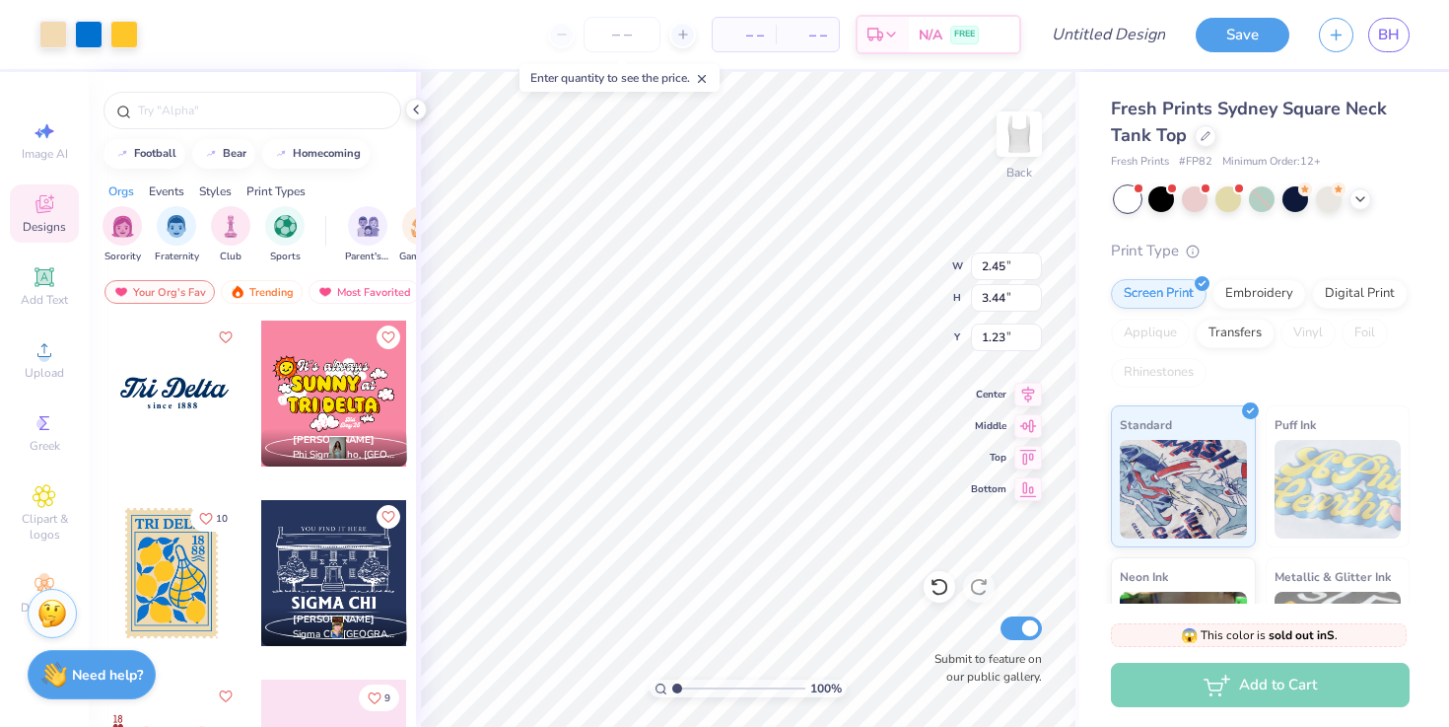
type input "1.28"
click at [629, 22] on input "number" at bounding box center [622, 34] width 77 height 35
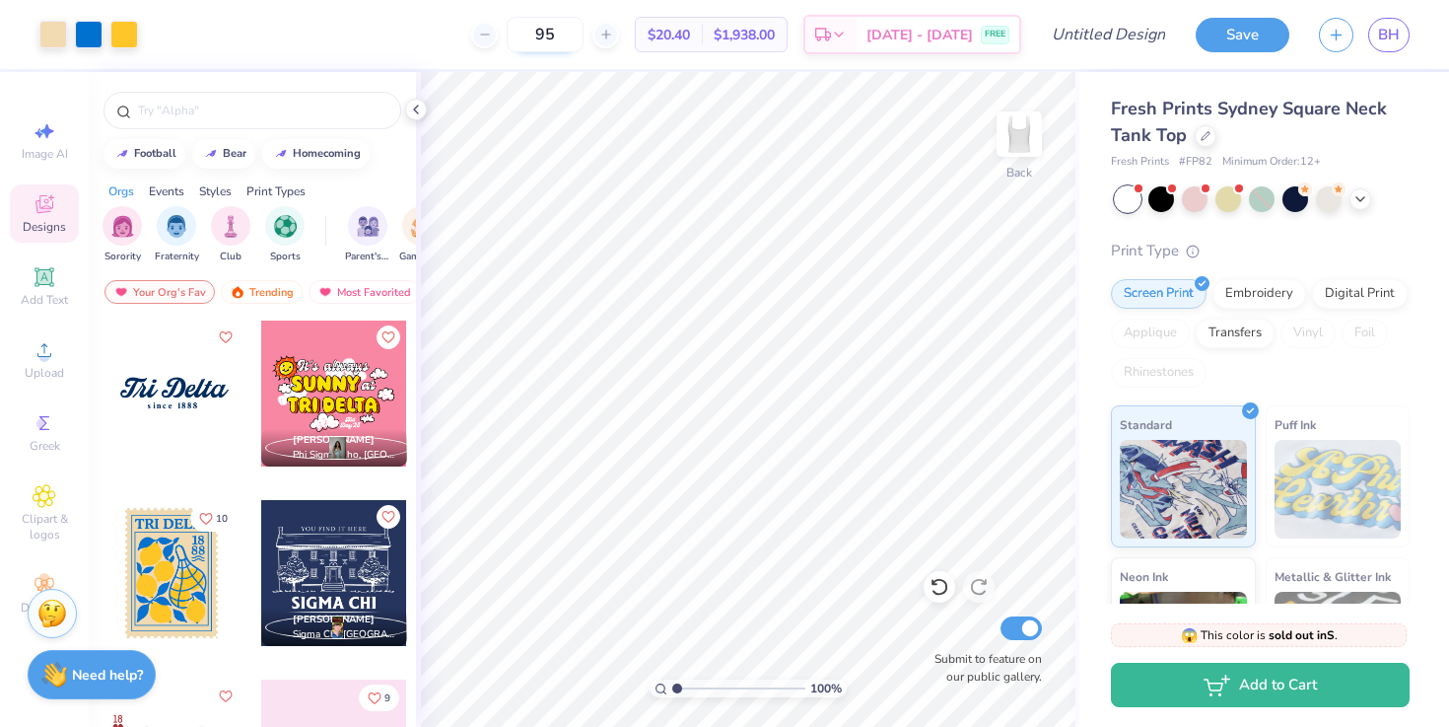
type input "9"
type input "100"
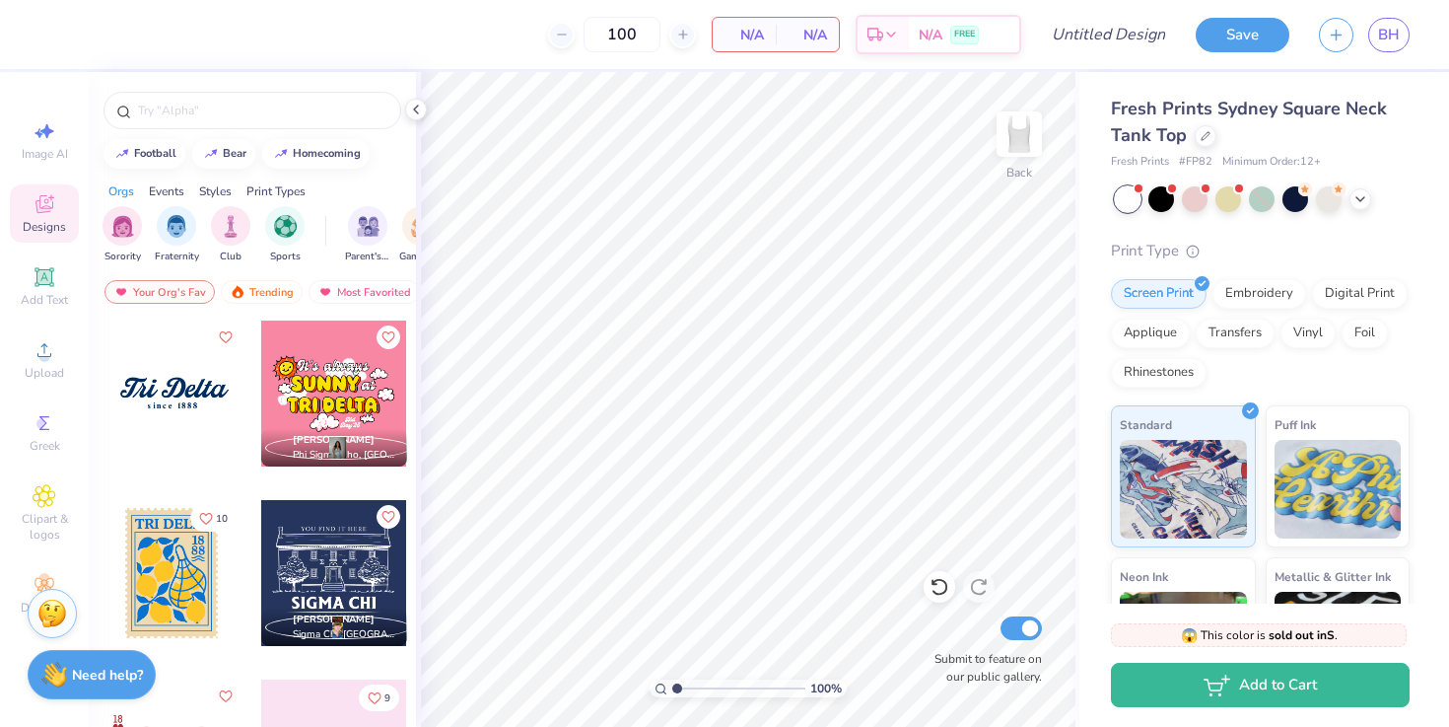
scroll to position [237, 0]
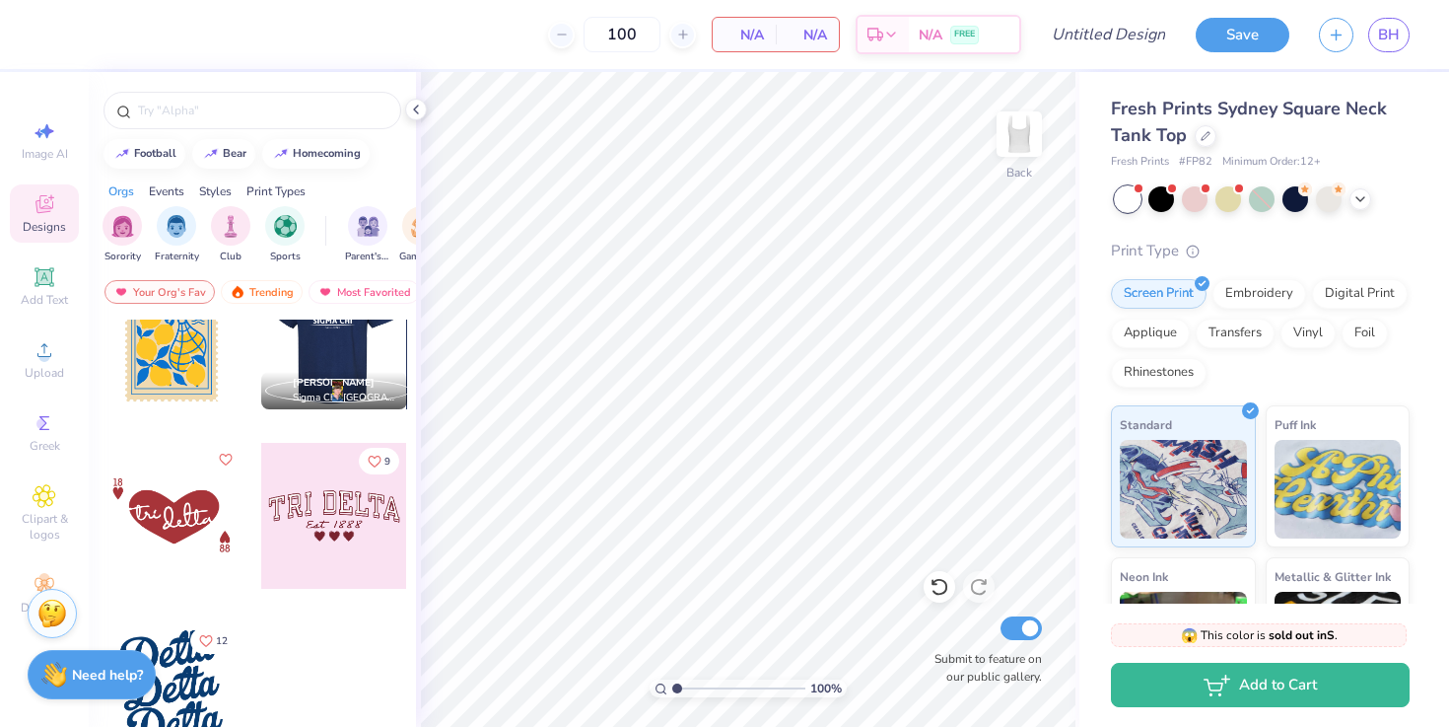
click at [309, 526] on div at bounding box center [334, 516] width 146 height 146
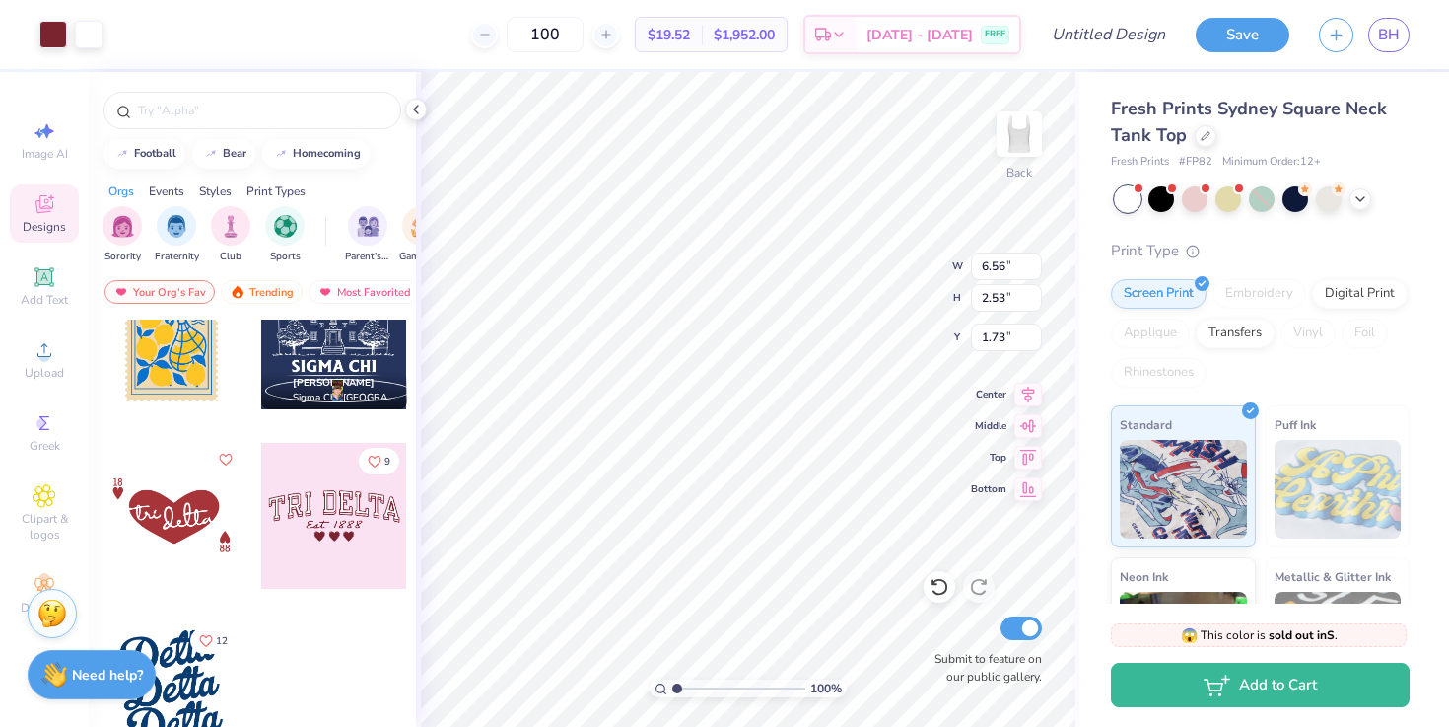
type input "1.73"
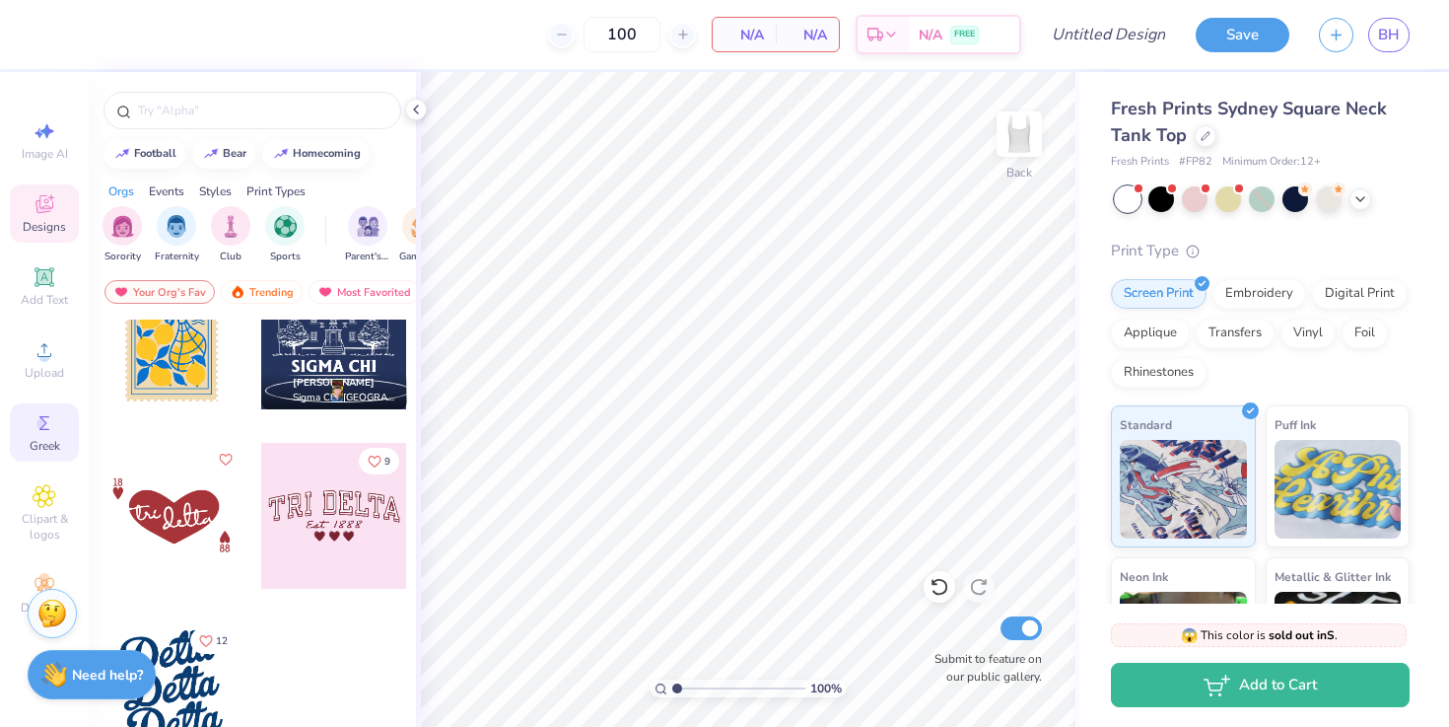
click at [35, 442] on span "Greek" at bounding box center [45, 446] width 31 height 16
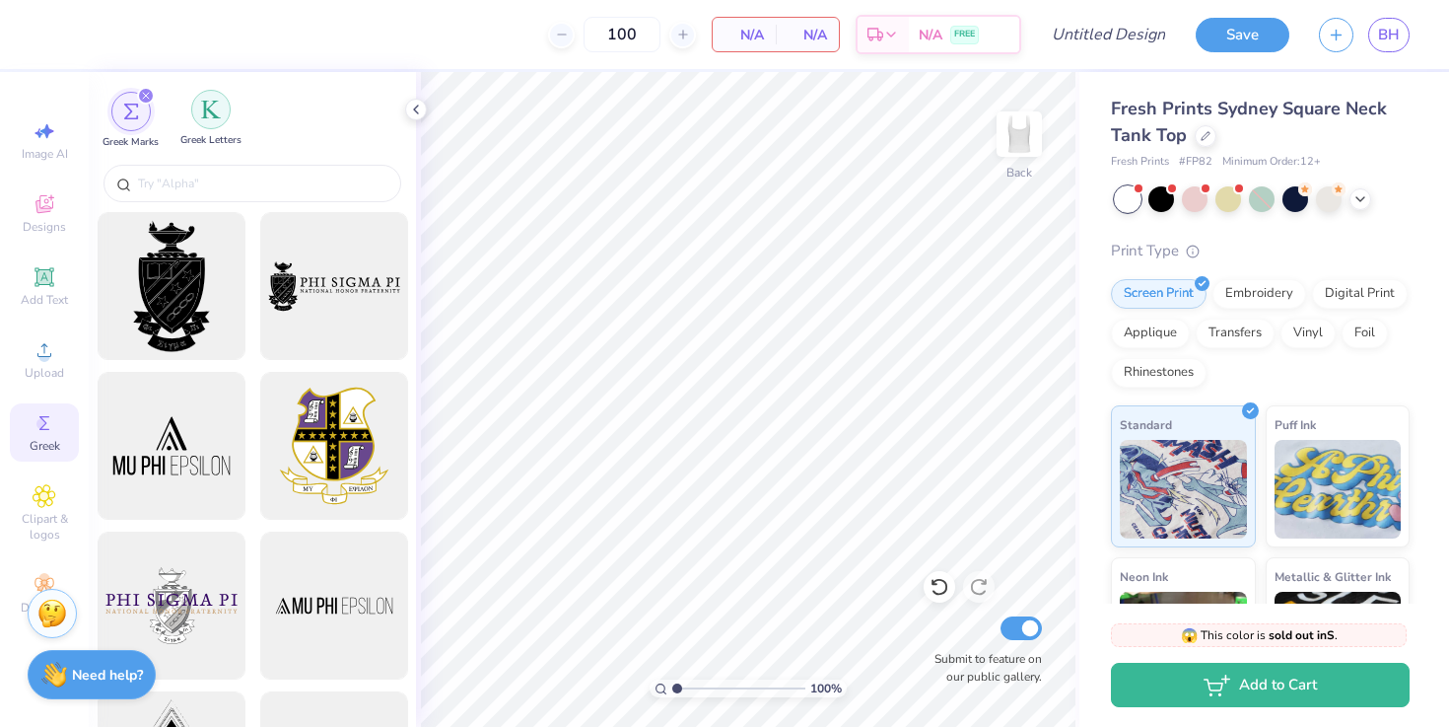
click at [220, 120] on div "filter for Greek Letters" at bounding box center [210, 109] width 39 height 39
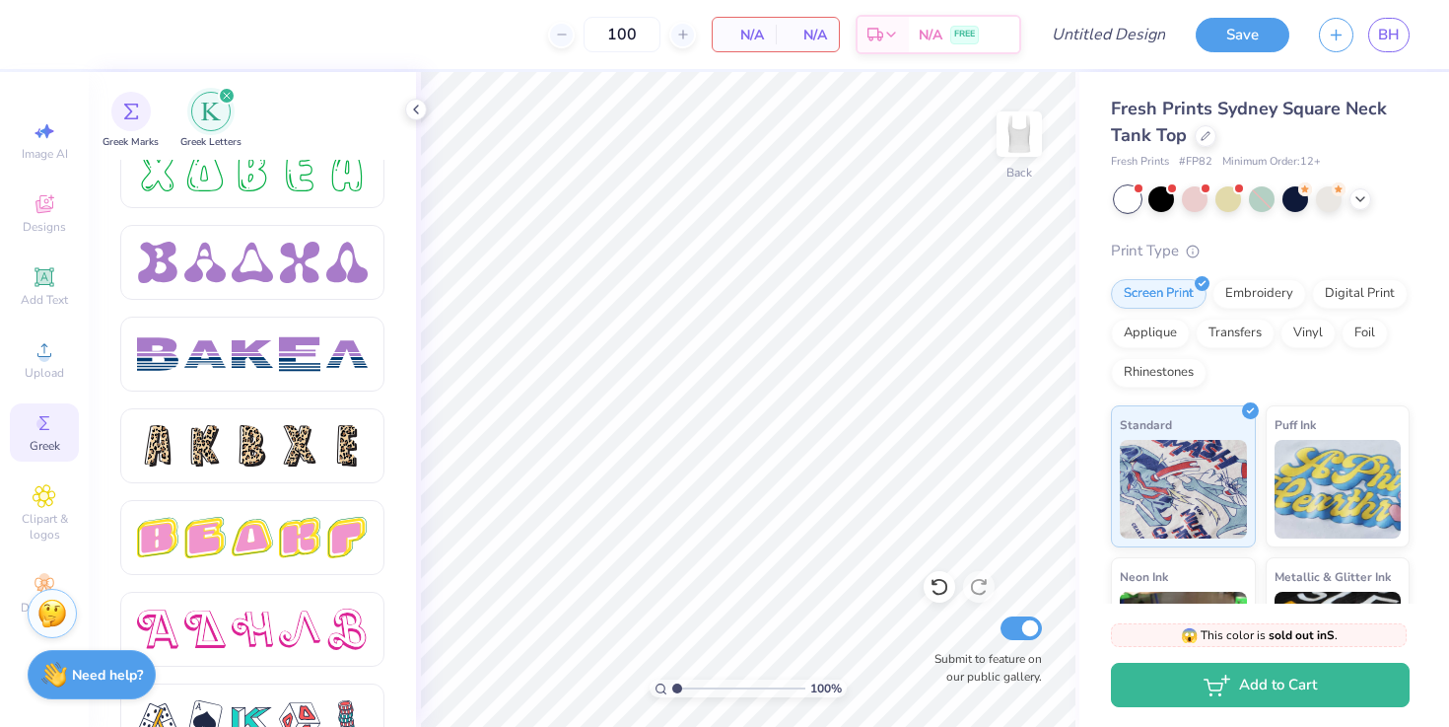
scroll to position [3330, 0]
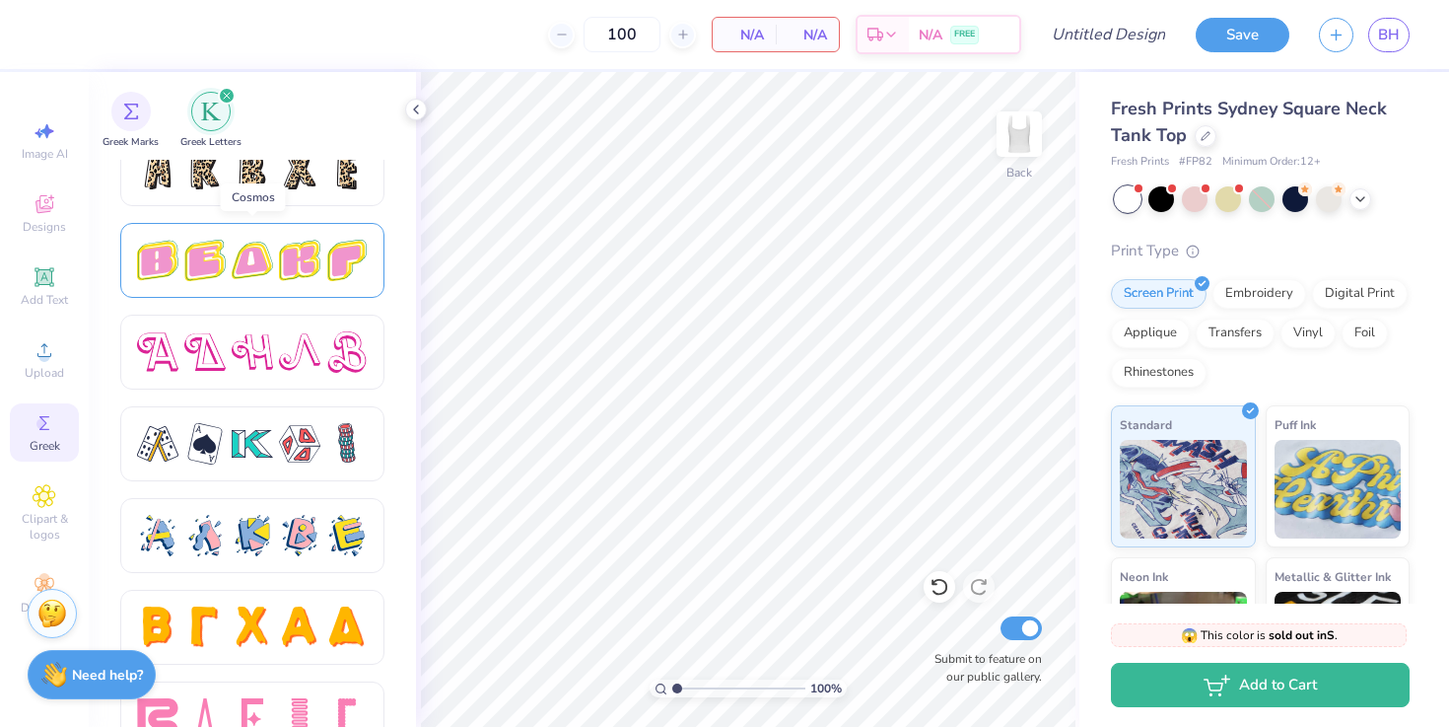
click at [248, 267] on div at bounding box center [252, 260] width 41 height 41
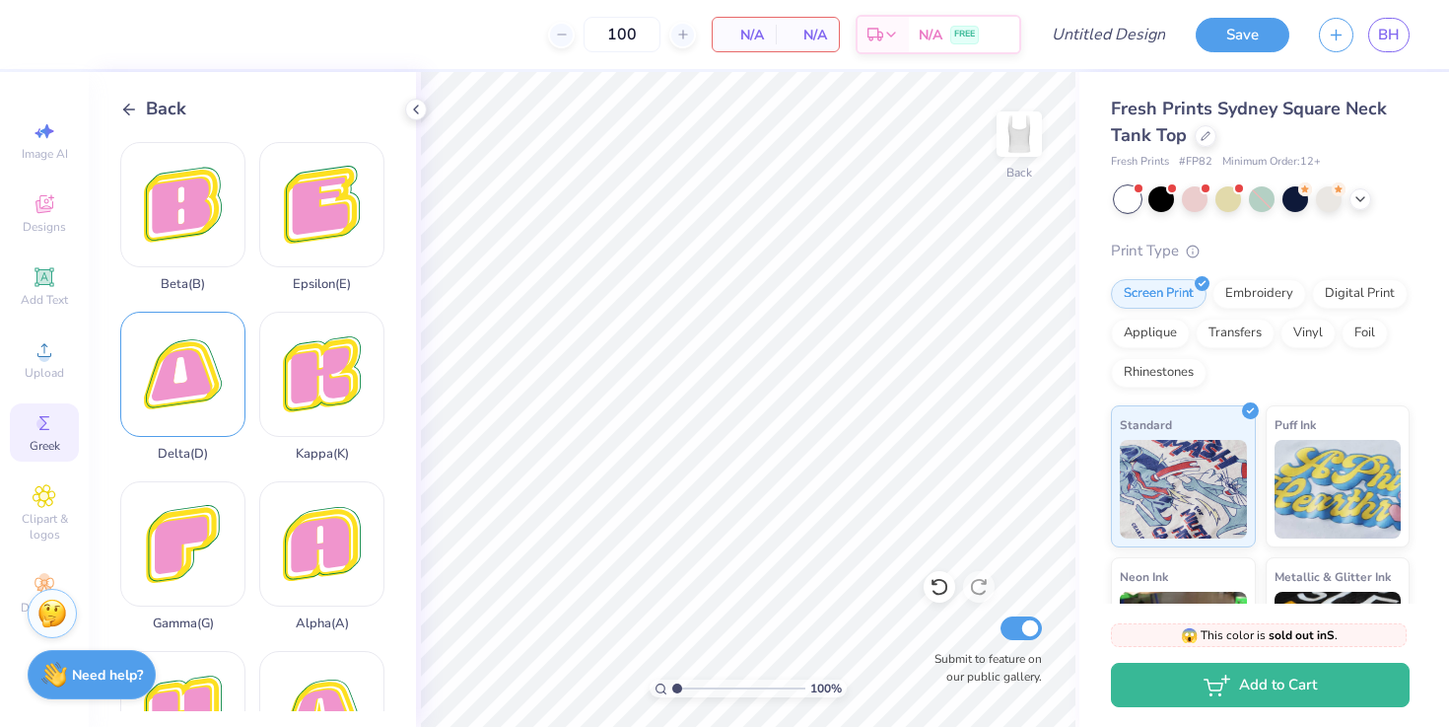
click at [196, 380] on div "Delta ( D )" at bounding box center [182, 387] width 125 height 150
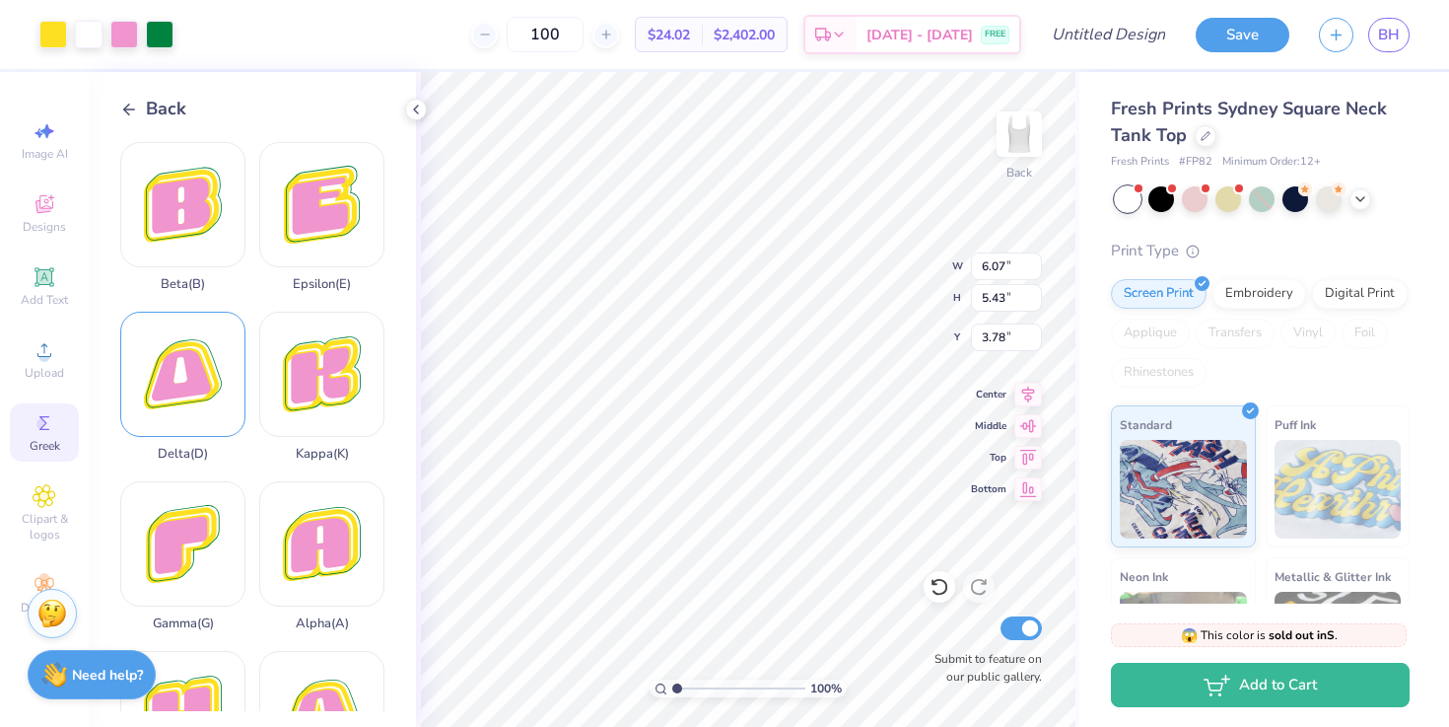
click at [201, 379] on div "Delta ( D )" at bounding box center [182, 387] width 125 height 150
type input "3.11"
type input "2.79"
type input "6.43"
type input "1.55"
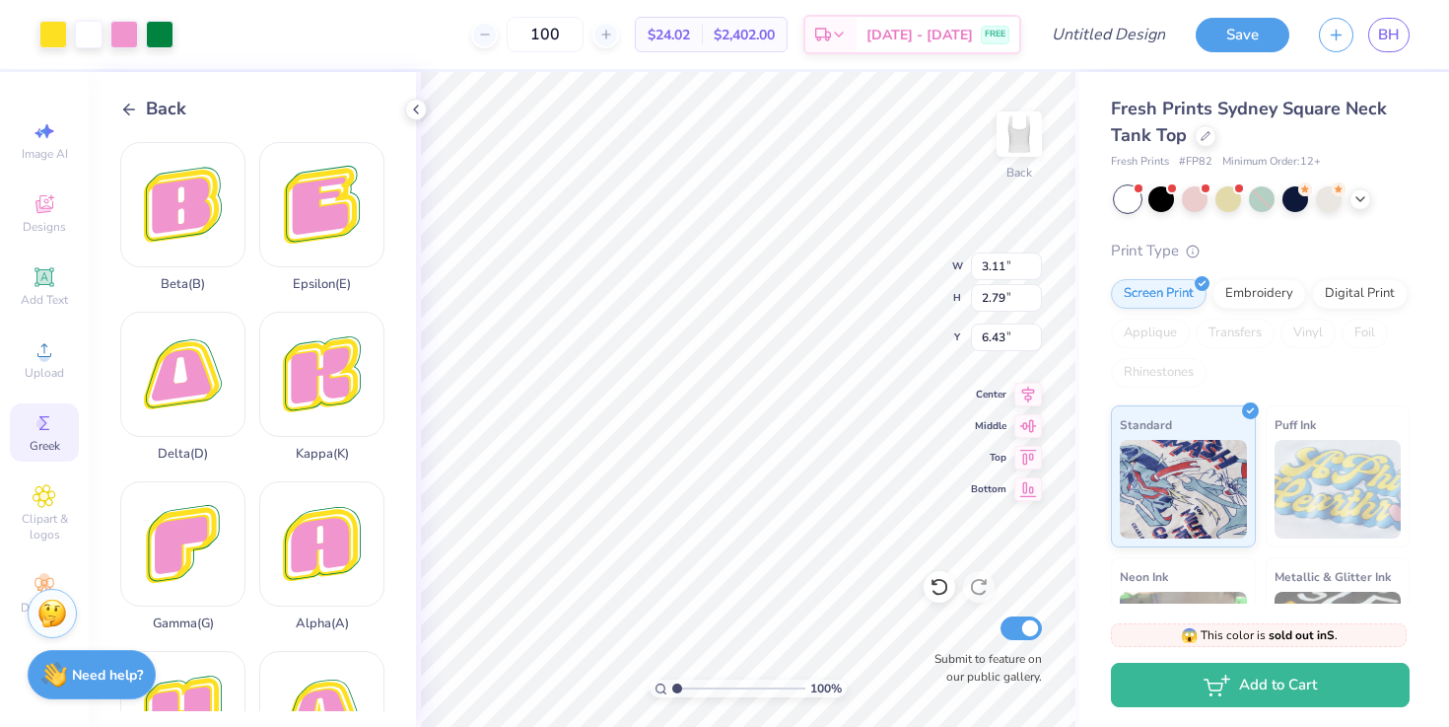
type input "1.39"
type input "1.61"
type input "6.07"
type input "5.43"
type input "3.78"
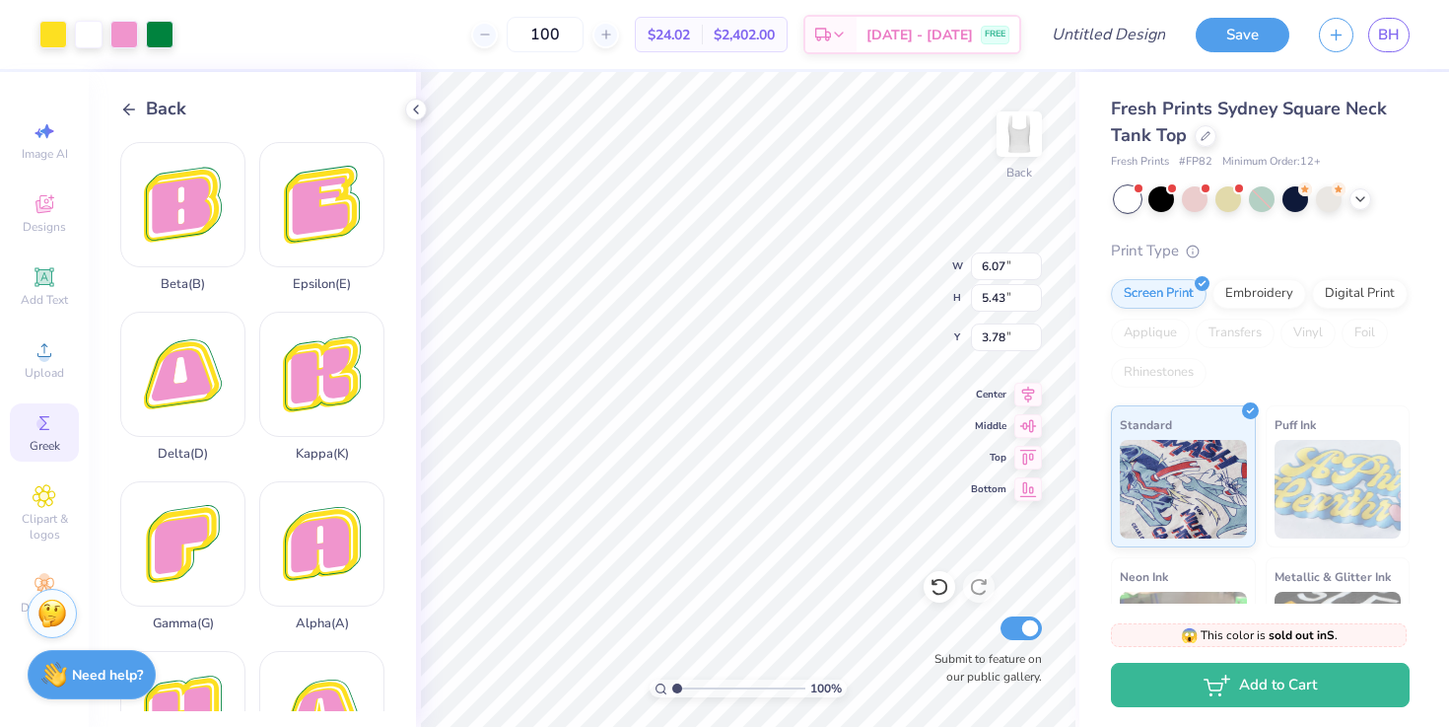
type input "2.39"
type input "2.14"
type input "1.24"
type input "1.55"
type input "1.39"
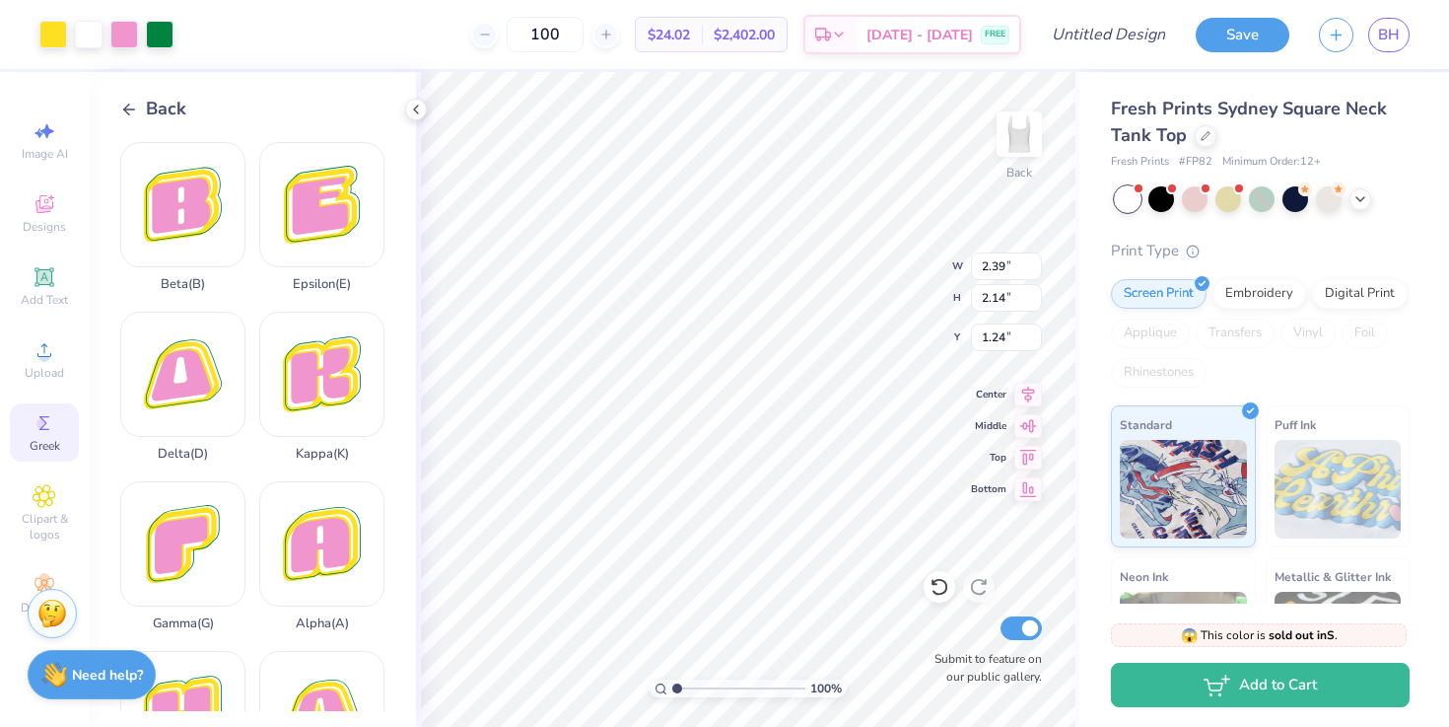
type input "1.61"
type input "1.93"
type input "1.72"
type input "1.28"
type input "2.39"
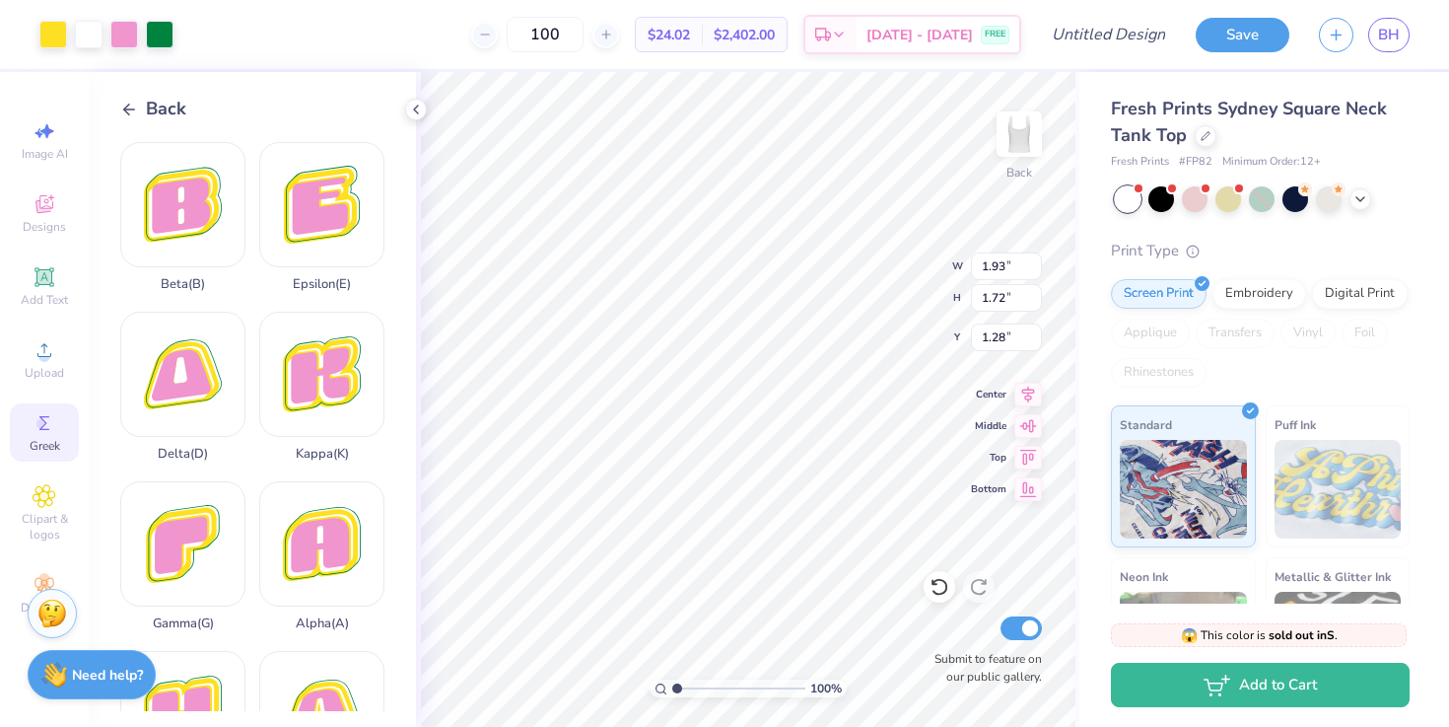
type input "2.14"
type input "0.86"
type input "1.93"
type input "1.72"
type input "1.28"
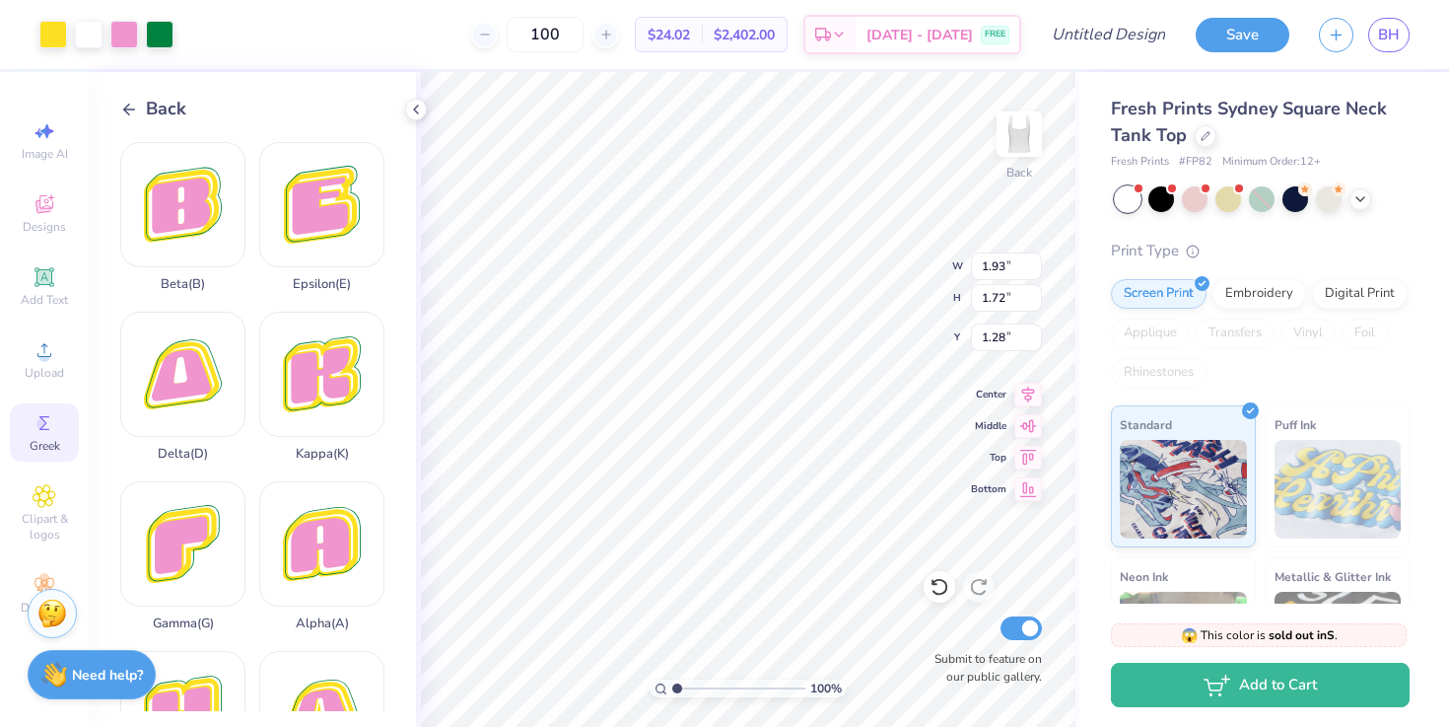
type input "2.39"
type input "2.14"
type input "0.86"
type input "2.08"
type input "1.86"
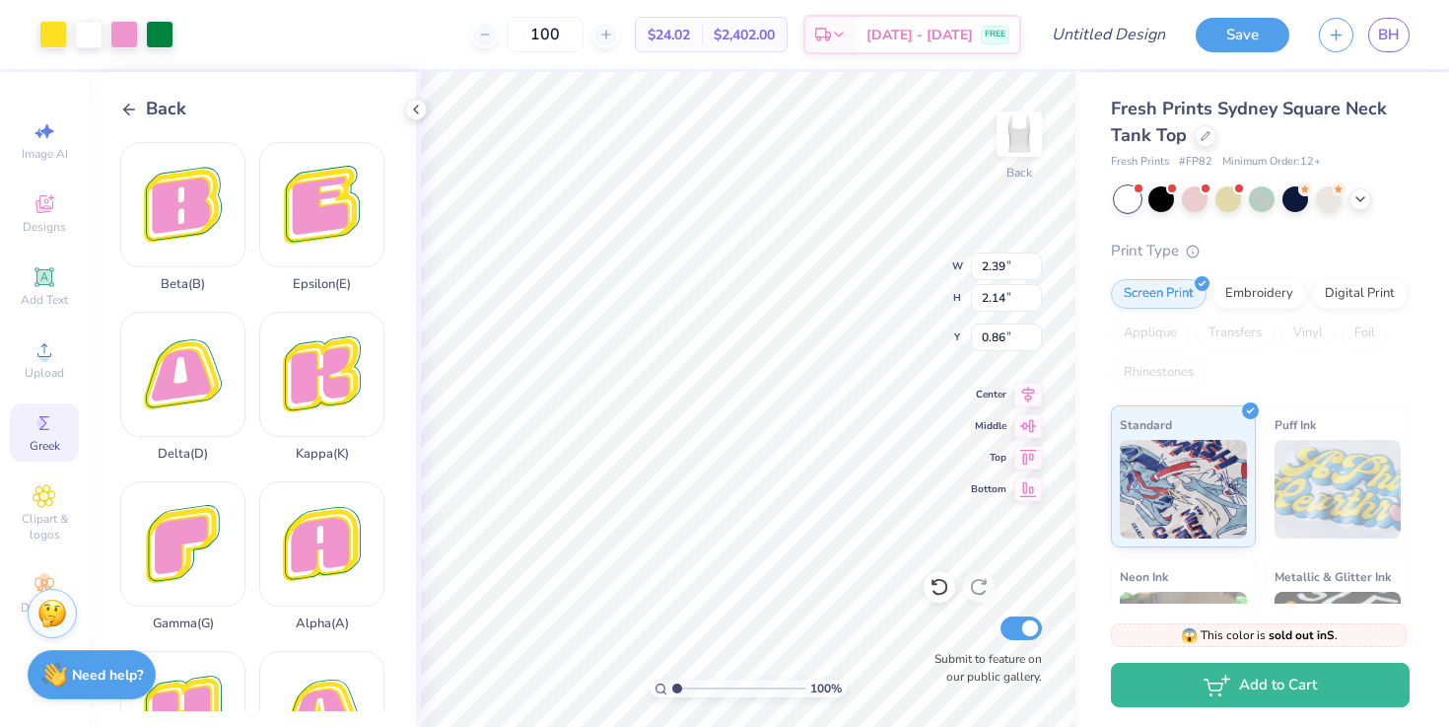
type input "1.14"
type input "1.93"
type input "1.72"
type input "1.28"
type input "2.08"
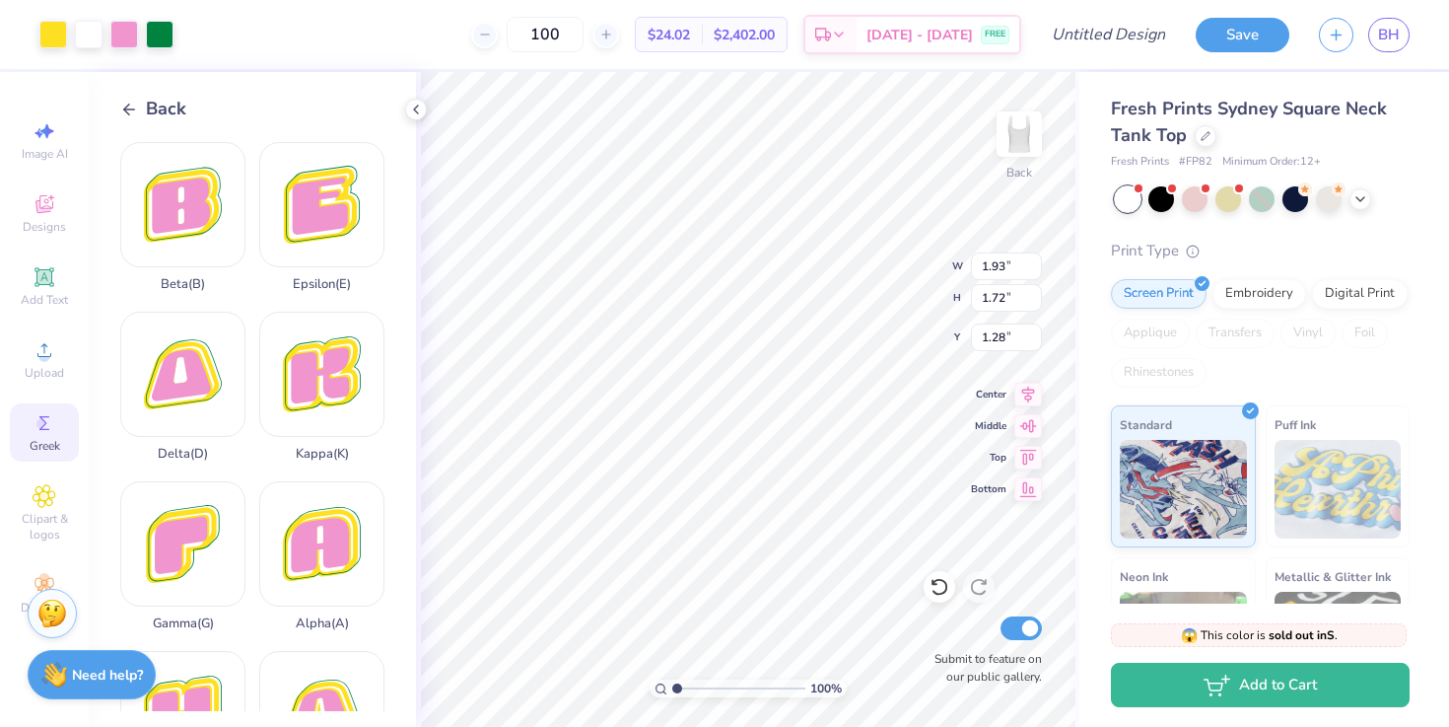
type input "1.86"
type input "1.14"
click at [791, 401] on li "Duplicate" at bounding box center [838, 395] width 155 height 38
click at [809, 391] on li "Duplicate" at bounding box center [835, 395] width 155 height 38
type input "1.28"
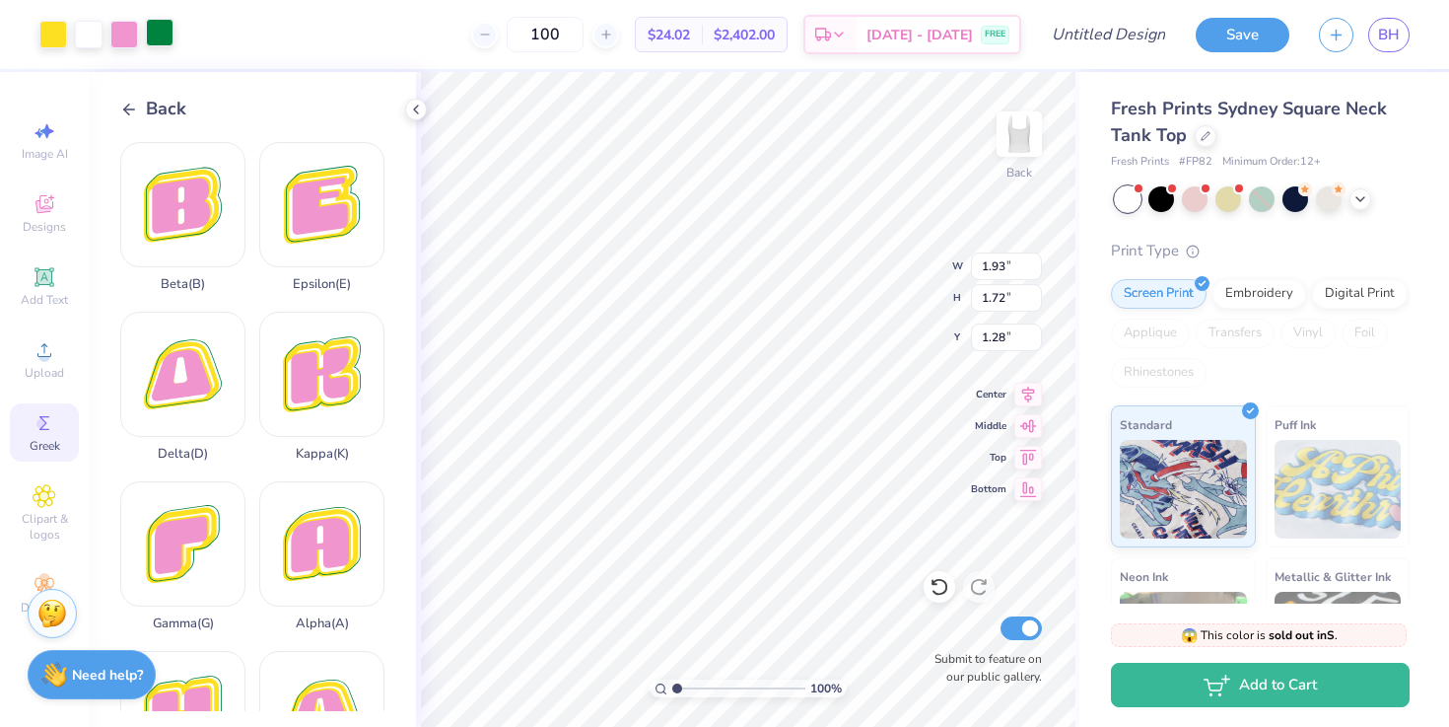
click at [160, 35] on div at bounding box center [160, 33] width 28 height 28
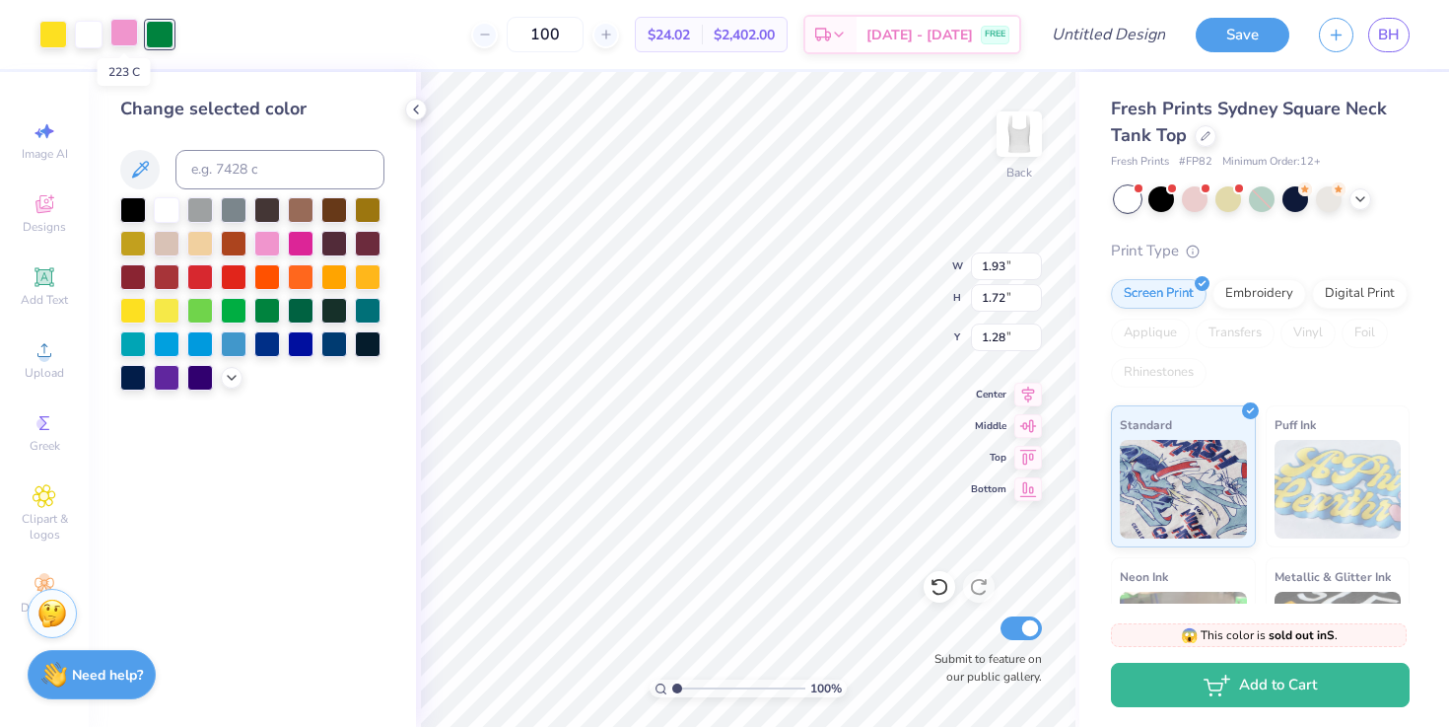
click at [120, 37] on div at bounding box center [124, 33] width 28 height 28
click at [155, 35] on div at bounding box center [160, 33] width 28 height 28
click at [266, 239] on div at bounding box center [267, 242] width 26 height 26
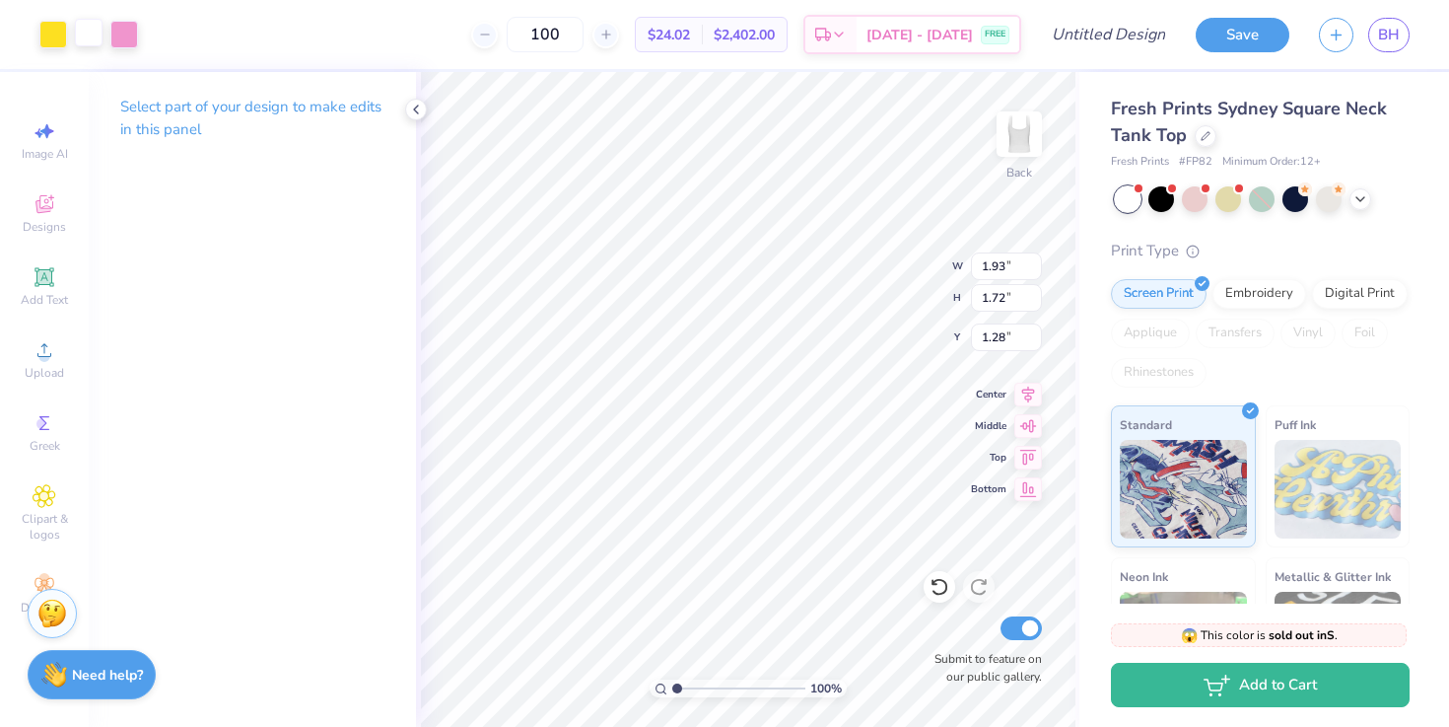
click at [95, 35] on div at bounding box center [89, 33] width 28 height 28
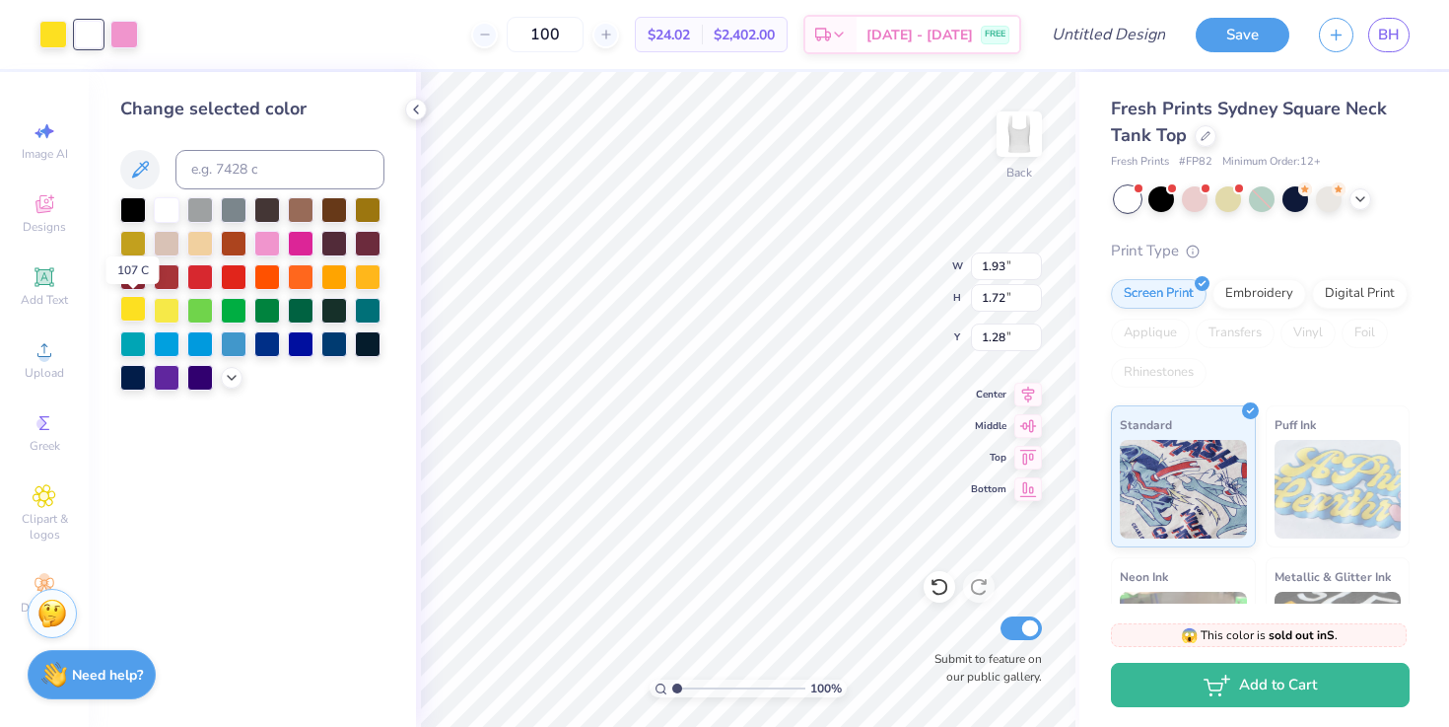
click at [136, 301] on div at bounding box center [133, 309] width 26 height 26
click at [417, 108] on icon at bounding box center [416, 110] width 16 height 16
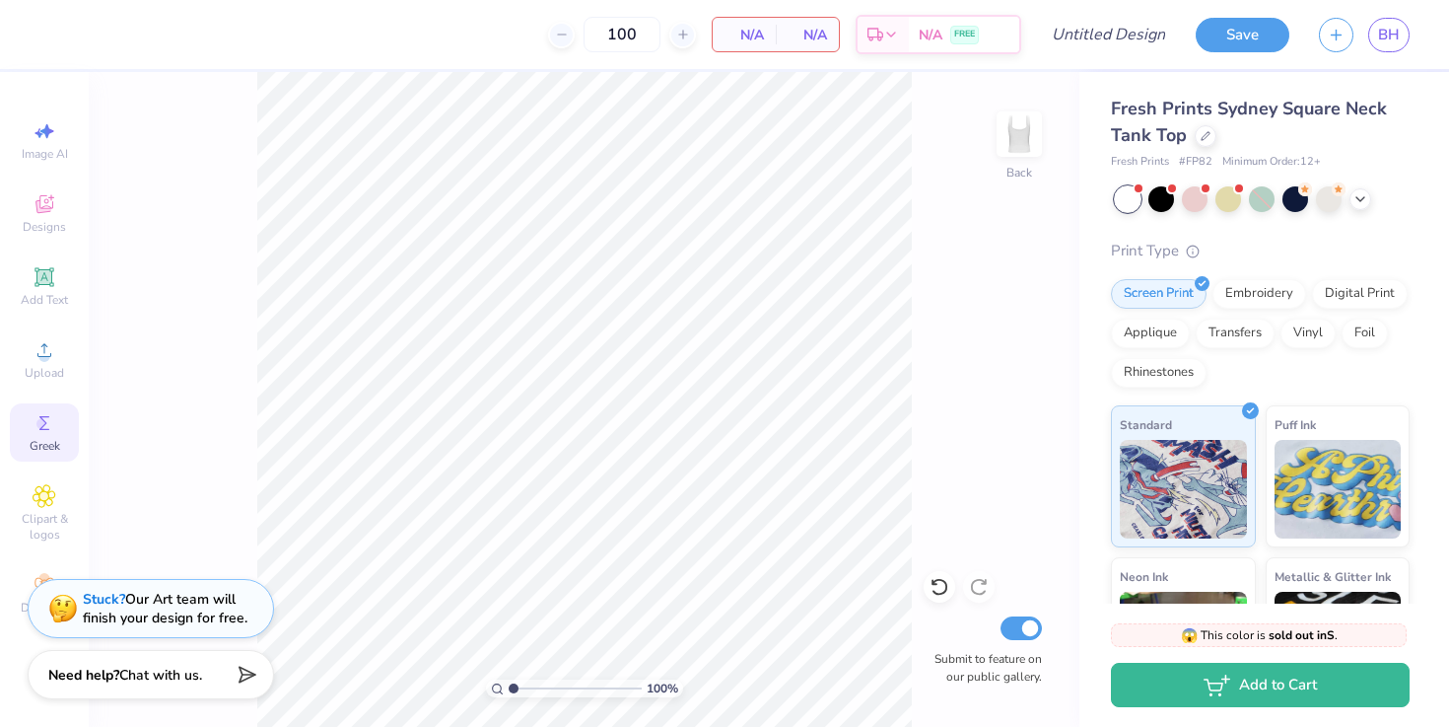
click at [50, 417] on icon at bounding box center [45, 423] width 24 height 24
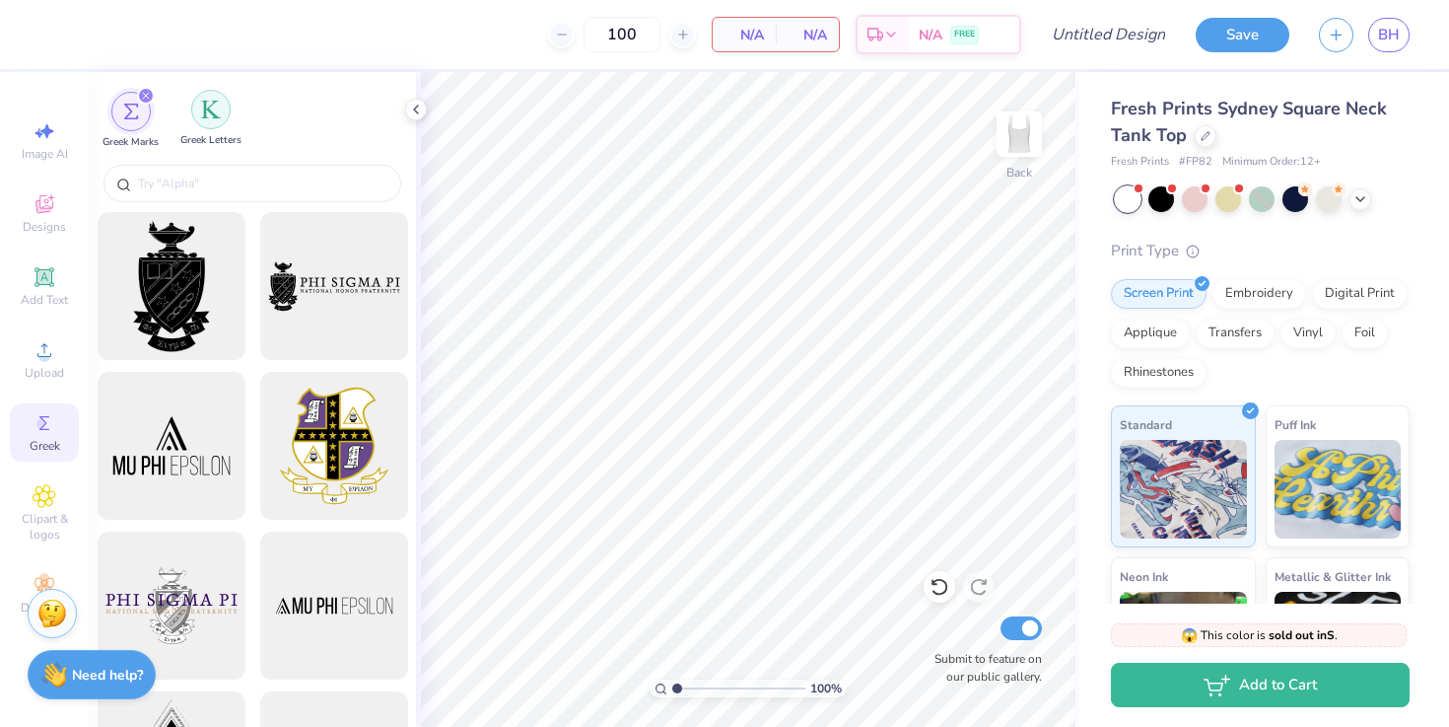
click at [210, 112] on img "filter for Greek Letters" at bounding box center [211, 110] width 20 height 20
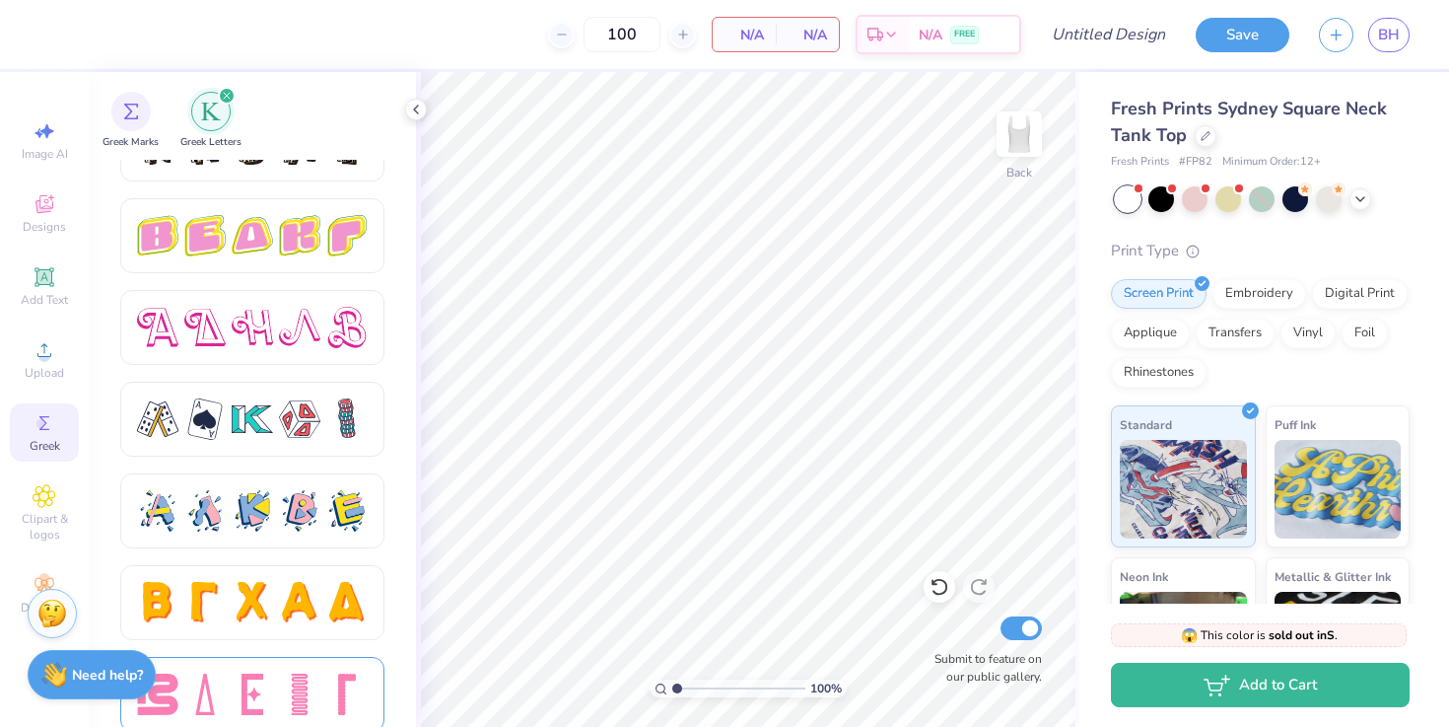
scroll to position [3373, 0]
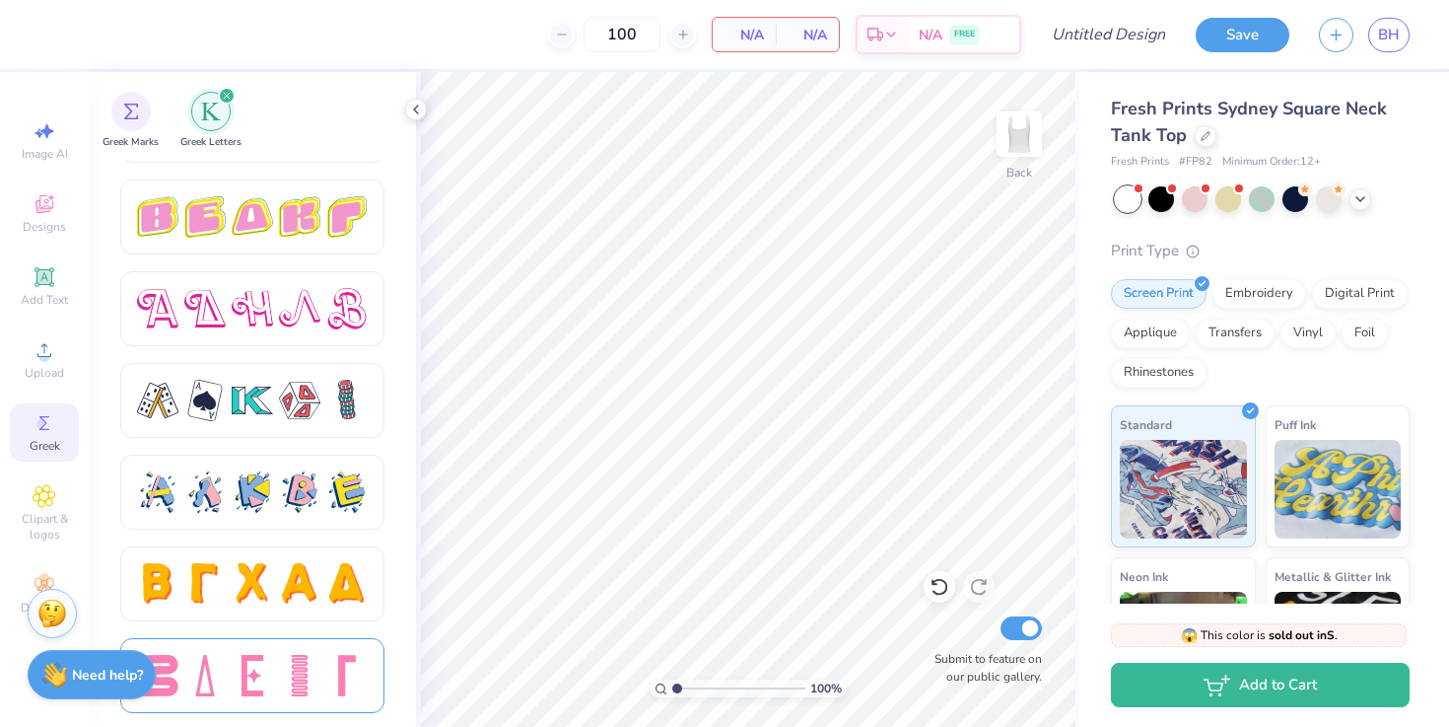
click at [220, 670] on div at bounding box center [204, 675] width 41 height 41
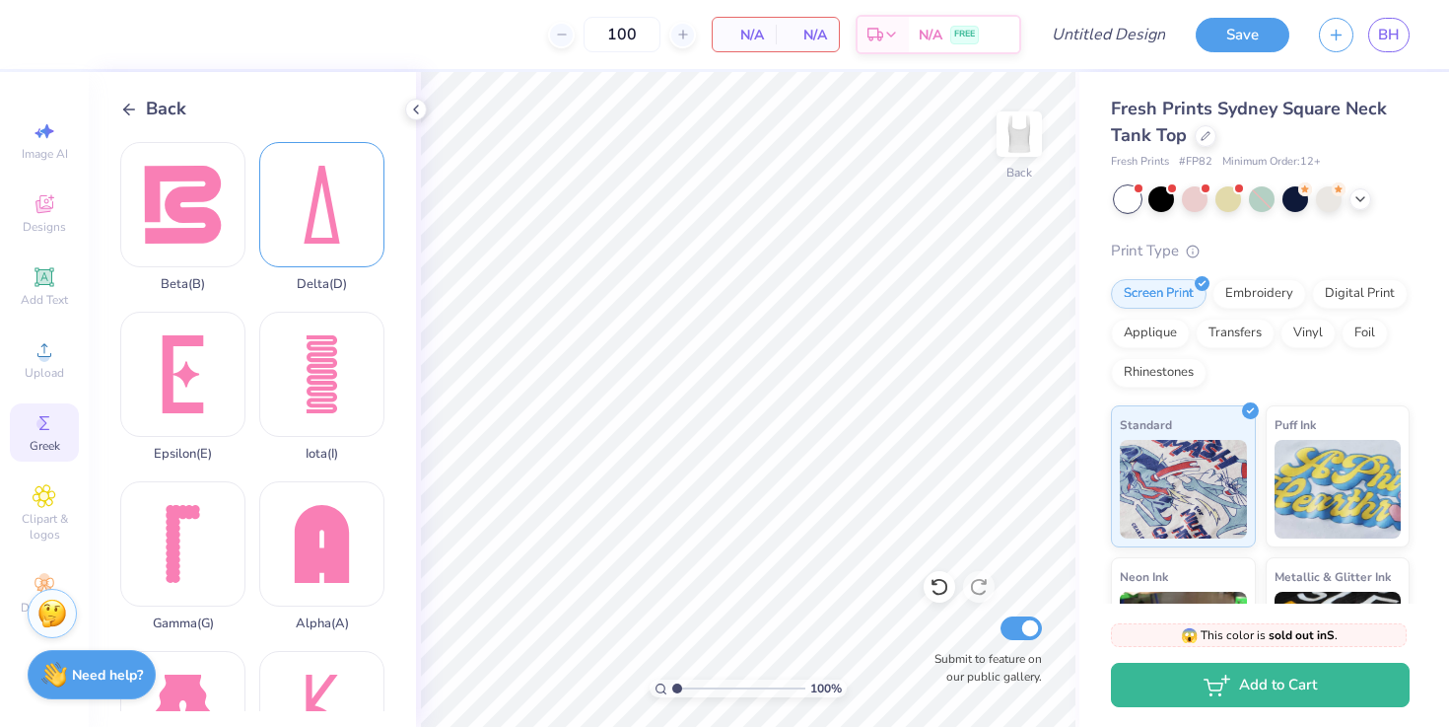
click at [315, 238] on div "Delta ( D )" at bounding box center [321, 217] width 125 height 150
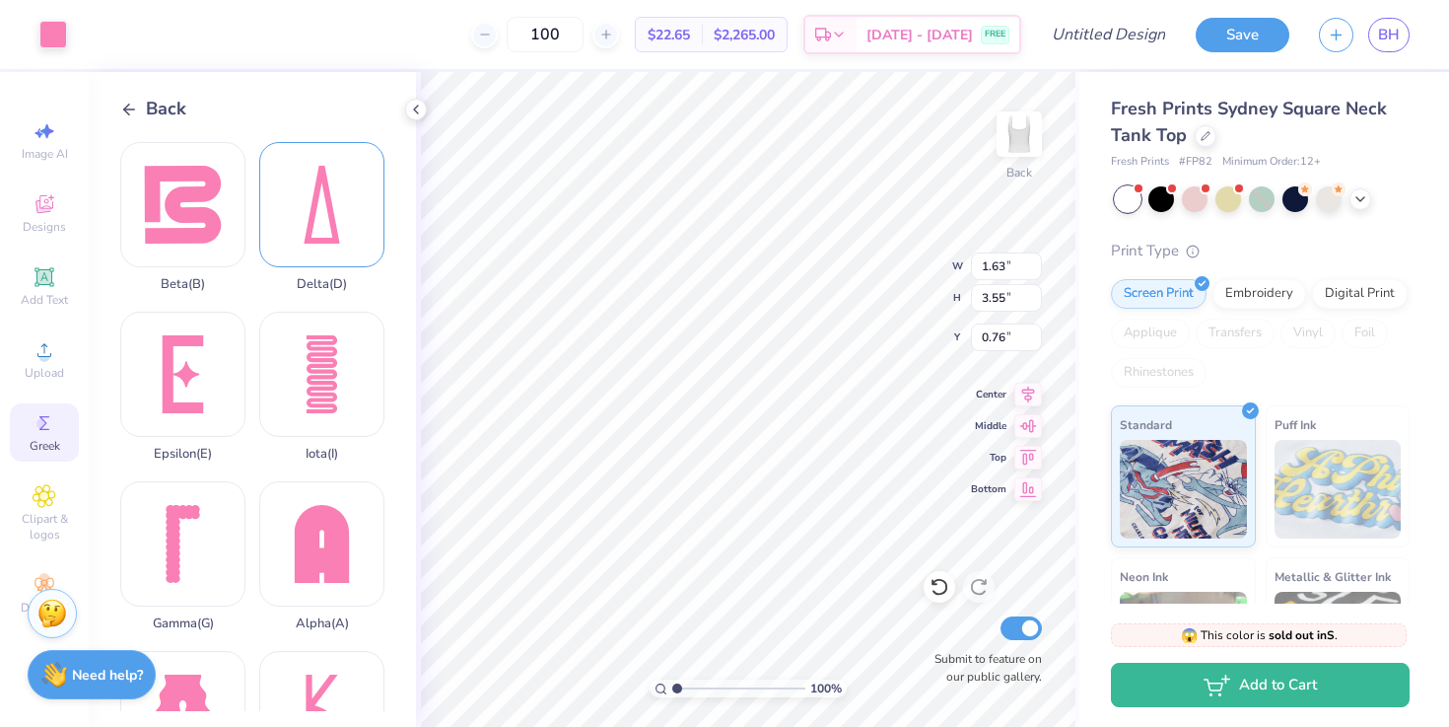
click at [325, 229] on div "Delta ( D )" at bounding box center [321, 217] width 125 height 150
click at [306, 200] on div "Delta ( D )" at bounding box center [321, 217] width 125 height 150
type input "0.76"
click at [417, 105] on polyline at bounding box center [416, 109] width 4 height 8
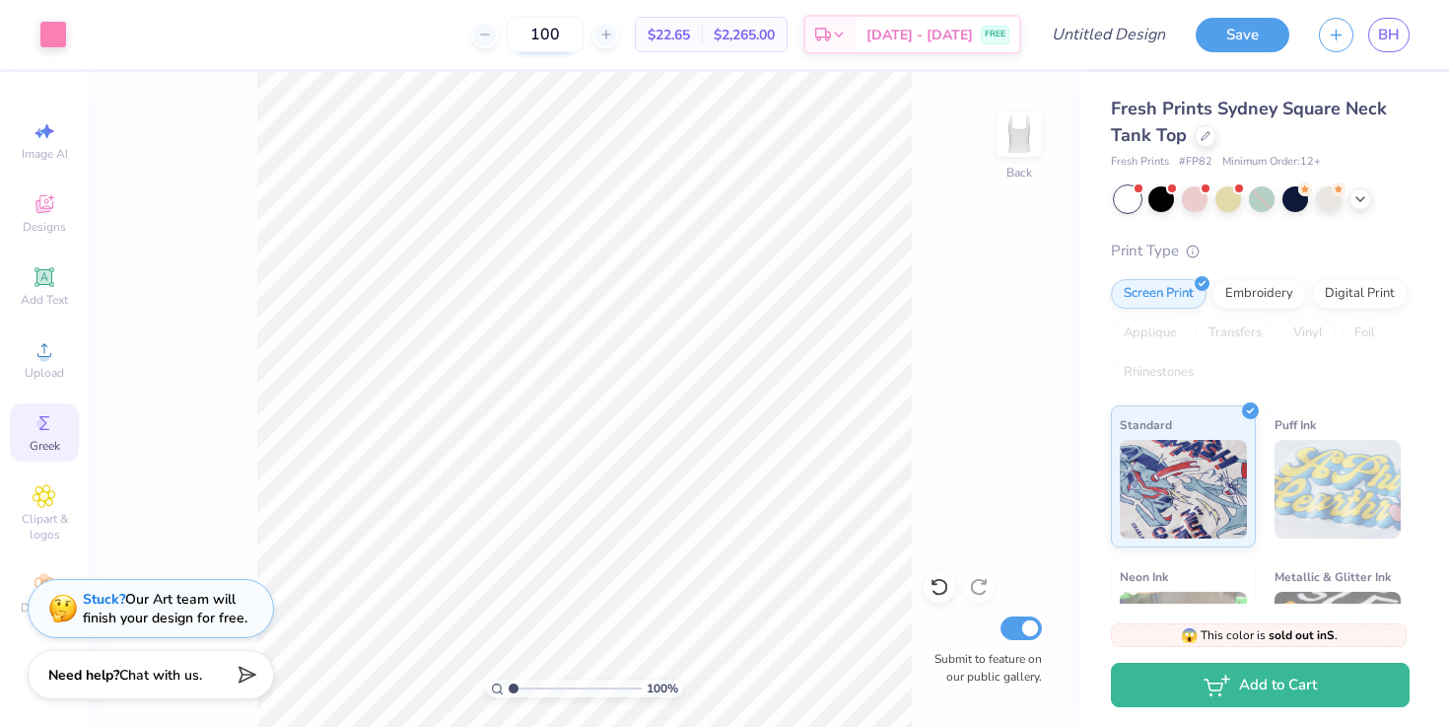
click at [567, 32] on input "100" at bounding box center [545, 34] width 77 height 35
click at [570, 34] on input "90" at bounding box center [545, 34] width 77 height 35
type input "100"
